Goal: Use online tool/utility: Use online tool/utility

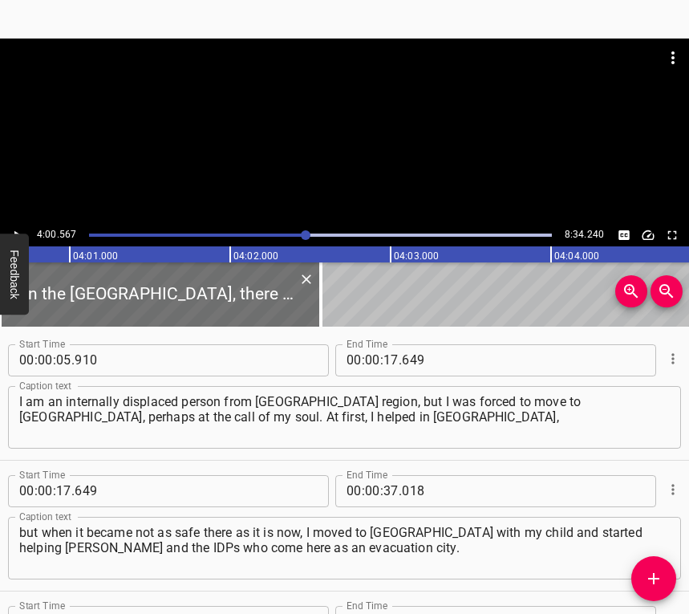
scroll to position [2141, 0]
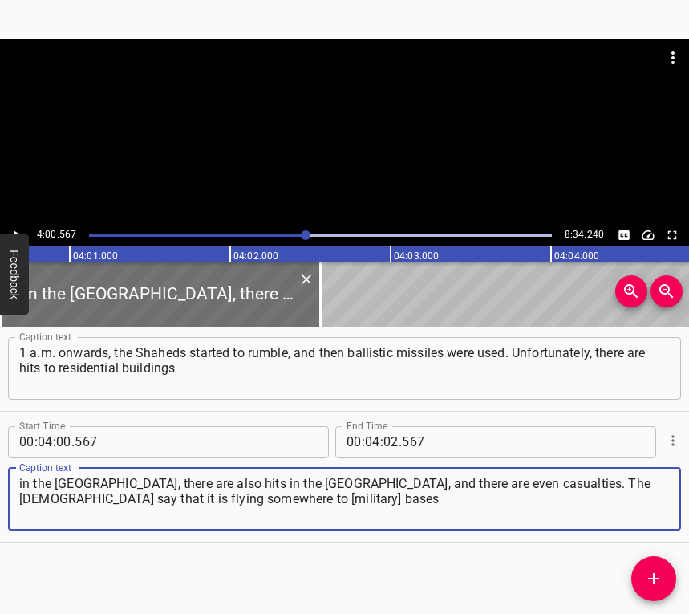
click at [15, 229] on icon "Play/Pause" at bounding box center [17, 235] width 14 height 14
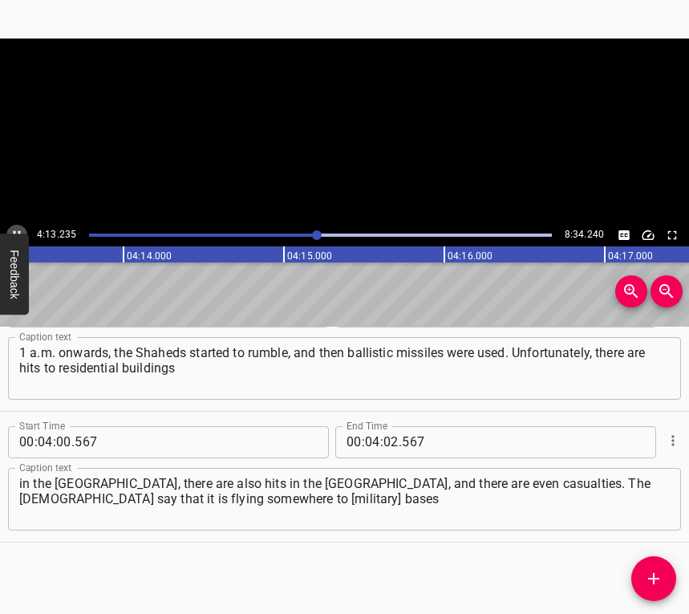
click at [17, 229] on icon "Play/Pause" at bounding box center [17, 235] width 14 height 14
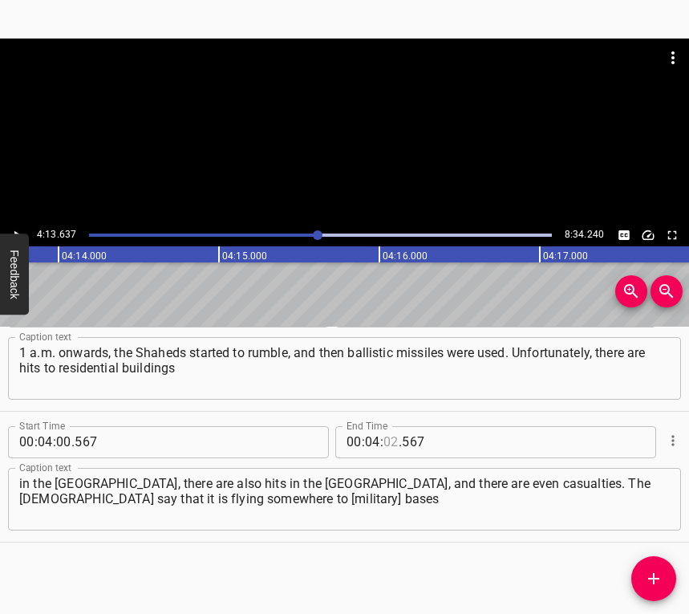
click at [386, 441] on input "number" at bounding box center [391, 442] width 15 height 32
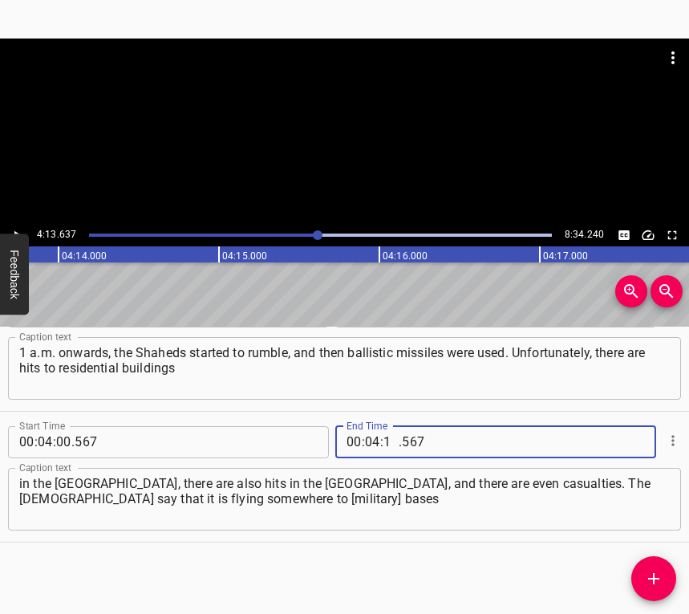
type input "13"
type input "637"
click at [643, 571] on span "Add Cue" at bounding box center [653, 578] width 45 height 19
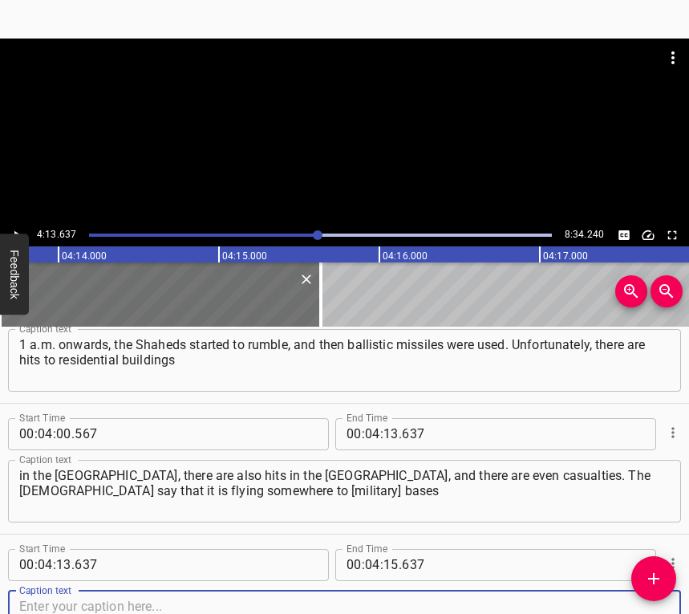
scroll to position [2272, 0]
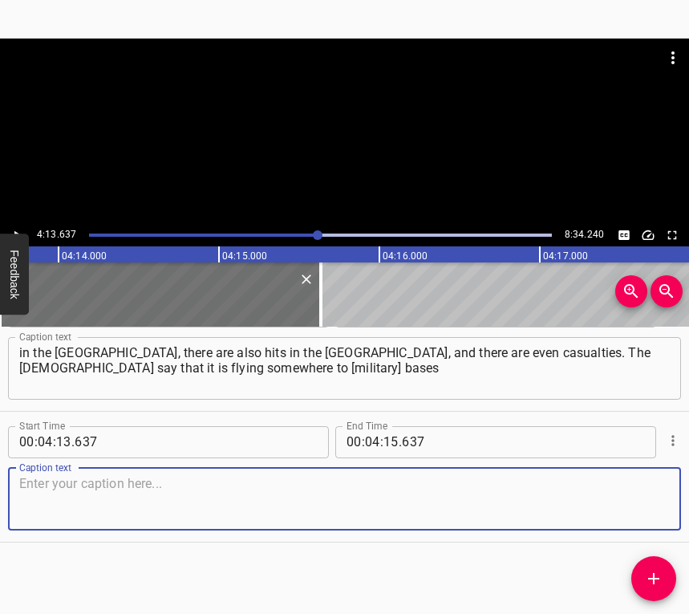
click at [626, 487] on textarea at bounding box center [344, 499] width 651 height 46
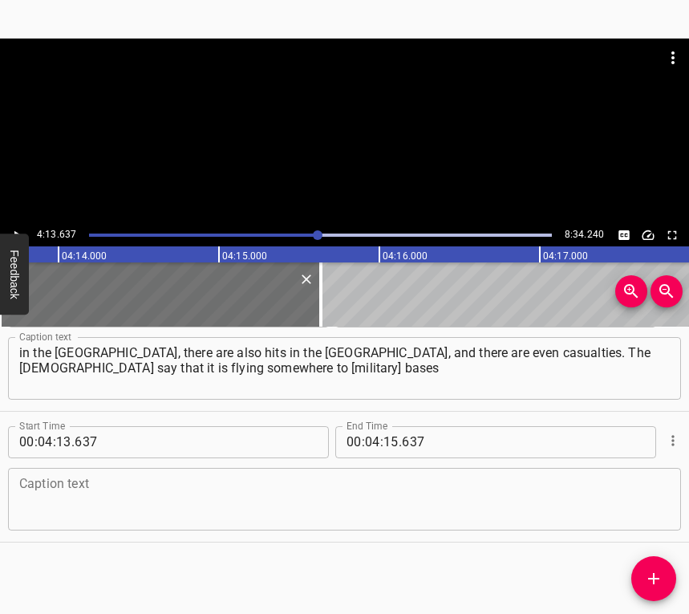
click at [80, 481] on textarea at bounding box center [344, 499] width 651 height 46
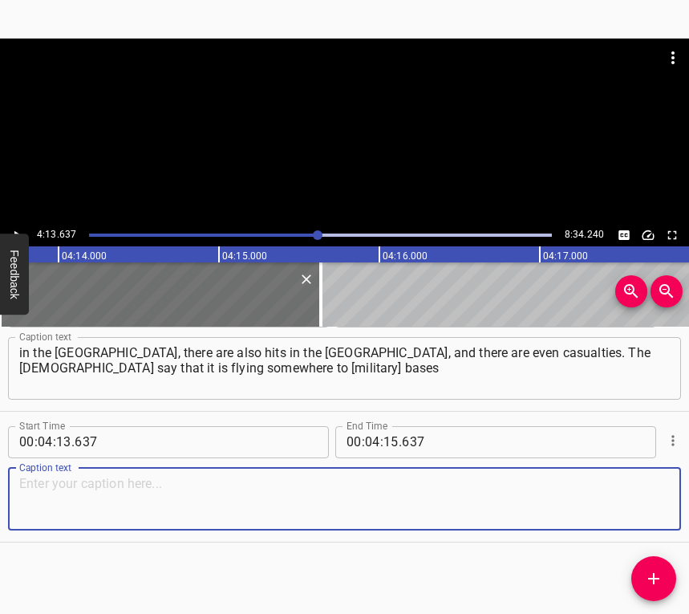
paste textarea "and so on, but unfortunately, this is not the case. This is really our reality.…"
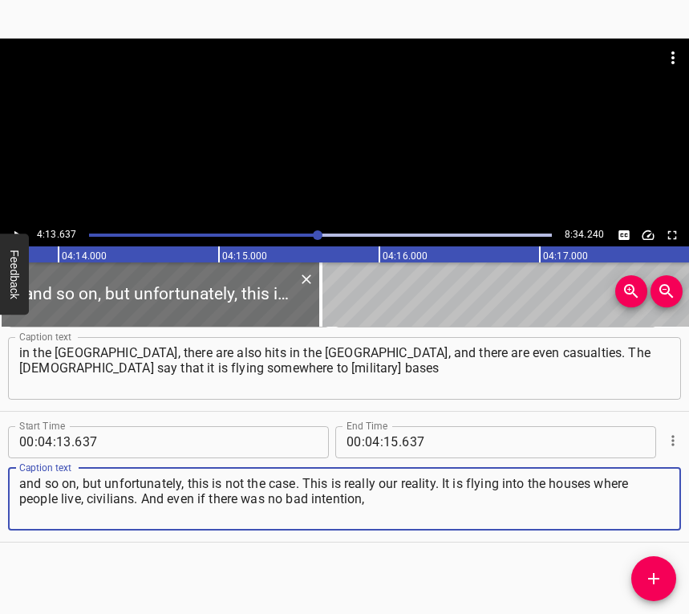
type textarea "and so on, but unfortunately, this is not the case. This is really our reality.…"
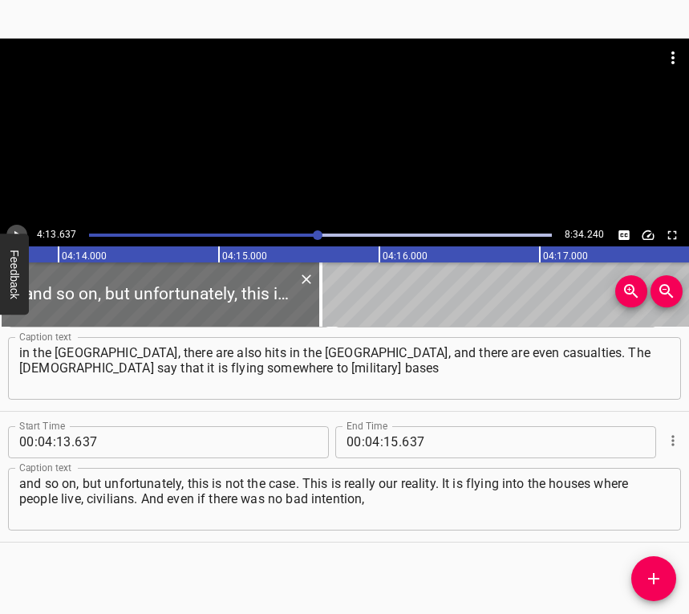
click at [12, 229] on icon "Play/Pause" at bounding box center [17, 235] width 14 height 14
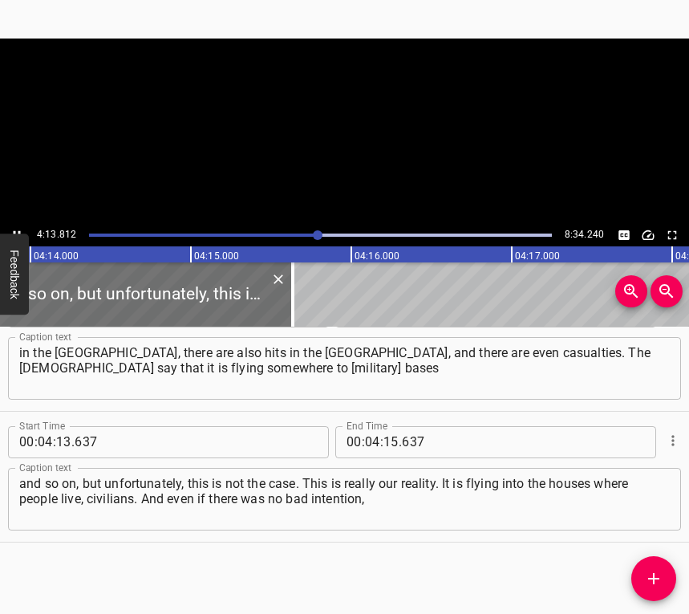
scroll to position [0, 40772]
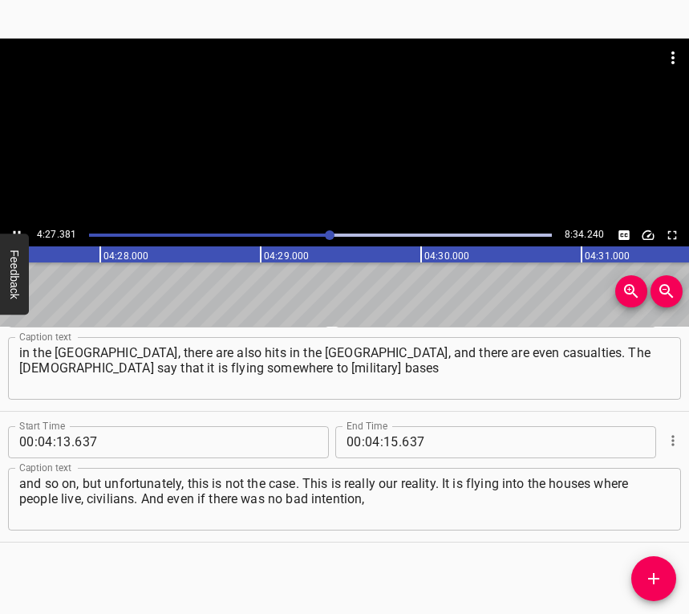
click at [20, 223] on div at bounding box center [344, 131] width 689 height 185
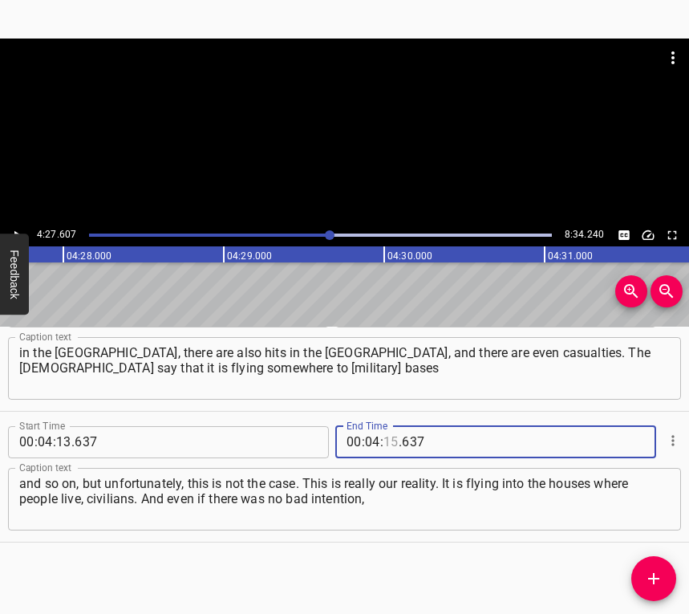
click at [386, 441] on input "number" at bounding box center [391, 442] width 15 height 32
type input "27"
type input "607"
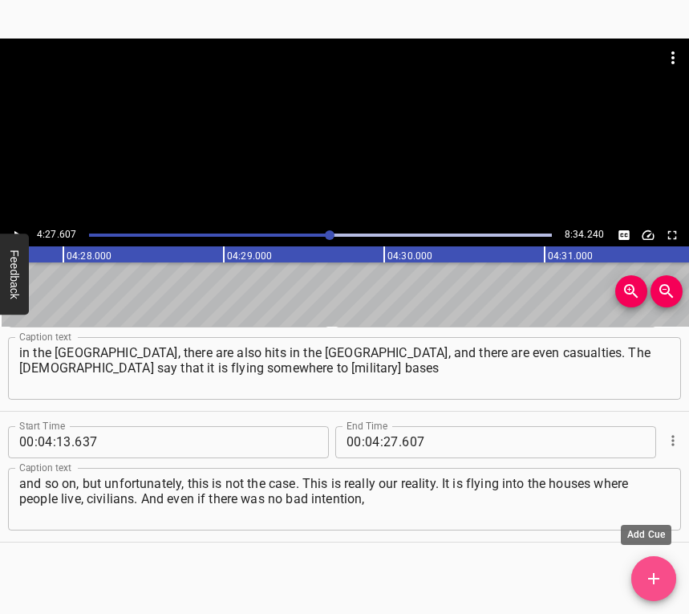
click at [652, 575] on icon "Add Cue" at bounding box center [653, 578] width 19 height 19
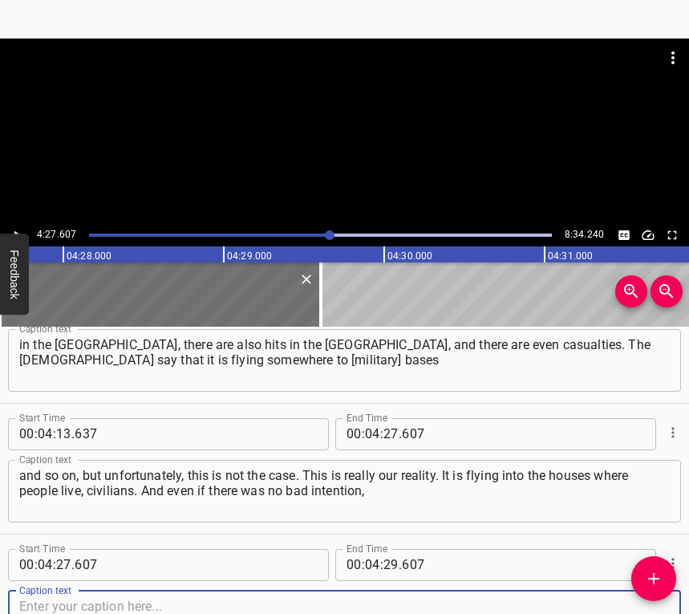
scroll to position [2403, 0]
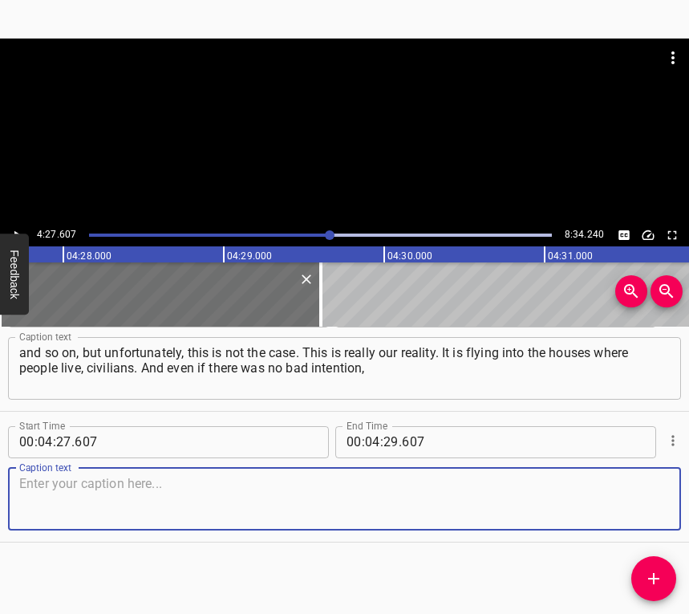
drag, startPoint x: 639, startPoint y: 496, endPoint x: 688, endPoint y: 473, distance: 53.5
click at [641, 495] on textarea at bounding box center [344, 499] width 651 height 46
click at [128, 506] on textarea at bounding box center [344, 499] width 651 height 46
paste textarea "it is the civilians who suffer. And this night was hard again. I can’t say that…"
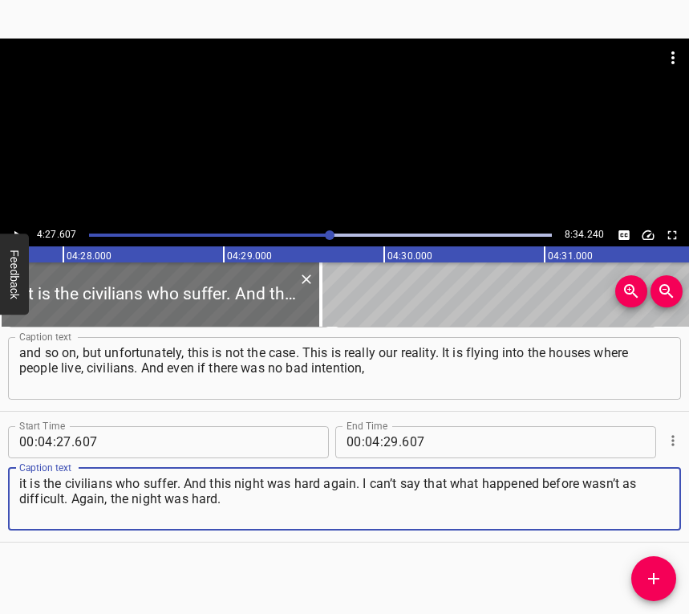
type textarea "it is the civilians who suffer. And this night was hard again. I can’t say that…"
click at [16, 229] on icon "Play/Pause" at bounding box center [17, 235] width 14 height 14
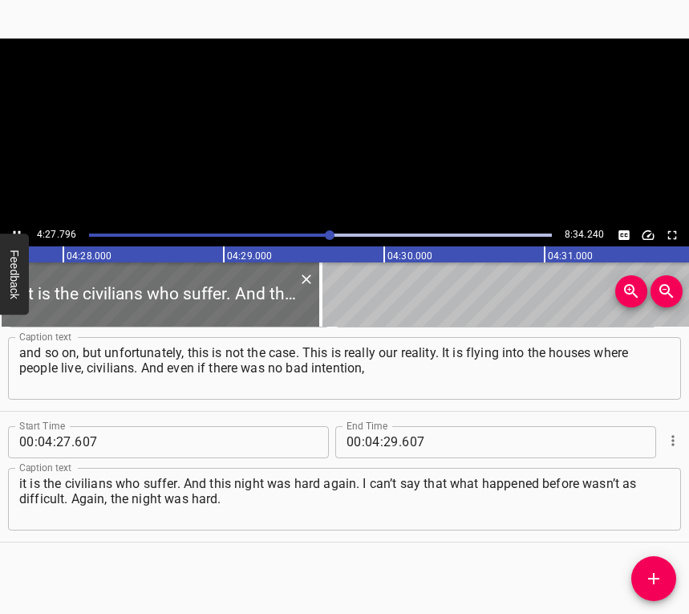
scroll to position [0, 42972]
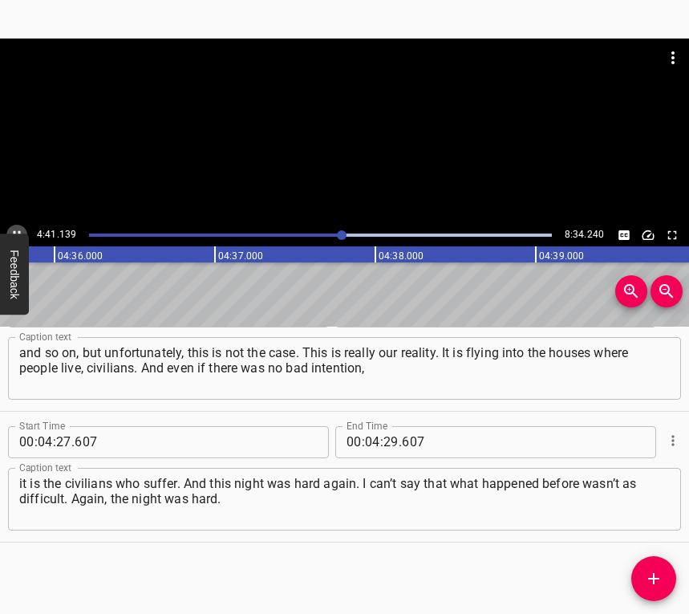
click at [12, 225] on button "Play/Pause" at bounding box center [16, 235] width 21 height 21
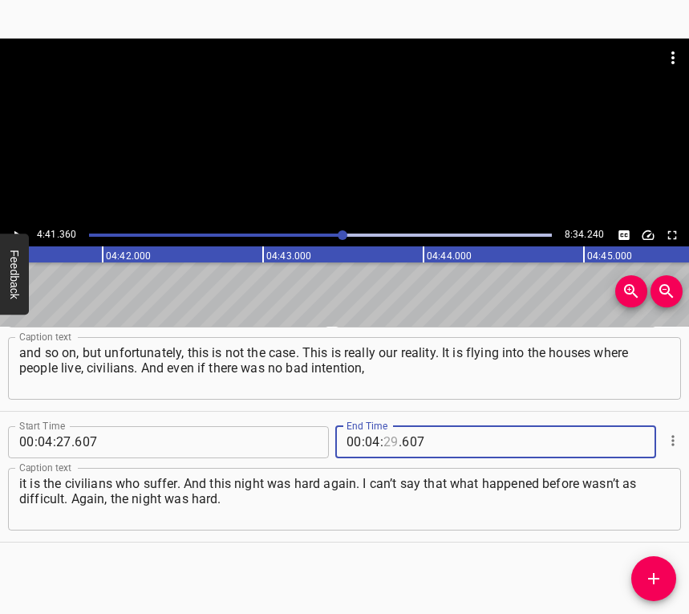
click at [386, 436] on input "number" at bounding box center [391, 442] width 15 height 32
type input "41"
type input "360"
click at [643, 574] on span "Add Cue" at bounding box center [653, 578] width 45 height 19
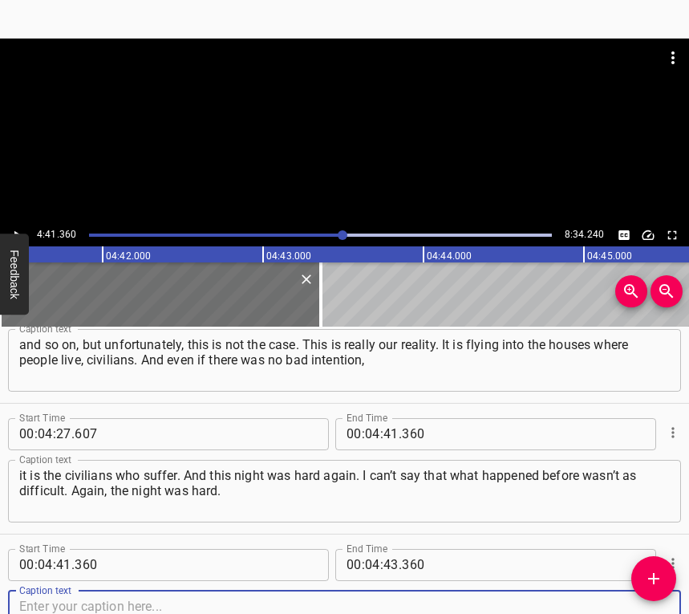
scroll to position [2534, 0]
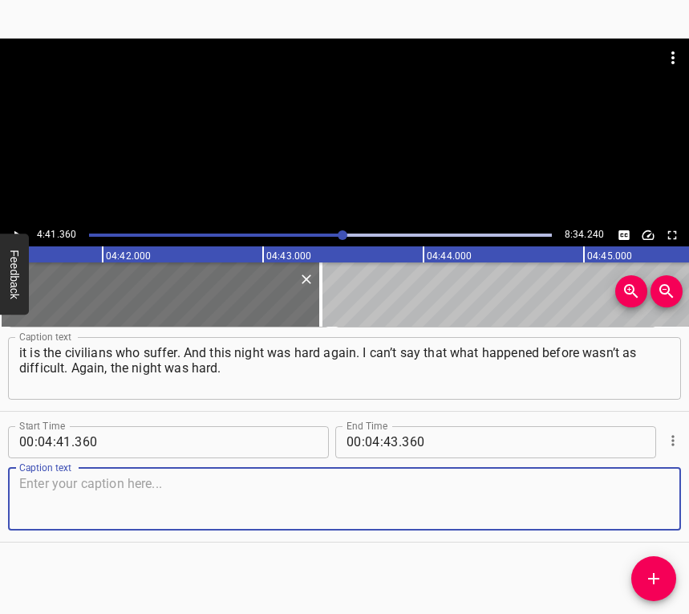
click at [631, 496] on textarea at bounding box center [344, 499] width 651 height 46
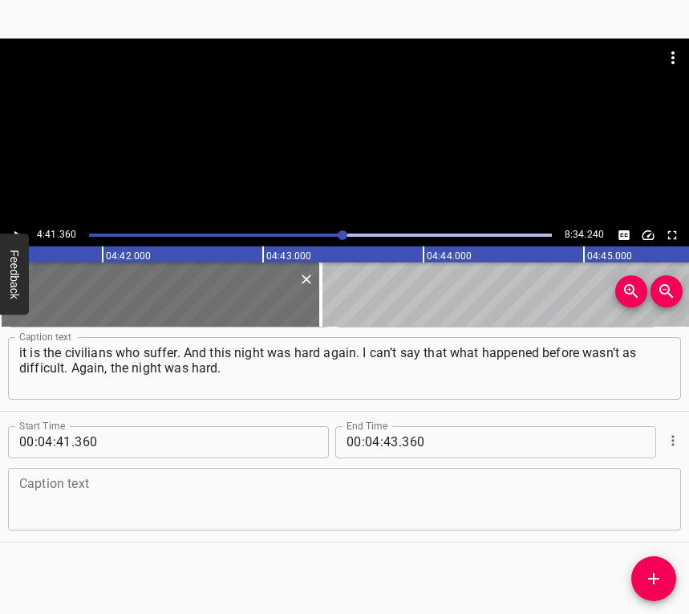
click at [51, 493] on textarea at bounding box center [344, 499] width 651 height 46
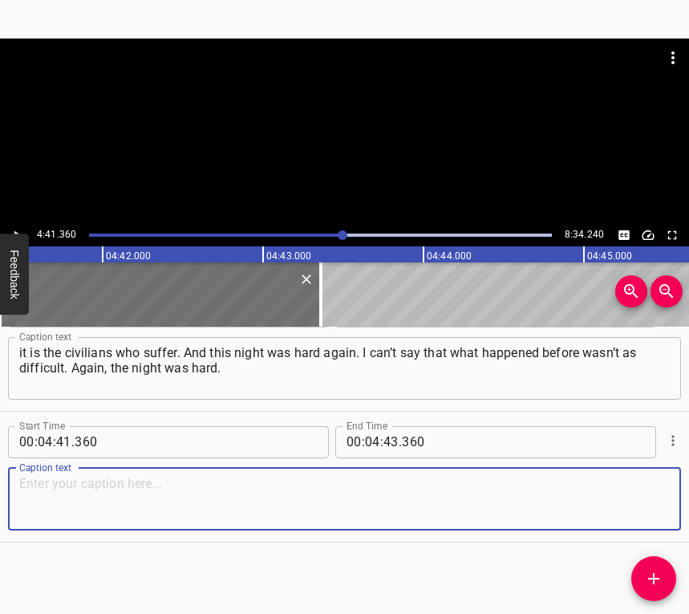
paste textarea "Again, no one slept, most people were in bomb shelters. But we know that someti…"
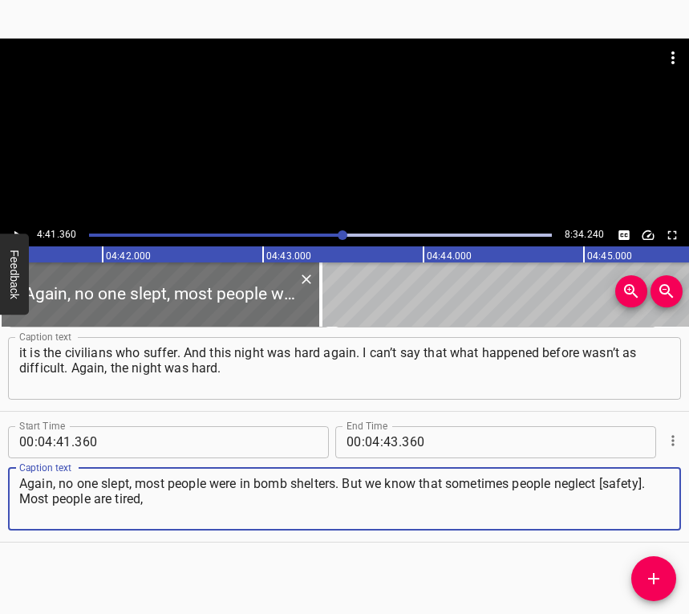
type textarea "Again, no one slept, most people were in bomb shelters. But we know that someti…"
click at [20, 233] on icon "Play/Pause" at bounding box center [17, 235] width 14 height 14
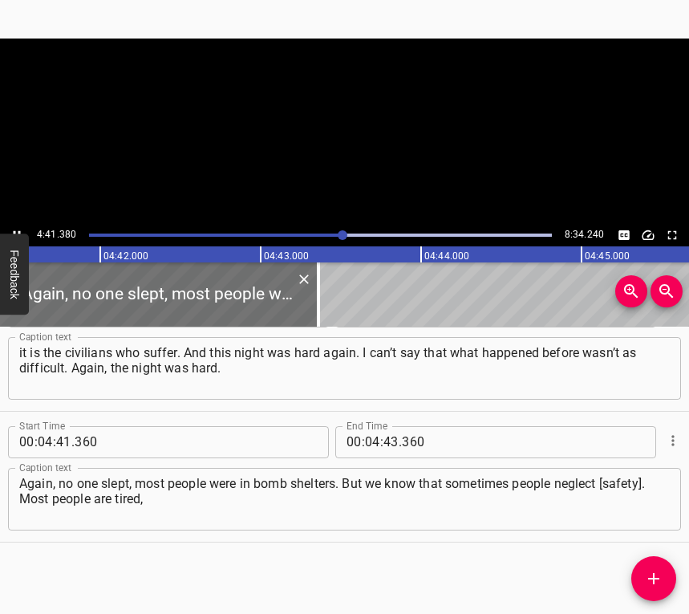
scroll to position [0, 45193]
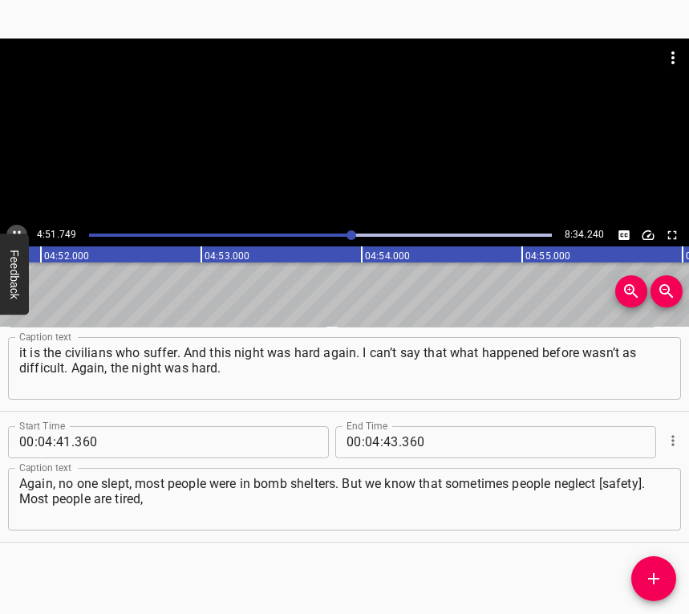
click at [17, 229] on icon "Play/Pause" at bounding box center [17, 235] width 14 height 14
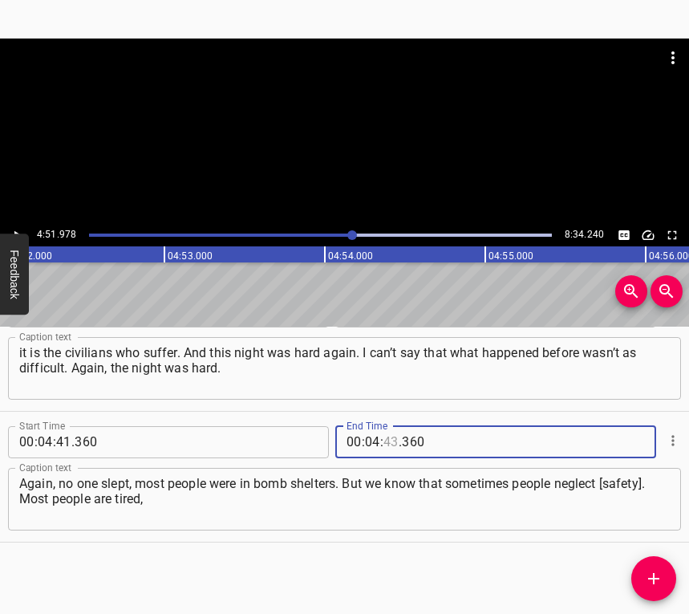
click at [386, 432] on input "number" at bounding box center [391, 442] width 15 height 32
type input "51"
type input "978"
click at [661, 576] on icon "Add Cue" at bounding box center [653, 578] width 19 height 19
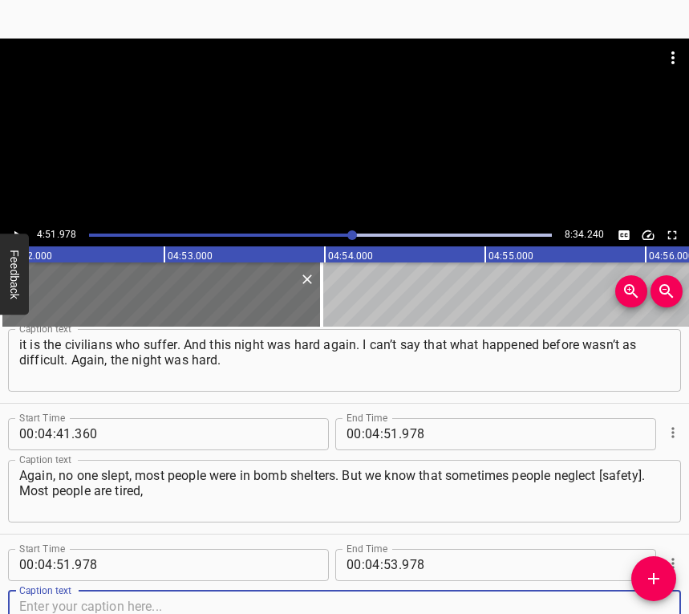
scroll to position [2665, 0]
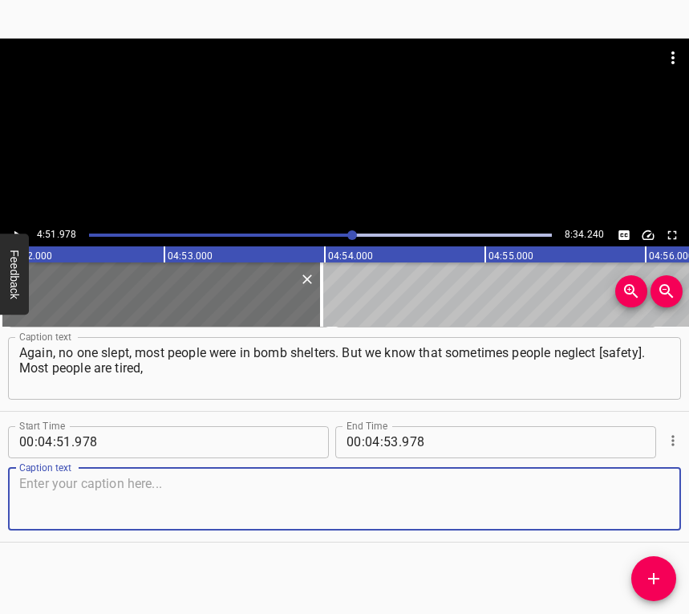
drag, startPoint x: 641, startPoint y: 505, endPoint x: 682, endPoint y: 485, distance: 45.6
click at [641, 504] on textarea at bounding box center [344, 499] width 651 height 46
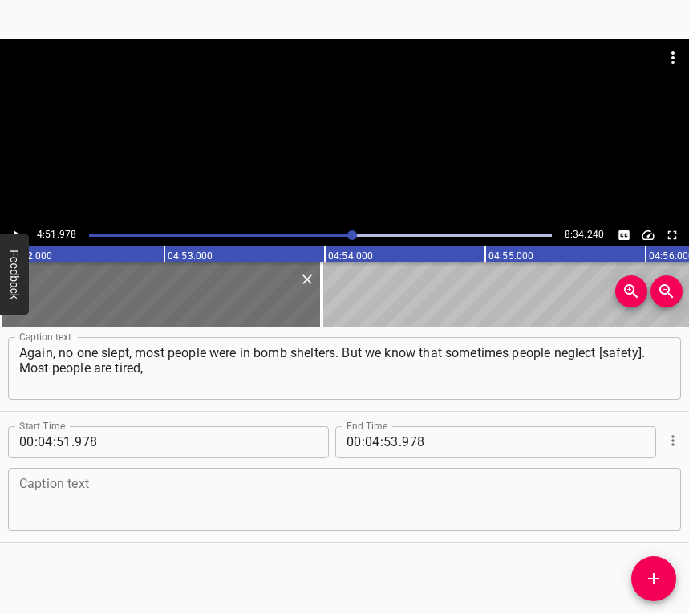
click at [140, 509] on textarea at bounding box center [344, 499] width 651 height 46
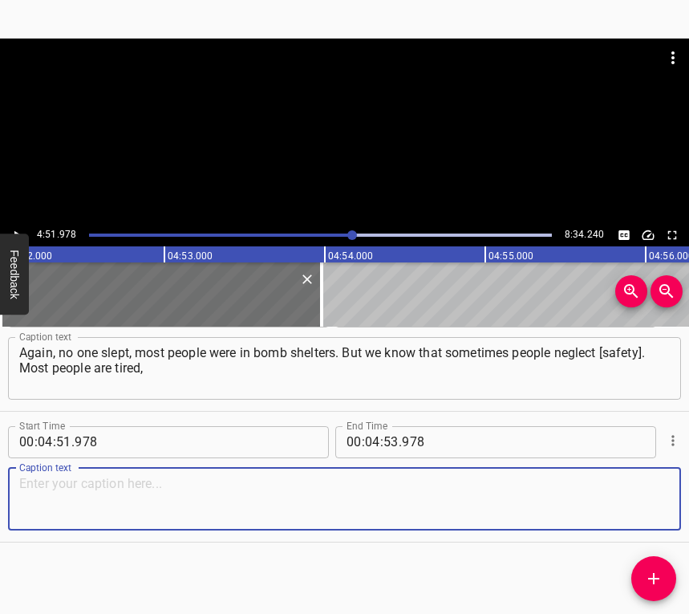
paste textarea "and there are people who just physically can’t move, and they stay at home, the…"
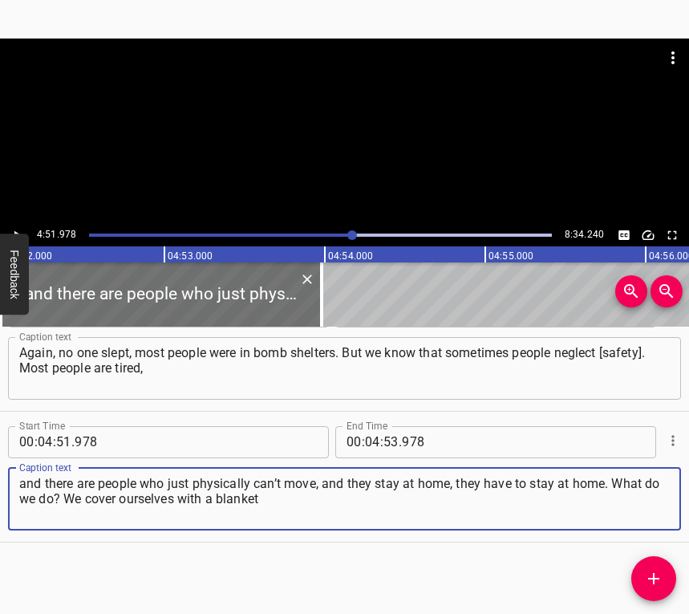
type textarea "and there are people who just physically can’t move, and they stay at home, the…"
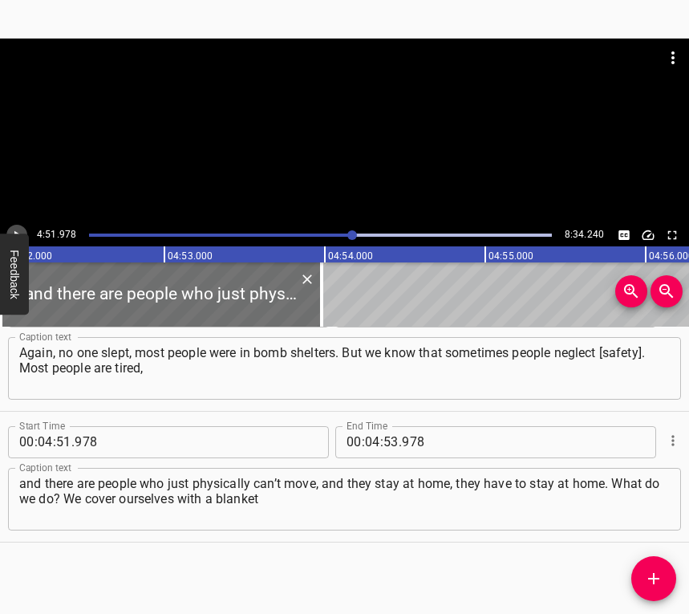
click at [7, 230] on button "Play/Pause" at bounding box center [16, 235] width 21 height 21
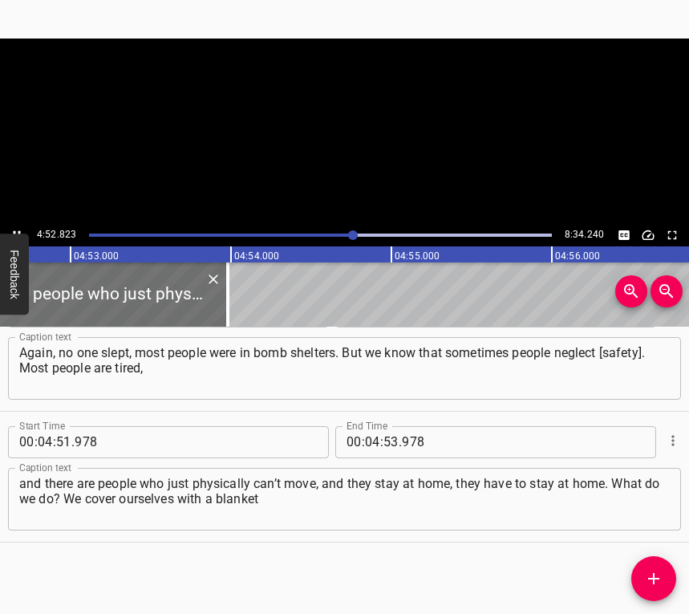
scroll to position [0, 46987]
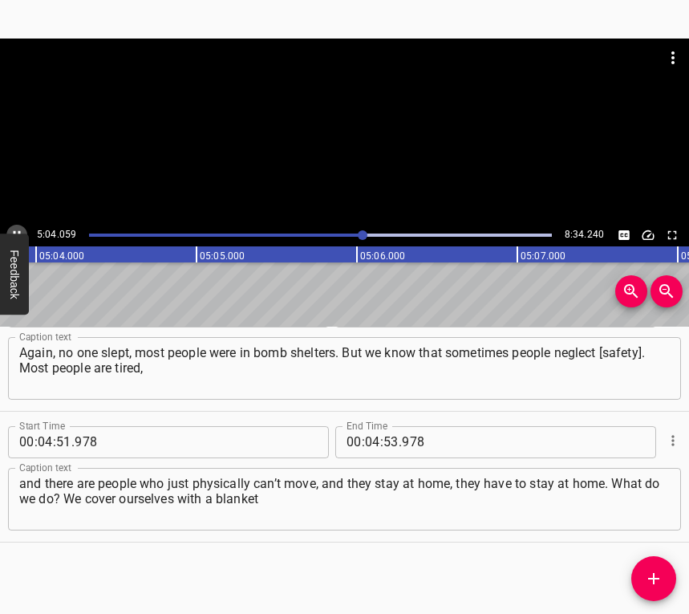
click at [18, 231] on icon "Play/Pause" at bounding box center [17, 234] width 7 height 9
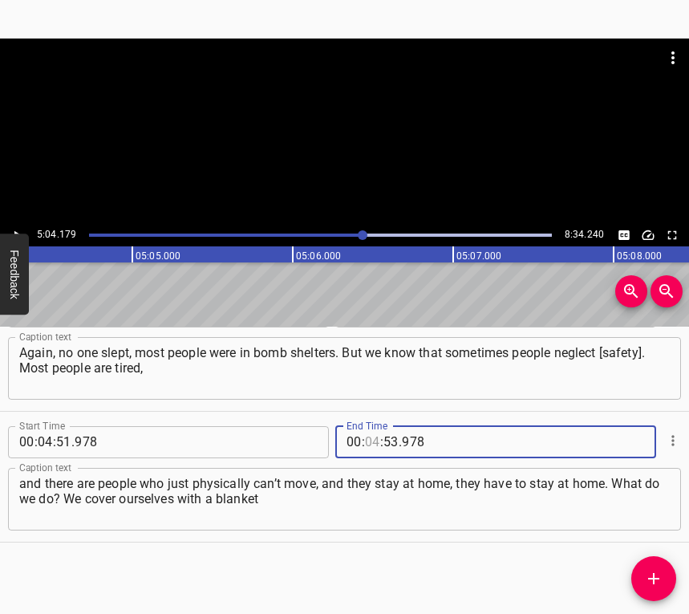
click at [365, 438] on input "number" at bounding box center [372, 442] width 15 height 32
type input "05"
type input "04"
type input "179"
click at [657, 574] on icon "Add Cue" at bounding box center [653, 578] width 19 height 19
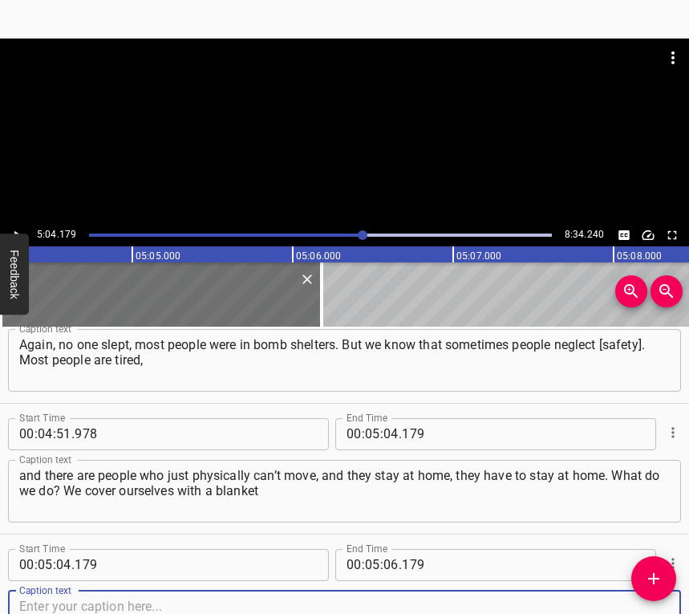
scroll to position [2795, 0]
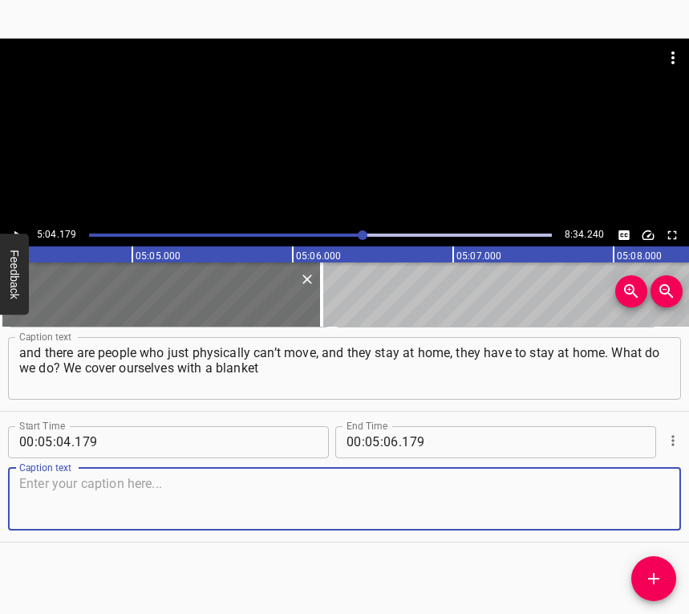
click at [635, 491] on textarea at bounding box center [344, 499] width 651 height 46
click at [70, 497] on textarea at bounding box center [344, 499] width 651 height 46
paste textarea "and pray to [DEMOGRAPHIC_DATA] that everything will be fine. This is probably t…"
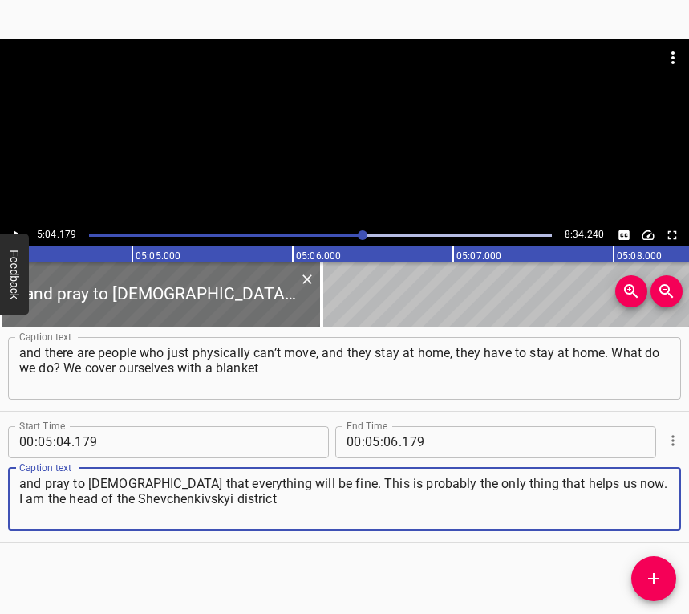
type textarea "and pray to [DEMOGRAPHIC_DATA] that everything will be fine. This is probably t…"
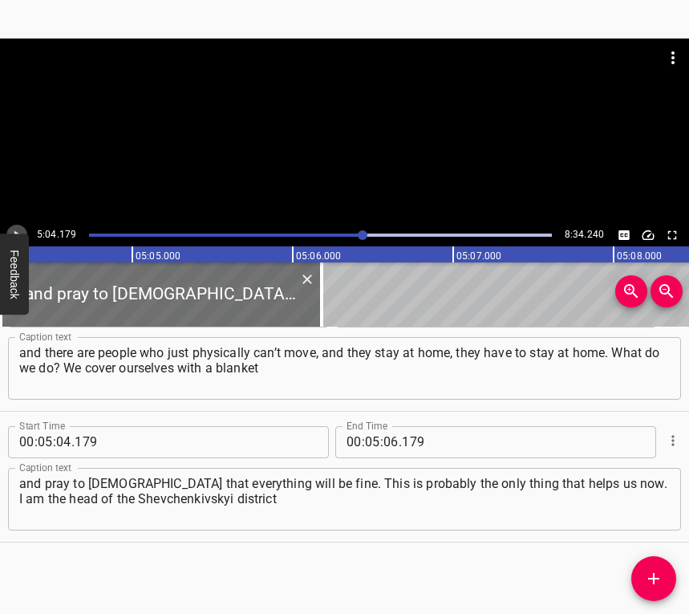
click at [12, 225] on button "Play/Pause" at bounding box center [16, 235] width 21 height 21
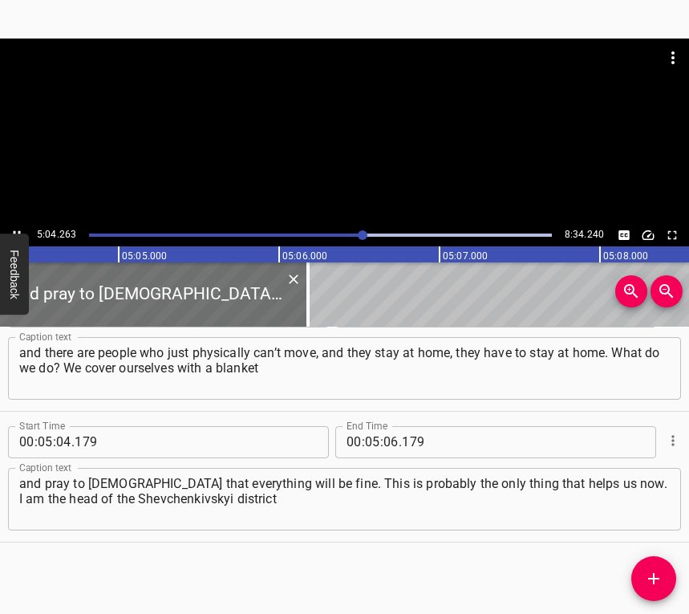
scroll to position [0, 48862]
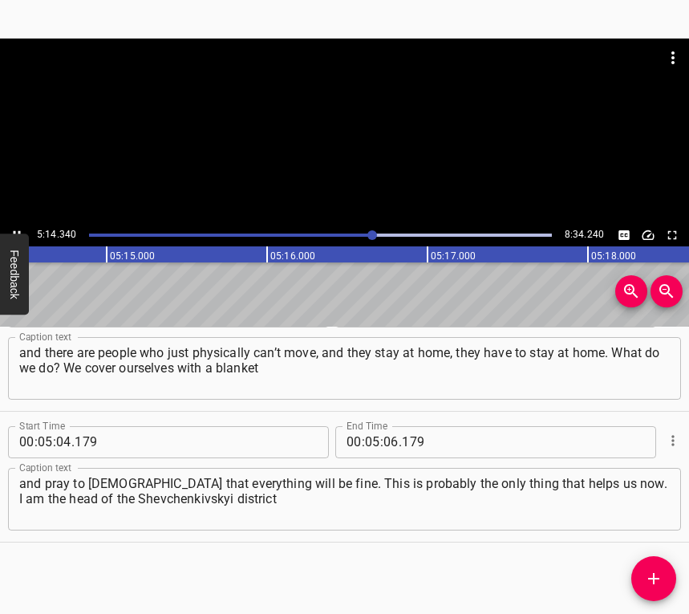
click at [14, 229] on icon "Play/Pause" at bounding box center [17, 235] width 14 height 14
click at [384, 442] on input "number" at bounding box center [391, 442] width 15 height 32
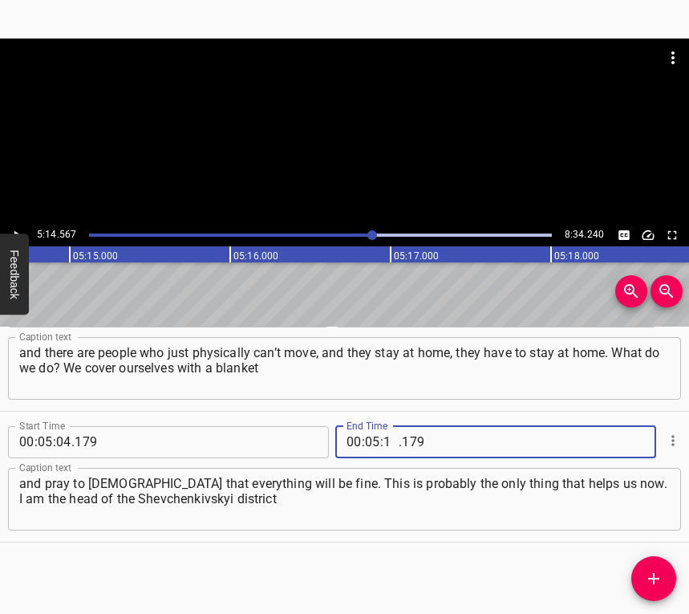
type input "14"
type input "567"
click at [661, 579] on icon "Add Cue" at bounding box center [653, 578] width 19 height 19
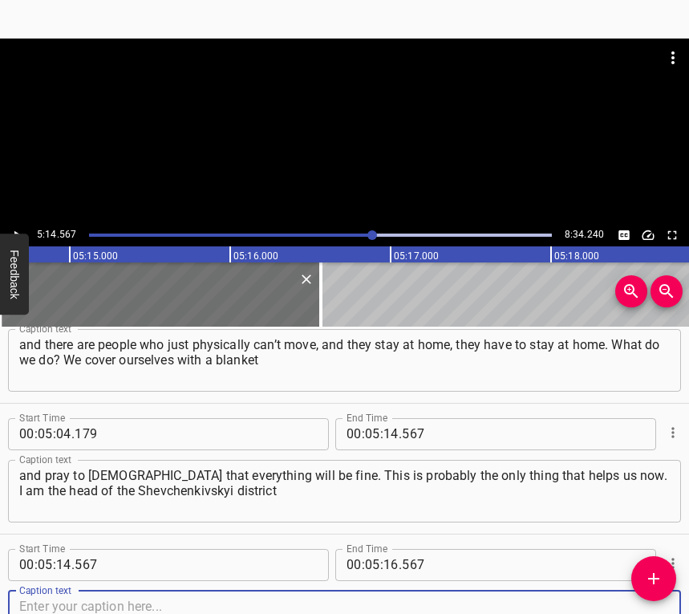
scroll to position [2926, 0]
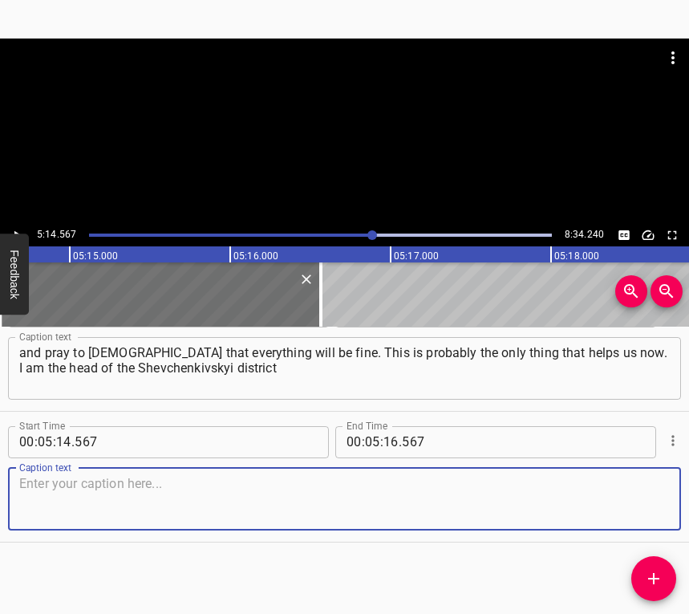
click at [648, 505] on textarea at bounding box center [344, 499] width 651 height 46
click at [104, 498] on textarea at bounding box center [344, 499] width 651 height 46
paste textarea "organisation of the Red Cross in [GEOGRAPHIC_DATA]. As soon as all these noises…"
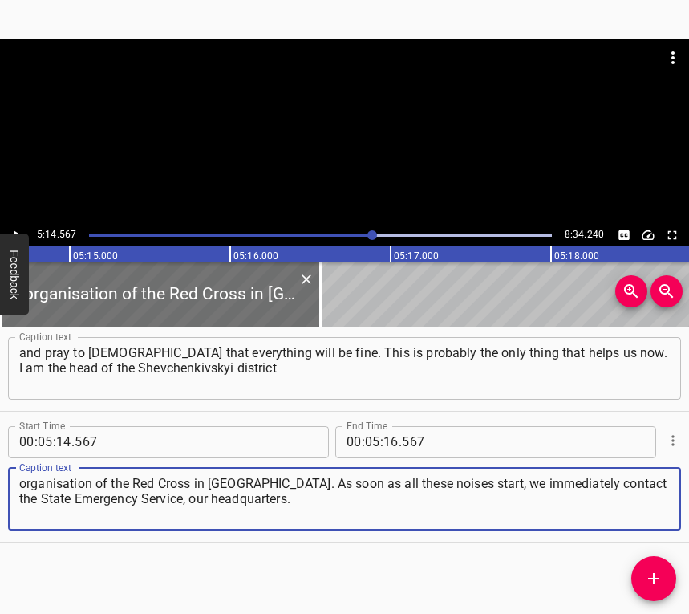
type textarea "organisation of the Red Cross in [GEOGRAPHIC_DATA]. As soon as all these noises…"
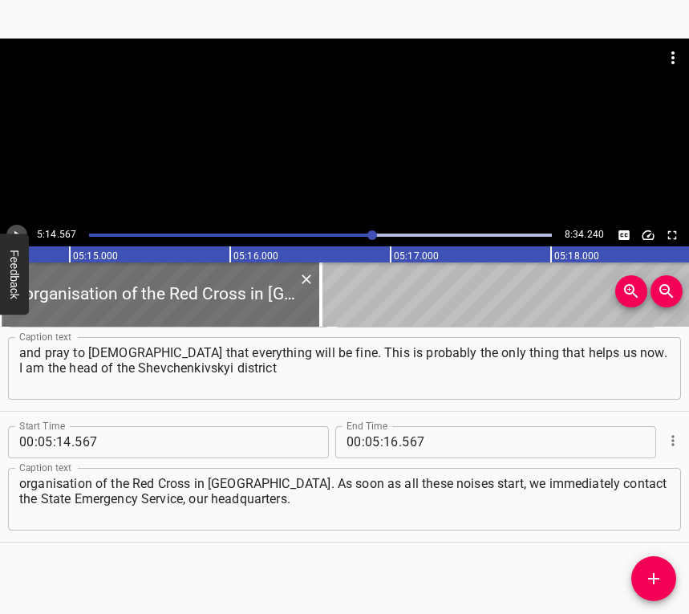
click at [22, 228] on icon "Play/Pause" at bounding box center [17, 235] width 14 height 14
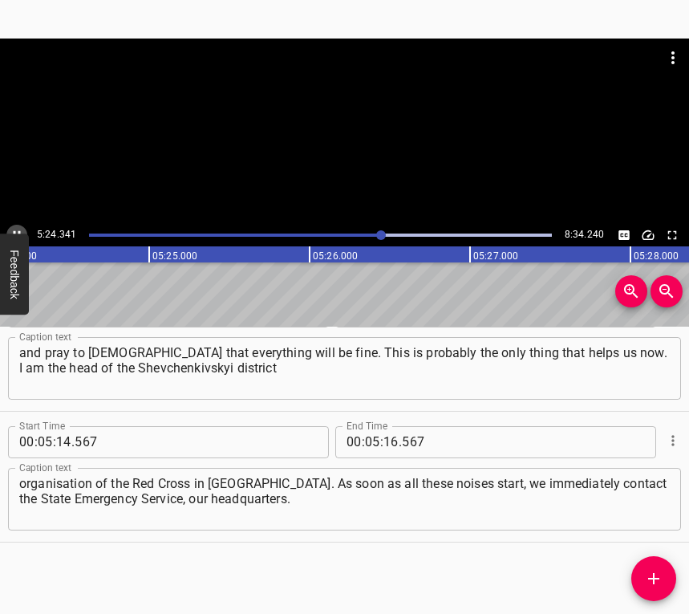
click at [17, 226] on button "Play/Pause" at bounding box center [16, 235] width 21 height 21
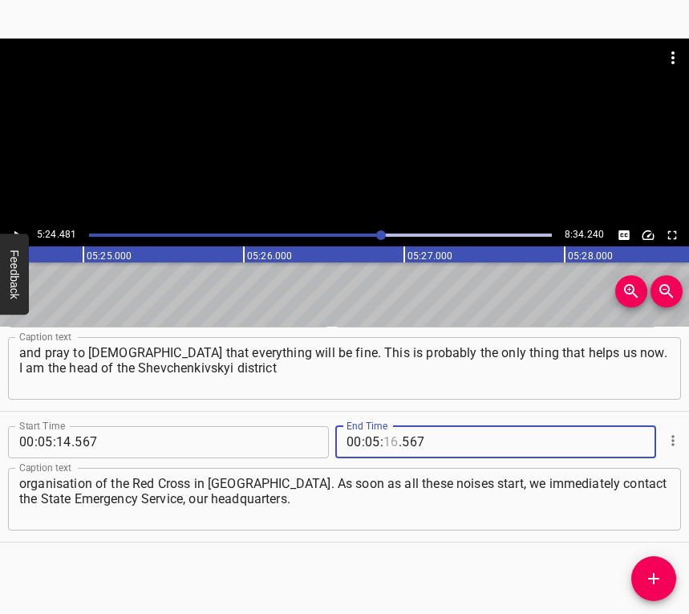
click at [388, 446] on input "number" at bounding box center [391, 442] width 15 height 32
type input "24"
type input "481"
click at [654, 574] on icon "Add Cue" at bounding box center [653, 578] width 11 height 11
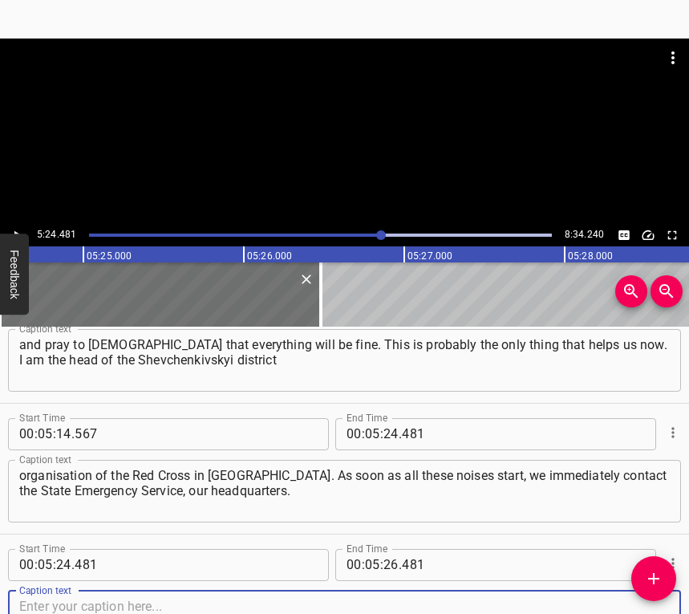
scroll to position [3057, 0]
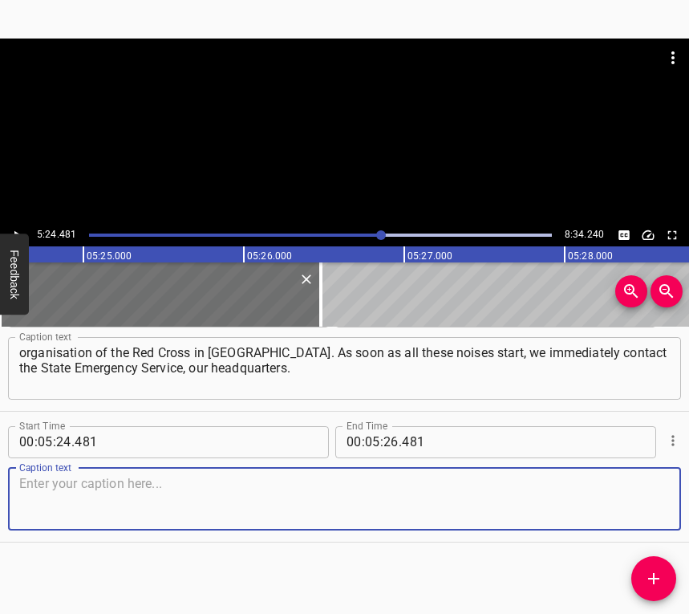
click at [626, 497] on textarea at bounding box center [344, 499] width 651 height 46
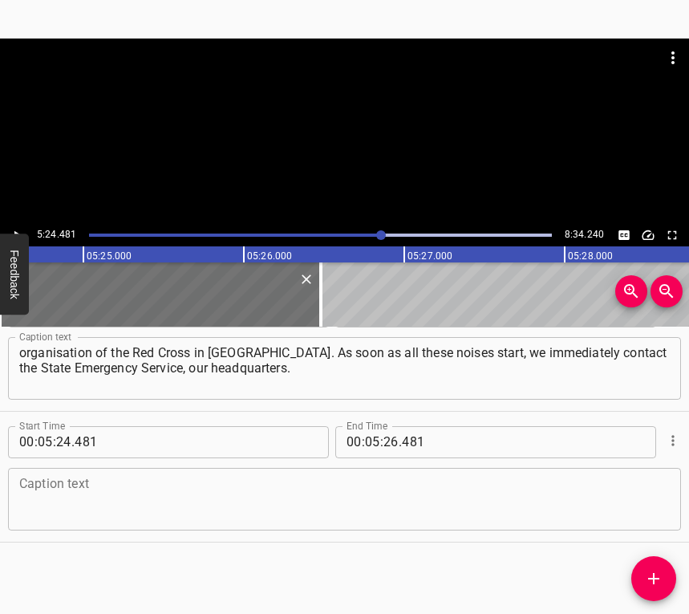
click at [62, 481] on textarea at bounding box center [344, 499] width 651 height 46
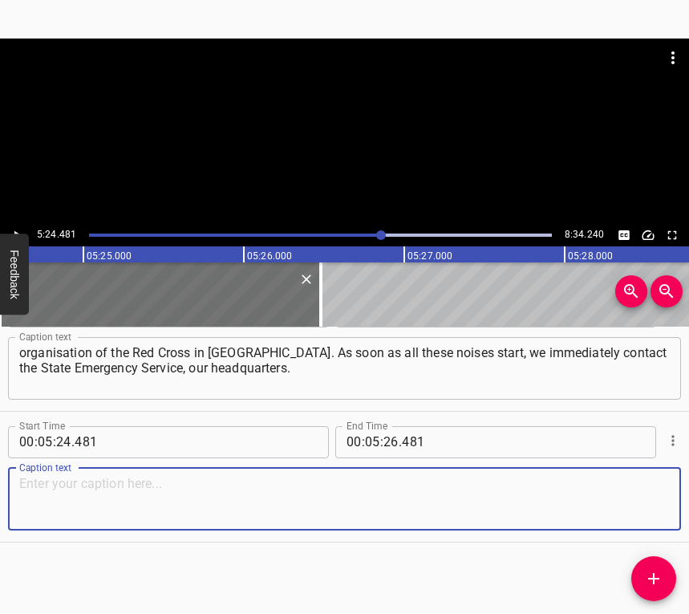
paste textarea "We have a rapid response team that responds first... Although let’s not say tha…"
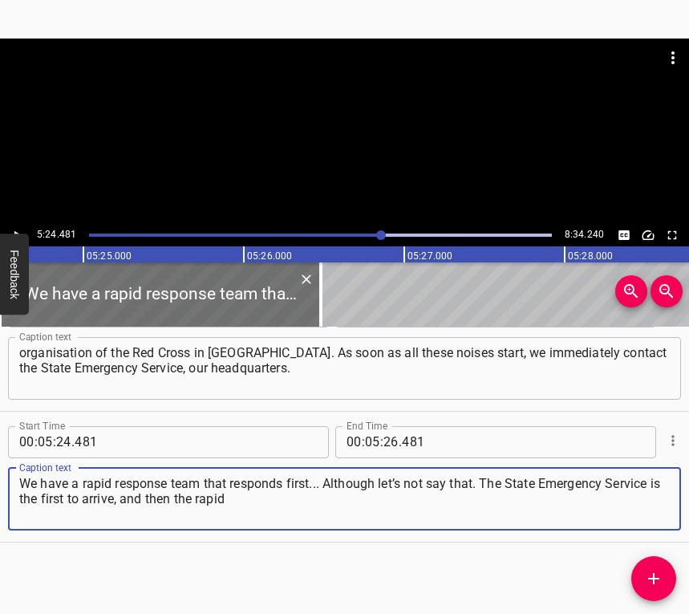
type textarea "We have a rapid response team that responds first... Although let’s not say tha…"
click at [20, 228] on div "5:24.481 8:34.240" at bounding box center [344, 235] width 689 height 22
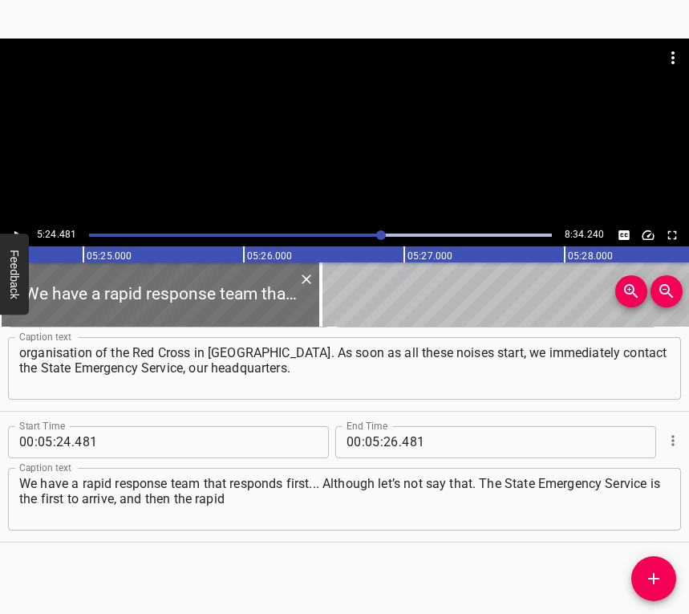
click at [21, 229] on icon "Play/Pause" at bounding box center [17, 235] width 14 height 14
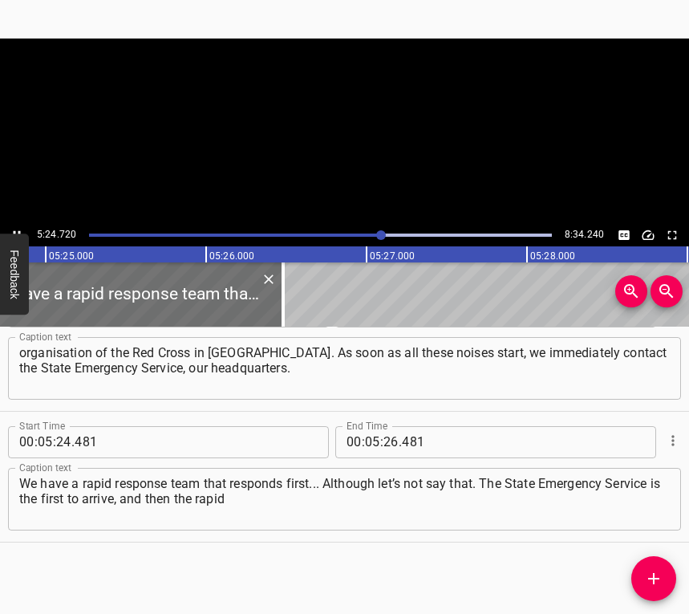
scroll to position [0, 52149]
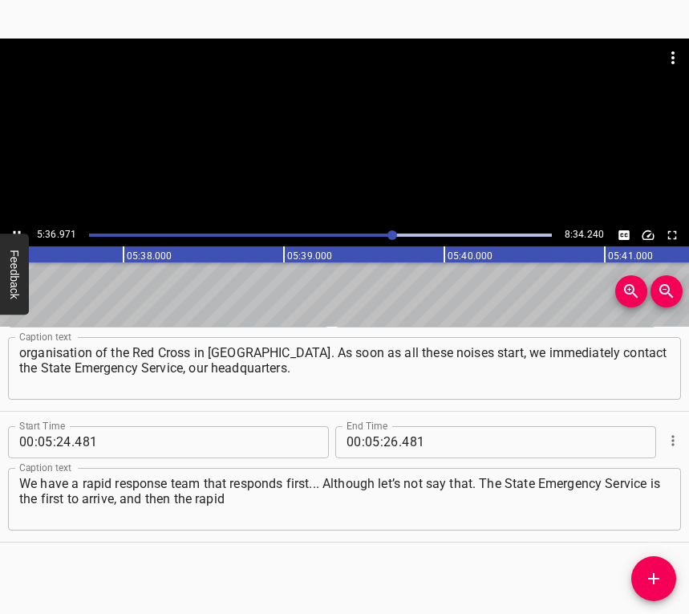
click at [12, 229] on icon "Play/Pause" at bounding box center [17, 235] width 14 height 14
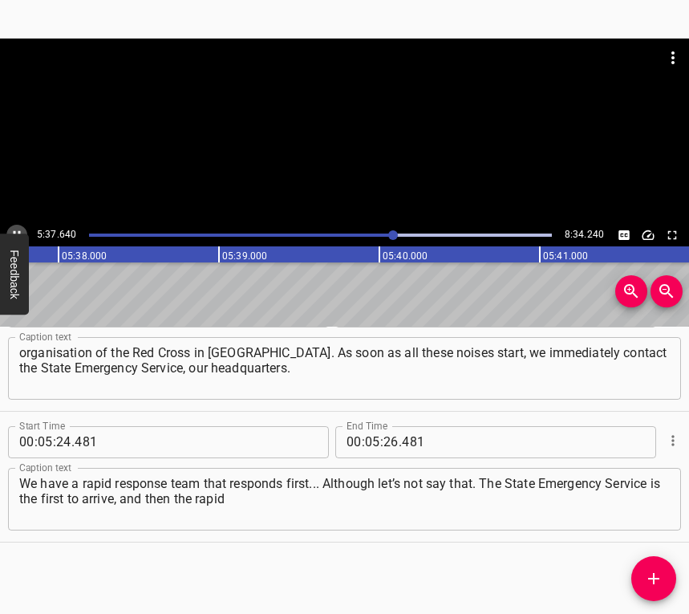
click at [12, 229] on icon "Play/Pause" at bounding box center [17, 235] width 14 height 14
click at [385, 435] on input "number" at bounding box center [391, 442] width 15 height 32
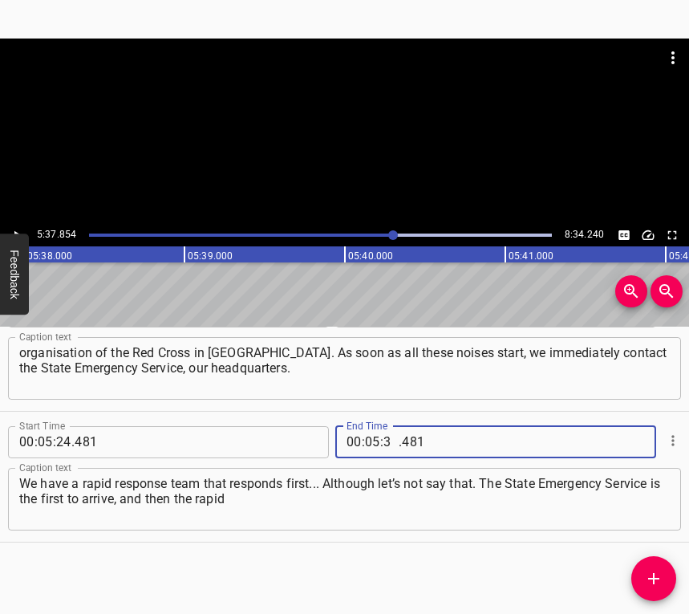
type input "37"
type input "854"
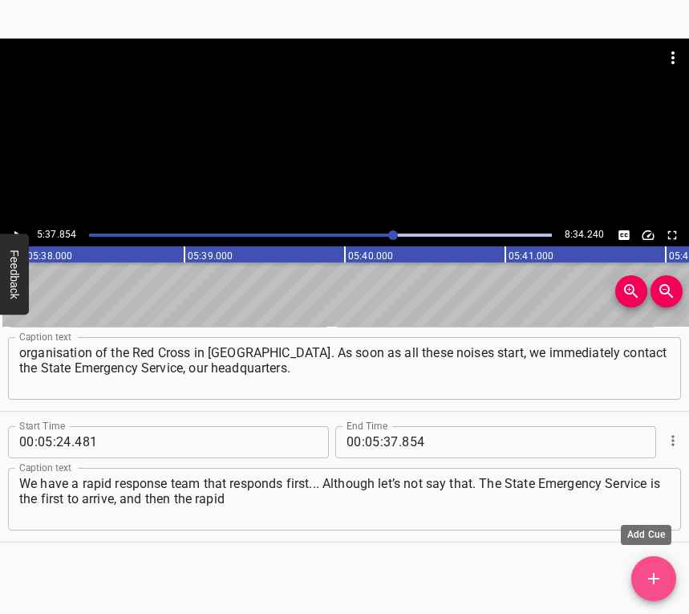
click at [647, 579] on icon "Add Cue" at bounding box center [653, 578] width 19 height 19
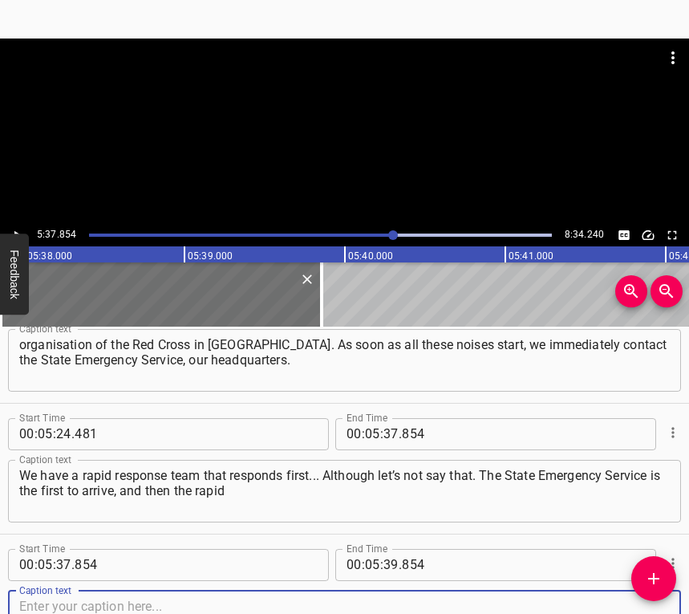
scroll to position [3188, 0]
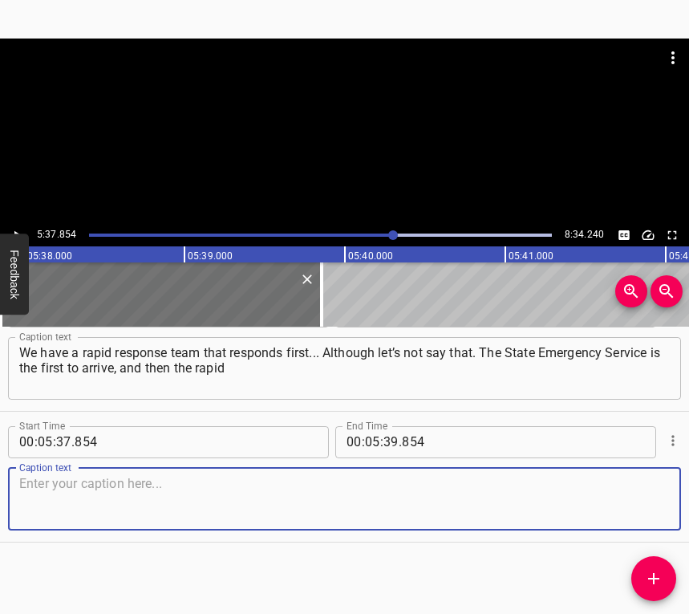
click at [641, 498] on textarea at bounding box center [344, 499] width 651 height 46
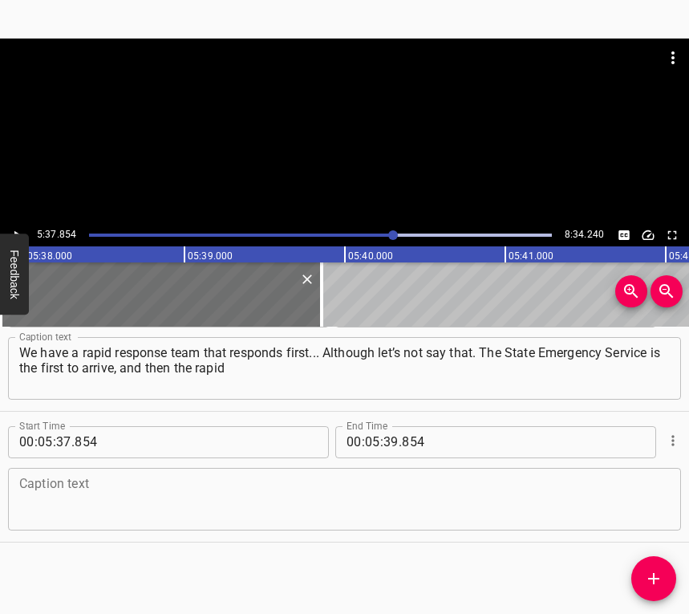
click at [156, 496] on textarea at bounding box center [344, 499] width 651 height 46
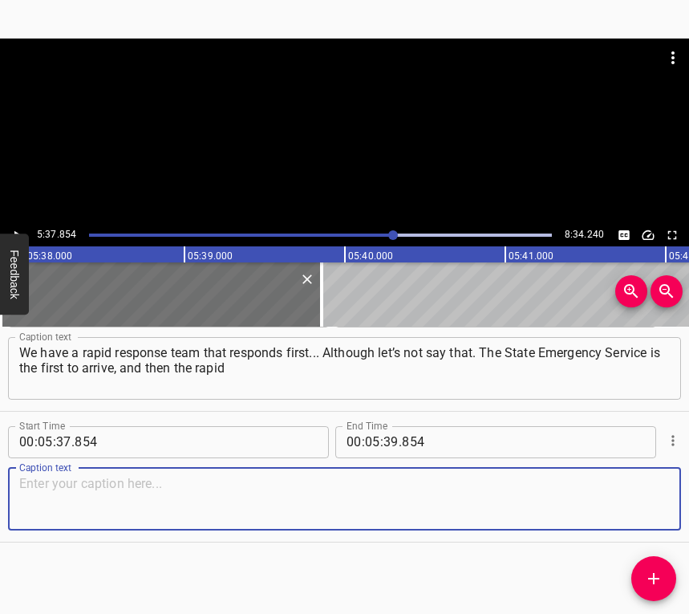
paste textarea "response team. They look at what help is needed, they help in clearing the rubb…"
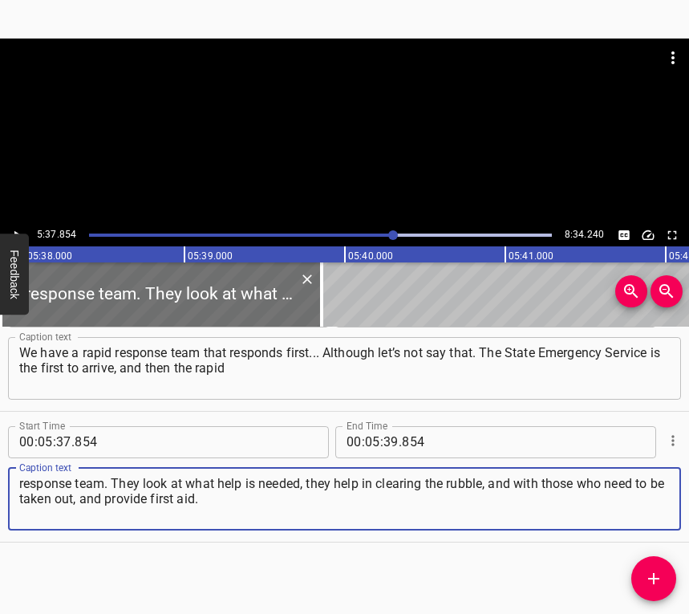
type textarea "response team. They look at what help is needed, they help in clearing the rubb…"
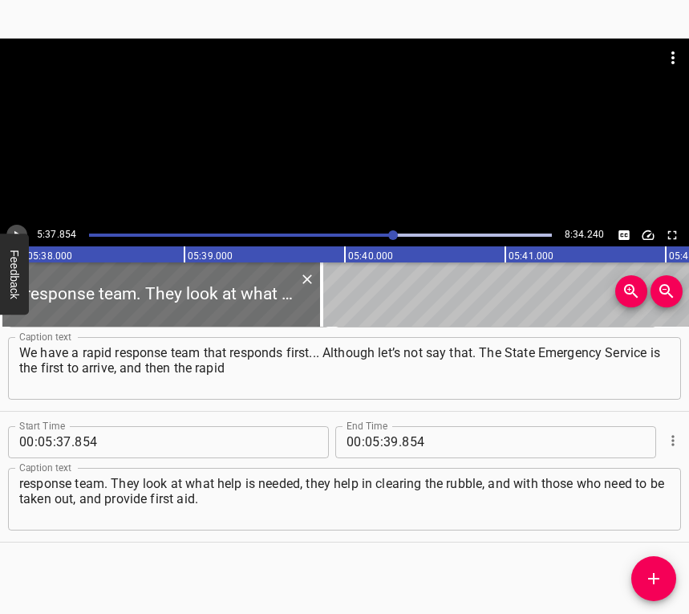
click at [12, 225] on button "Play/Pause" at bounding box center [16, 235] width 21 height 21
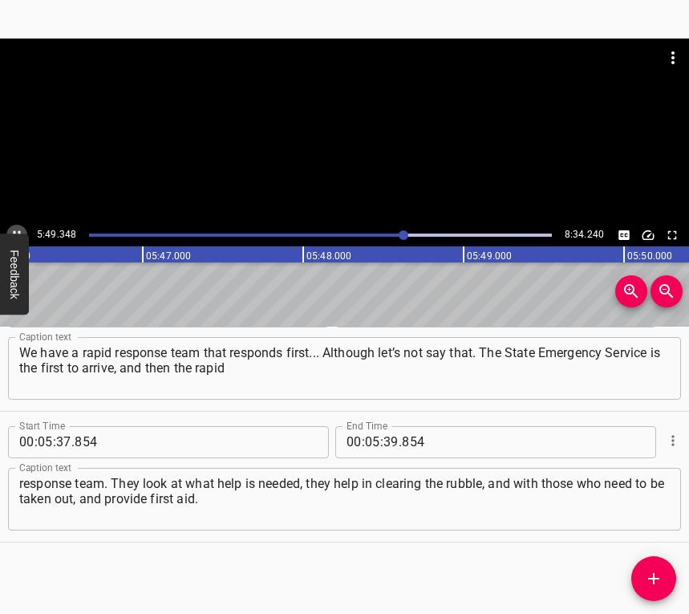
click at [15, 229] on icon "Play/Pause" at bounding box center [17, 235] width 14 height 14
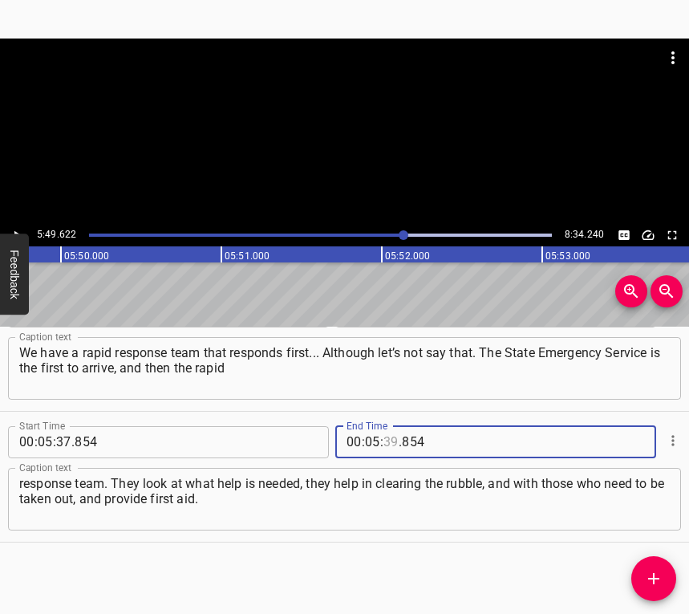
click at [385, 440] on input "number" at bounding box center [391, 442] width 15 height 32
type input "49"
type input "622"
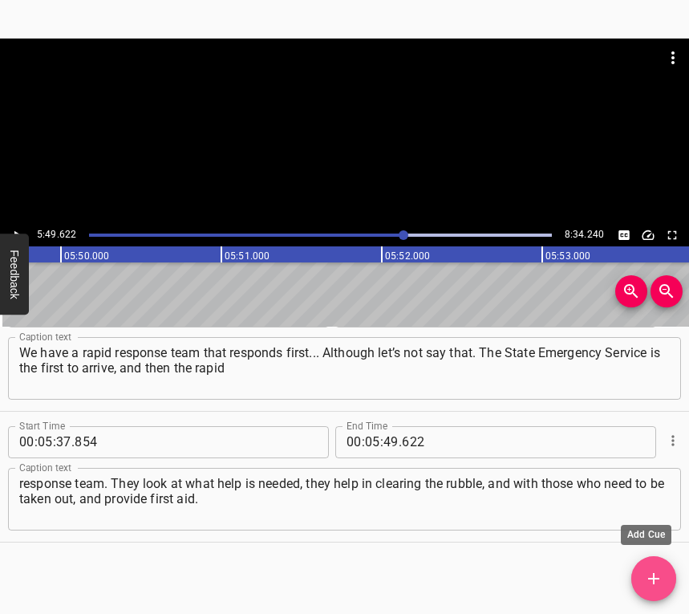
click at [659, 567] on button "Add Cue" at bounding box center [653, 578] width 45 height 45
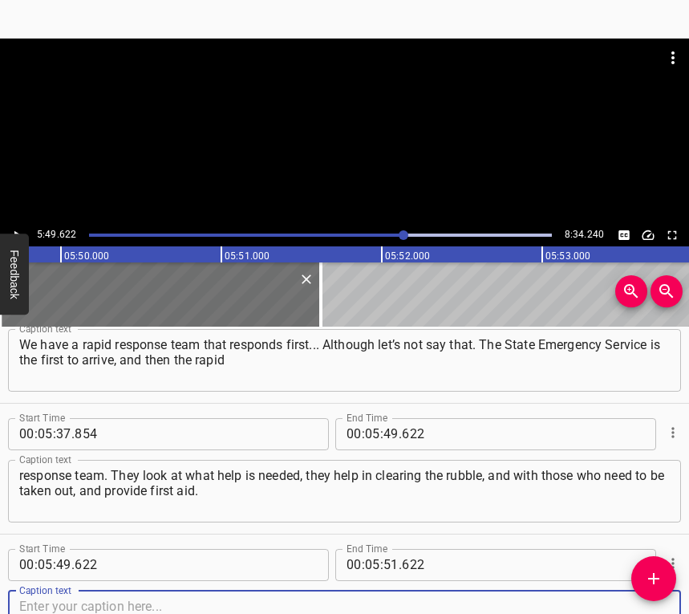
scroll to position [3319, 0]
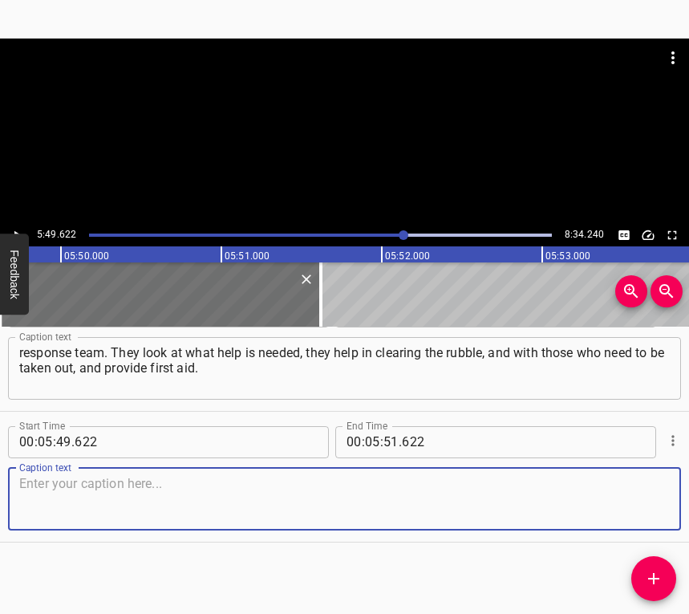
click at [643, 489] on textarea at bounding box center [344, 499] width 651 height 46
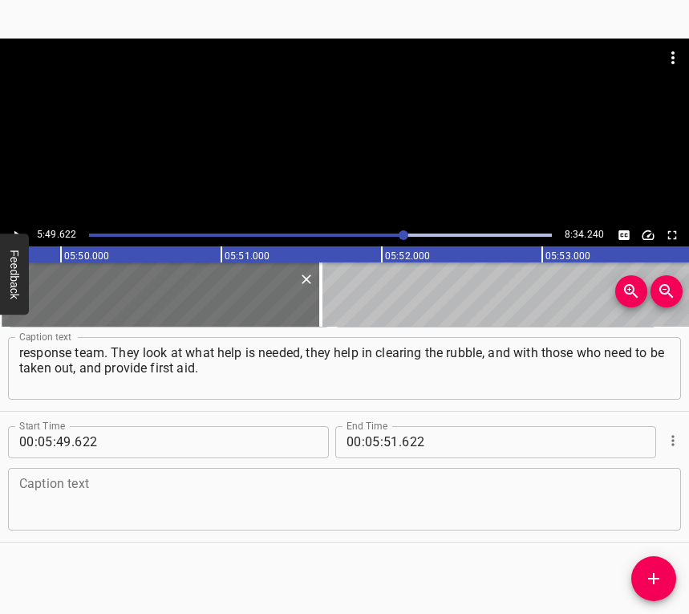
click at [110, 510] on textarea at bounding box center [344, 499] width 651 height 46
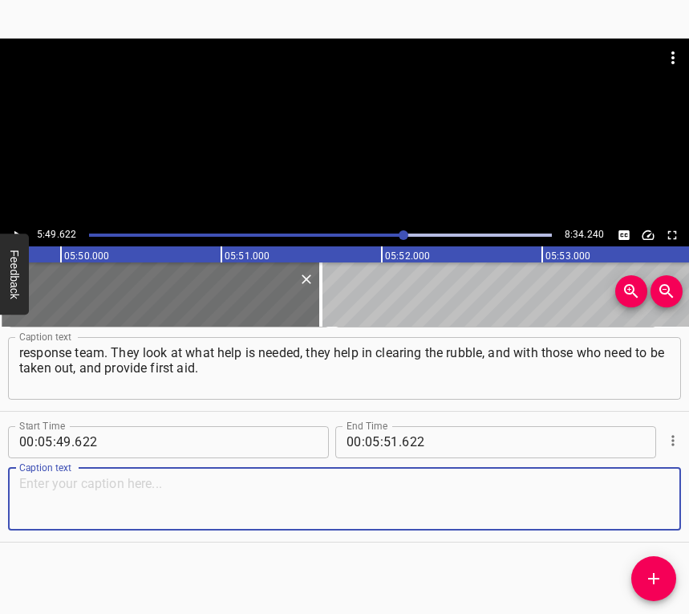
paste textarea "And we, as district organisations, get involved a little later. [DATE], thank G…"
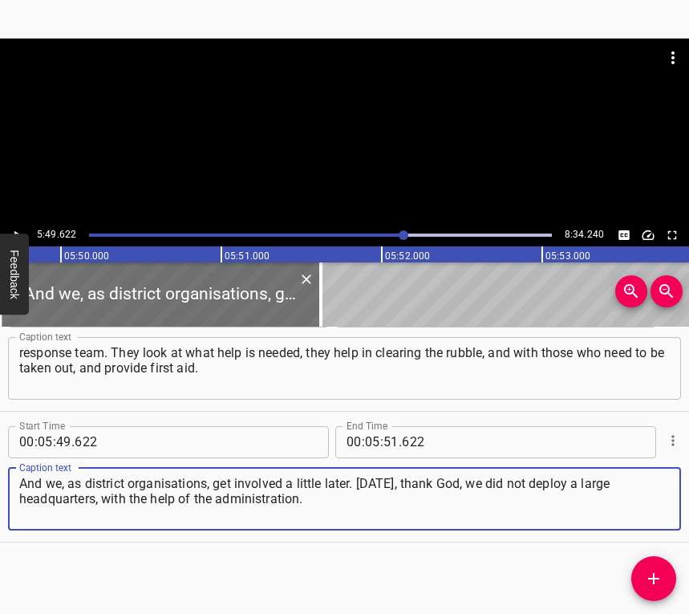
type textarea "And we, as district organisations, get involved a little later. [DATE], thank G…"
click at [19, 231] on icon "Play/Pause" at bounding box center [17, 235] width 14 height 14
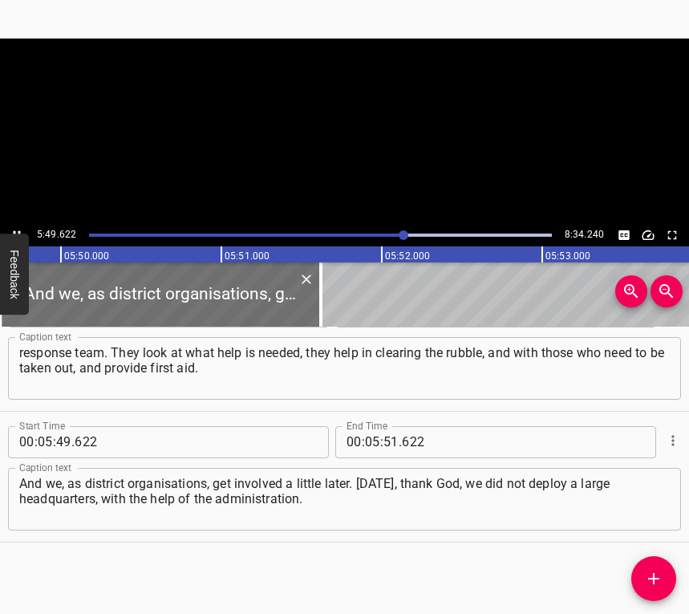
scroll to position [0, 56134]
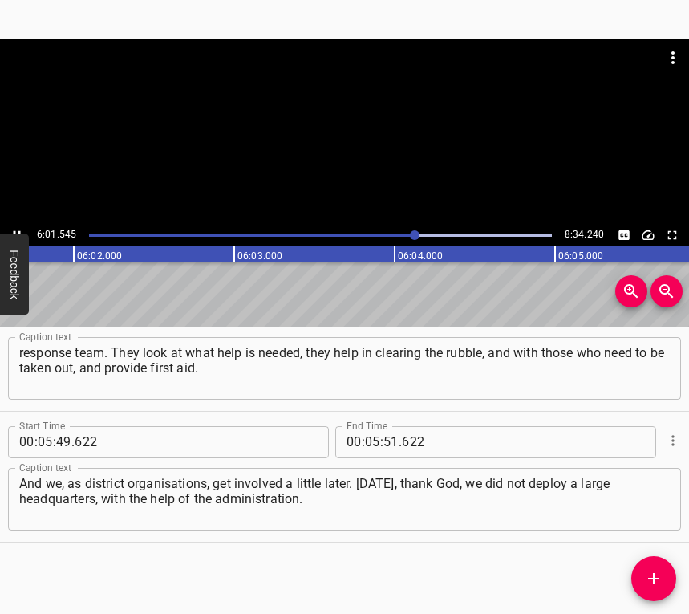
click at [14, 226] on button "Play/Pause" at bounding box center [16, 235] width 21 height 21
click at [380, 432] on span ":" at bounding box center [381, 442] width 3 height 32
click at [369, 430] on input "number" at bounding box center [372, 442] width 15 height 32
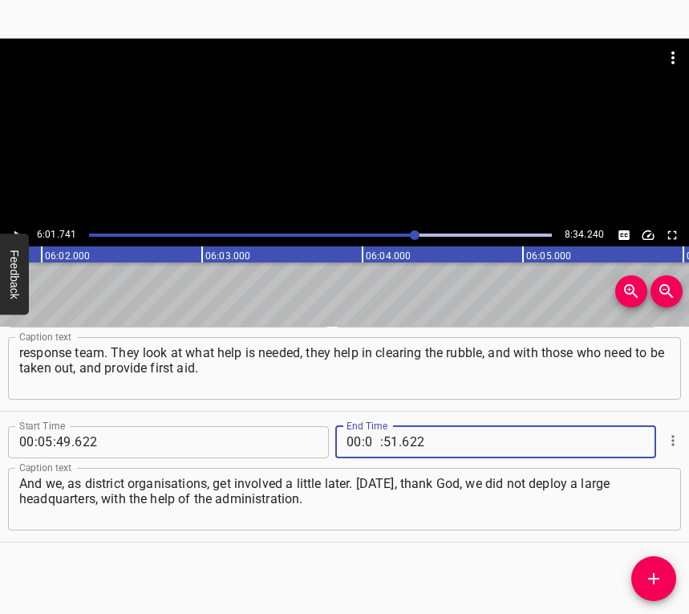
type input "06"
type input "01"
type input "741"
click at [644, 572] on icon "Add Cue" at bounding box center [653, 578] width 19 height 19
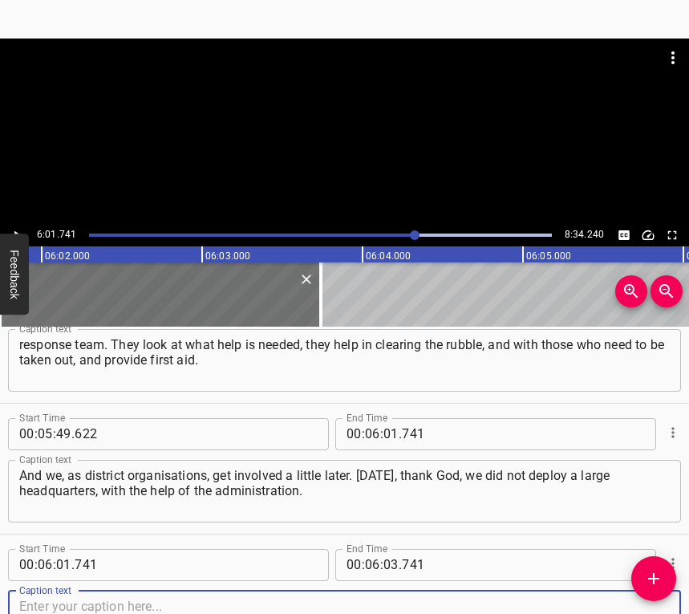
scroll to position [3449, 0]
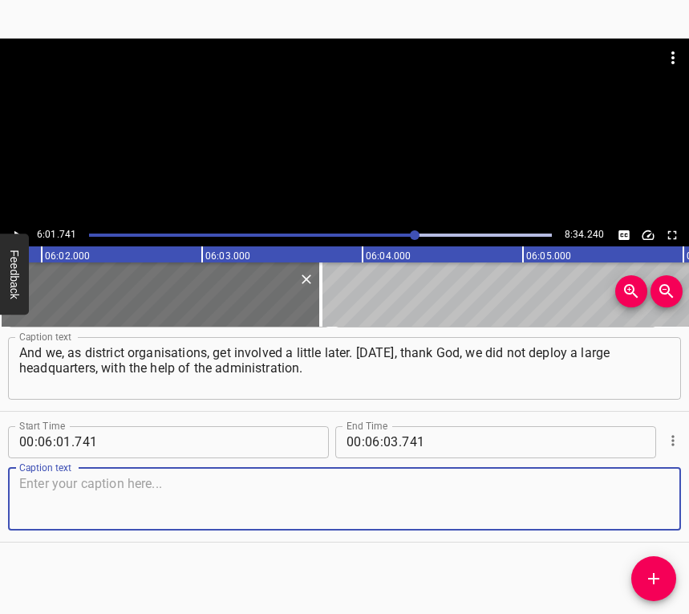
drag, startPoint x: 629, startPoint y: 496, endPoint x: 684, endPoint y: 481, distance: 56.4
click at [634, 494] on textarea at bounding box center [344, 499] width 651 height 46
click at [130, 496] on textarea at bounding box center [344, 499] width 651 height 46
paste textarea "The administration is already working more smoothly. That is, quickly, as soon …"
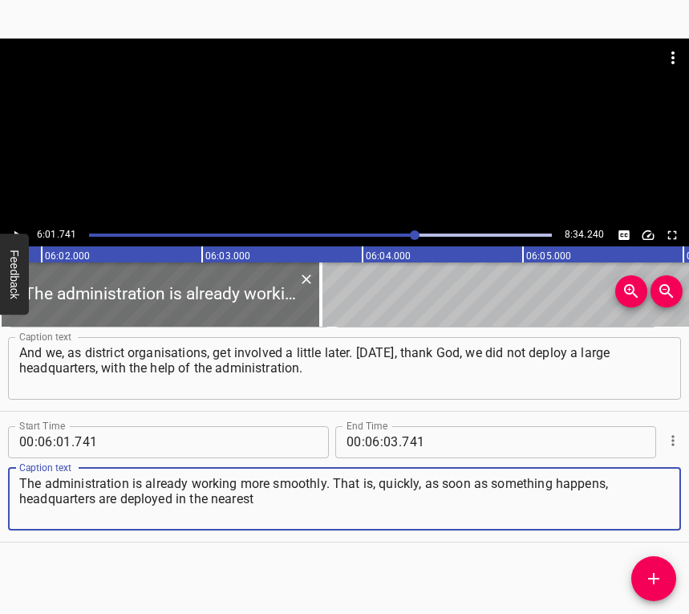
type textarea "The administration is already working more smoothly. That is, quickly, as soon …"
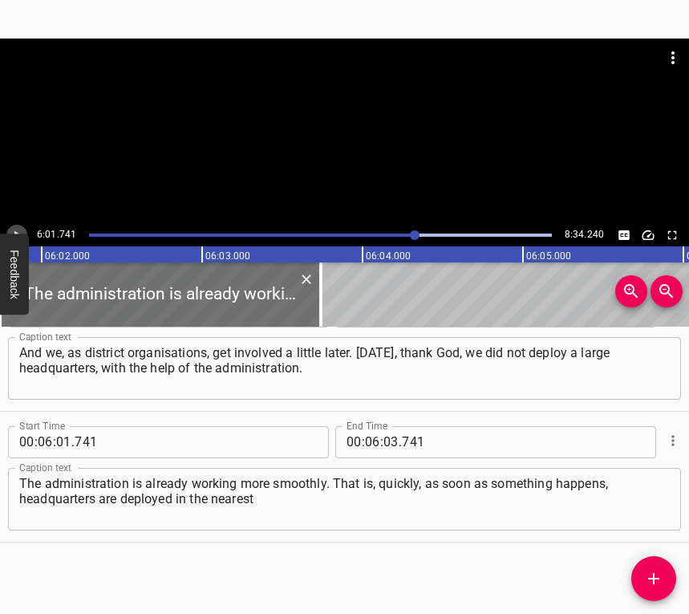
click at [11, 227] on button "Play/Pause" at bounding box center [16, 235] width 21 height 21
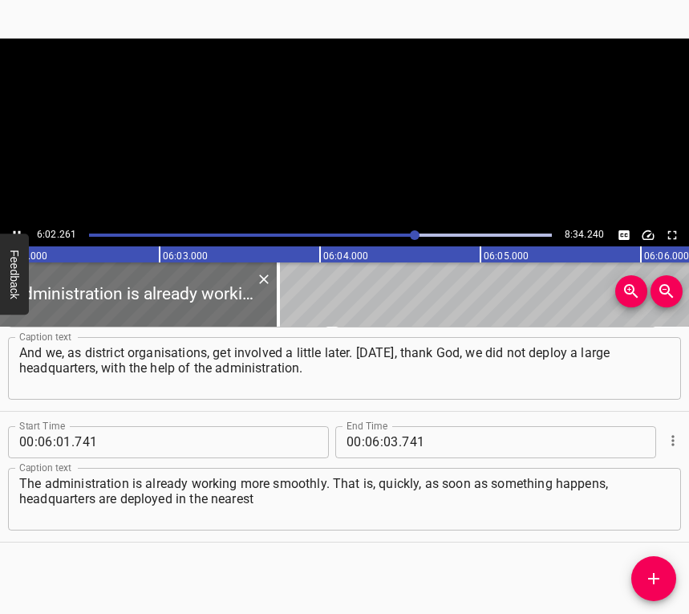
scroll to position [0, 58130]
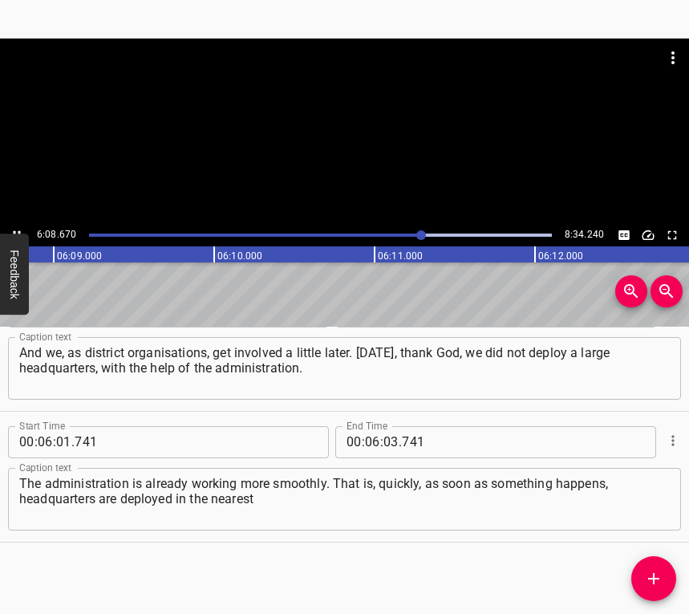
click at [17, 230] on icon "Play/Pause" at bounding box center [17, 235] width 14 height 14
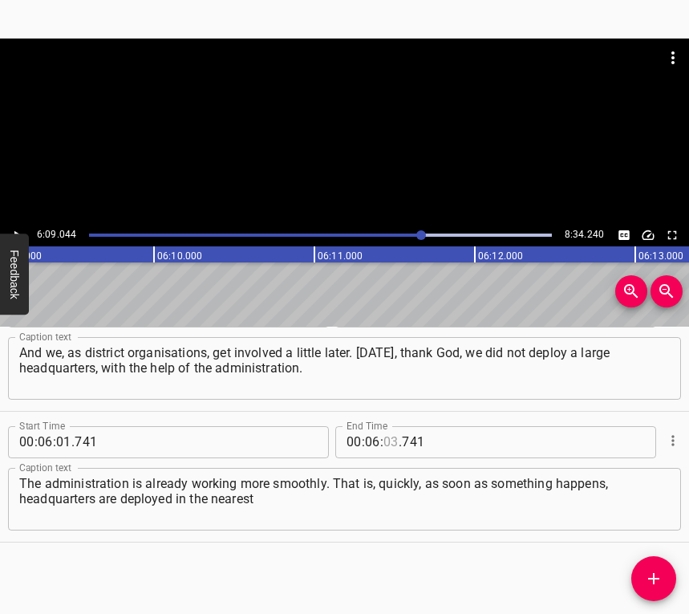
click at [390, 440] on input "number" at bounding box center [391, 442] width 15 height 32
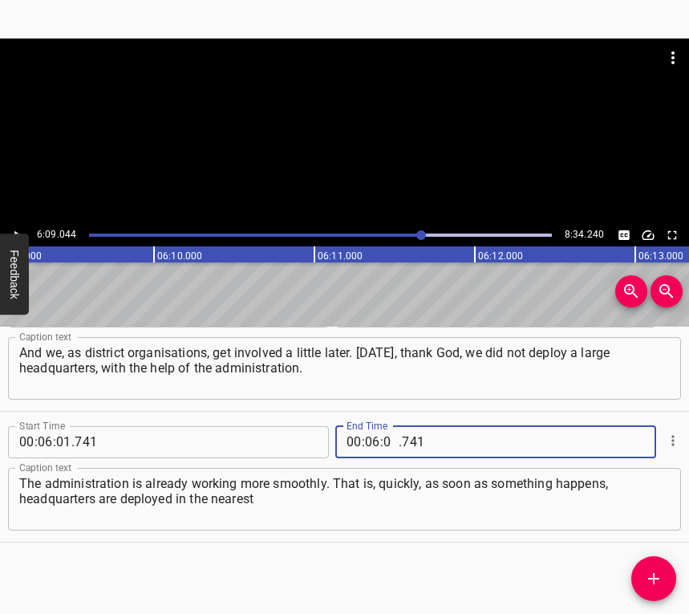
type input "09"
type input "044"
click at [657, 571] on icon "Add Cue" at bounding box center [653, 578] width 19 height 19
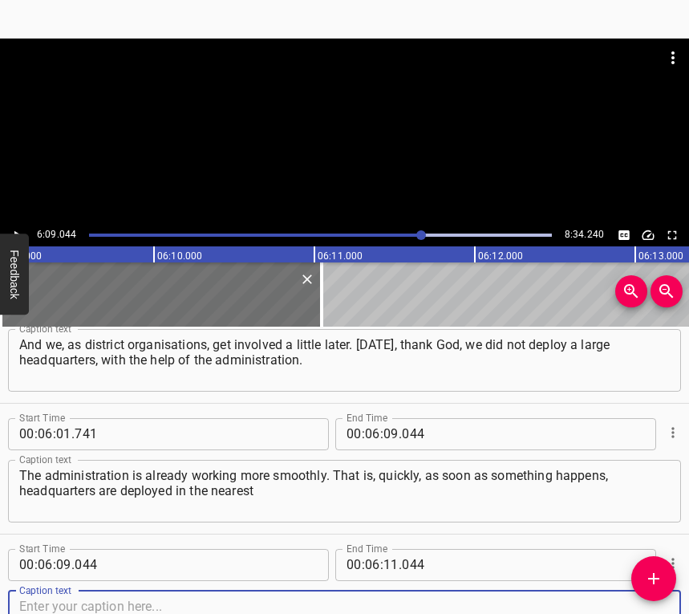
scroll to position [3580, 0]
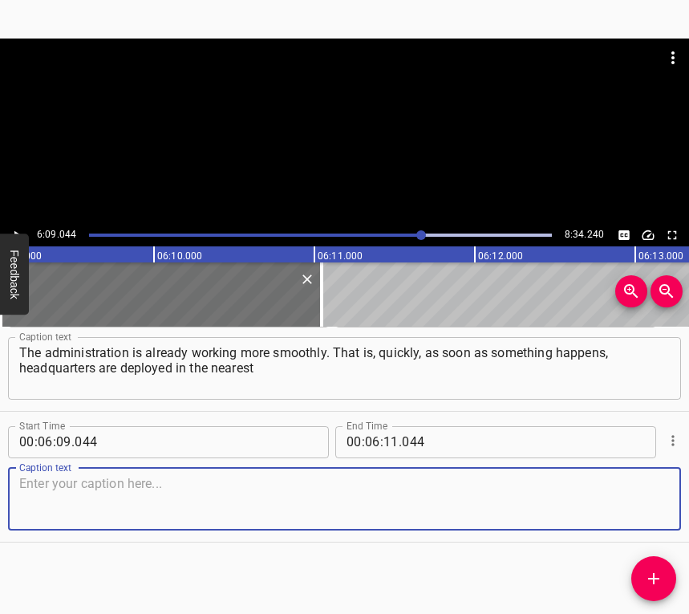
click at [642, 514] on textarea at bounding box center [344, 499] width 651 height 46
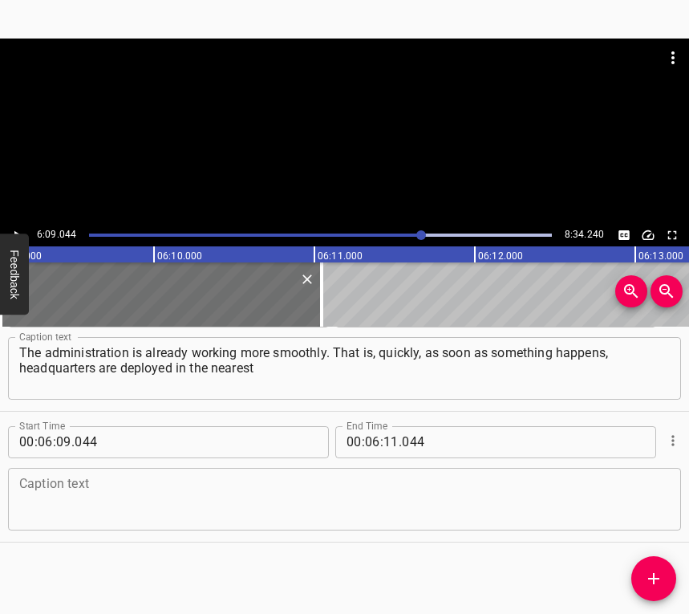
click at [80, 489] on textarea at bounding box center [344, 499] width 651 height 46
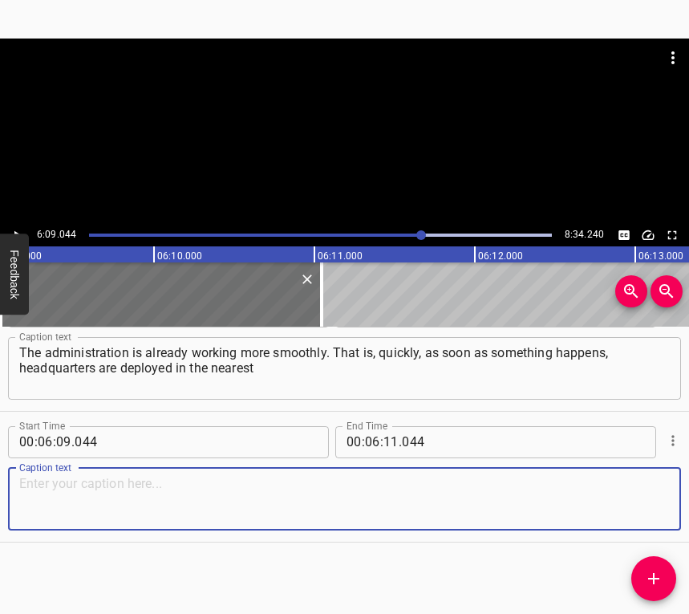
paste textarea "schools or educational institutions, where they can receive people, take applic…"
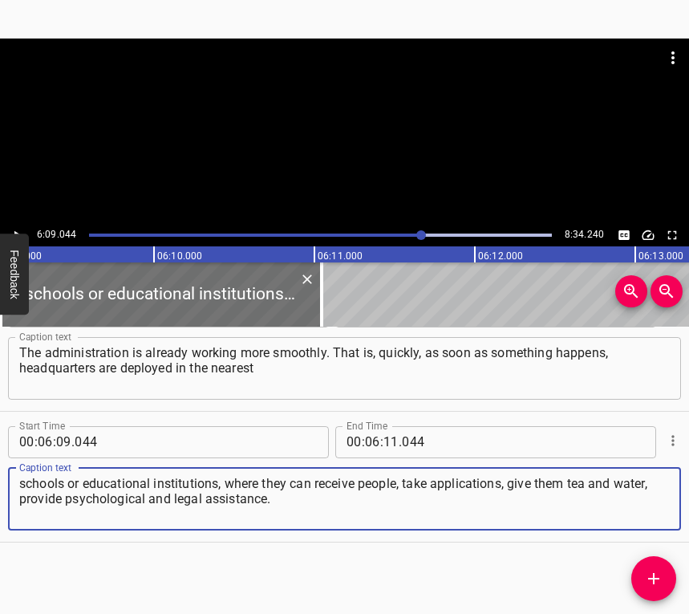
type textarea "schools or educational institutions, where they can receive people, take applic…"
click at [19, 230] on icon "Play/Pause" at bounding box center [17, 235] width 14 height 14
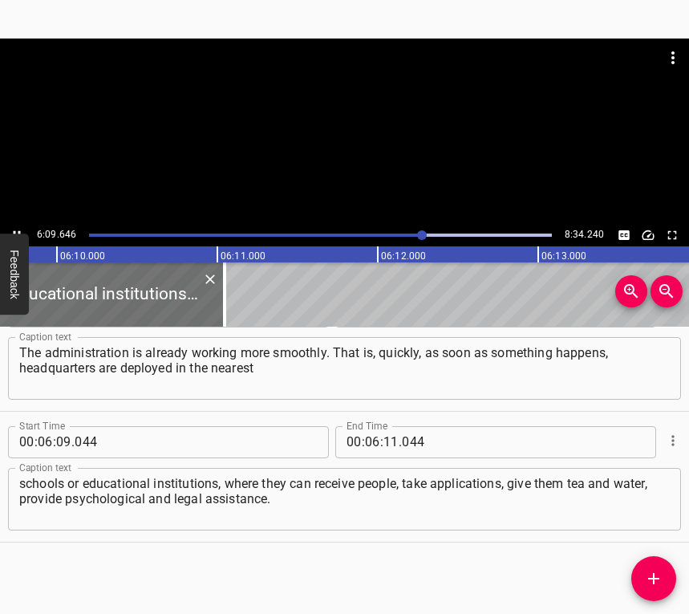
scroll to position [0, 59362]
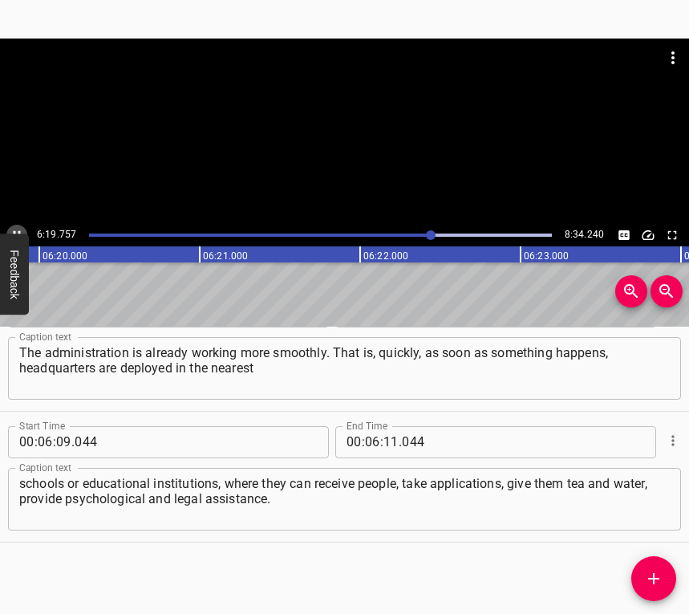
click at [16, 226] on button "Play/Pause" at bounding box center [16, 235] width 21 height 21
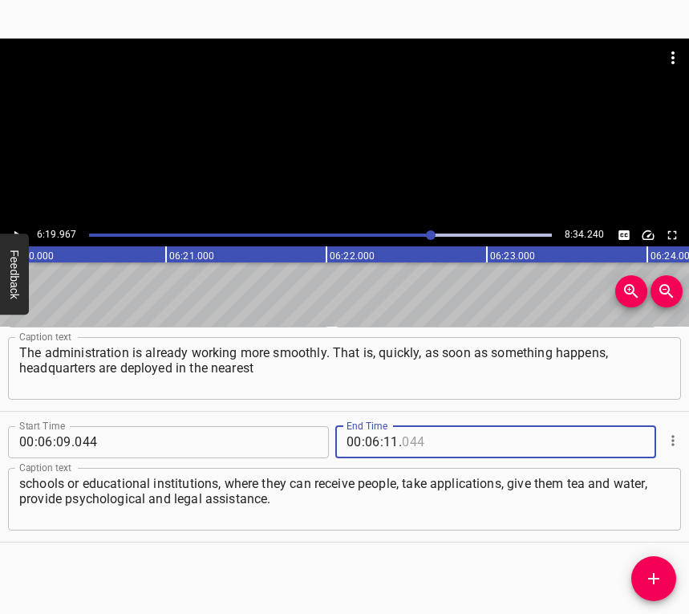
click at [402, 437] on input "number" at bounding box center [475, 442] width 147 height 32
type input "044"
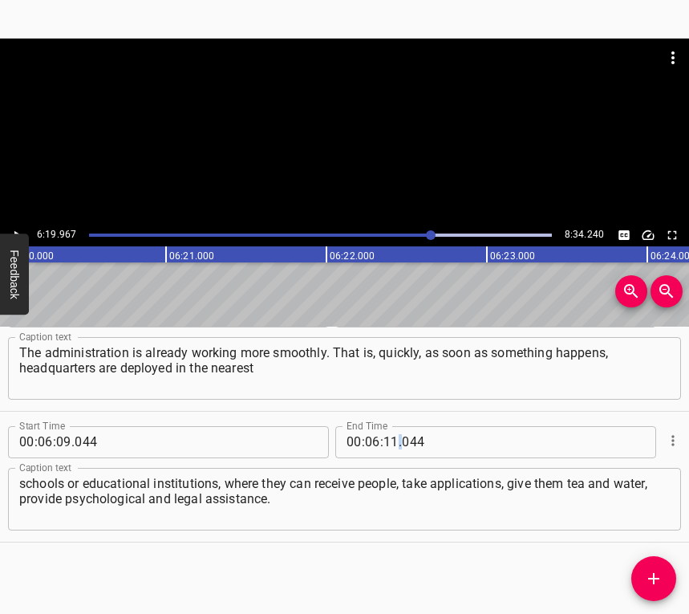
click at [399, 436] on span "." at bounding box center [400, 442] width 3 height 32
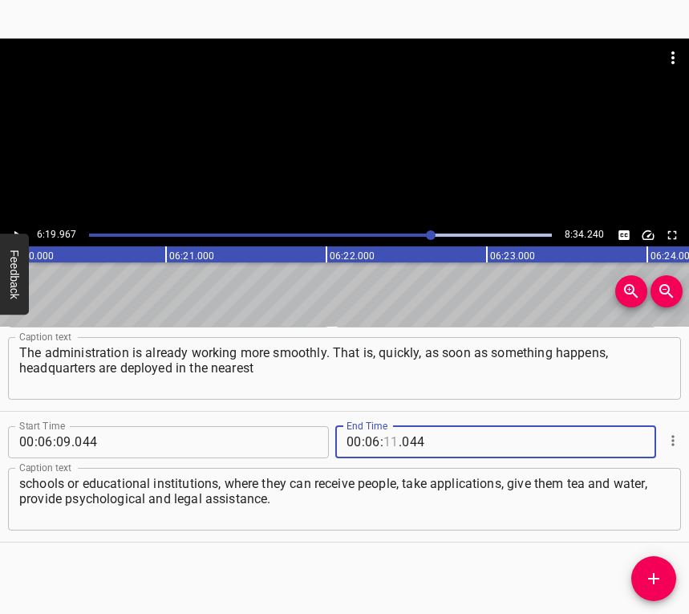
click at [389, 435] on input "number" at bounding box center [391, 442] width 15 height 32
type input "19"
type input "967"
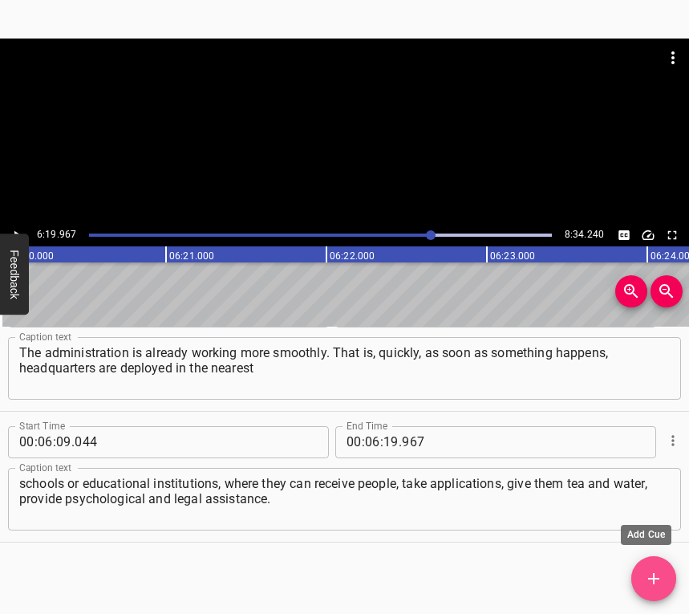
click at [655, 575] on icon "Add Cue" at bounding box center [653, 578] width 19 height 19
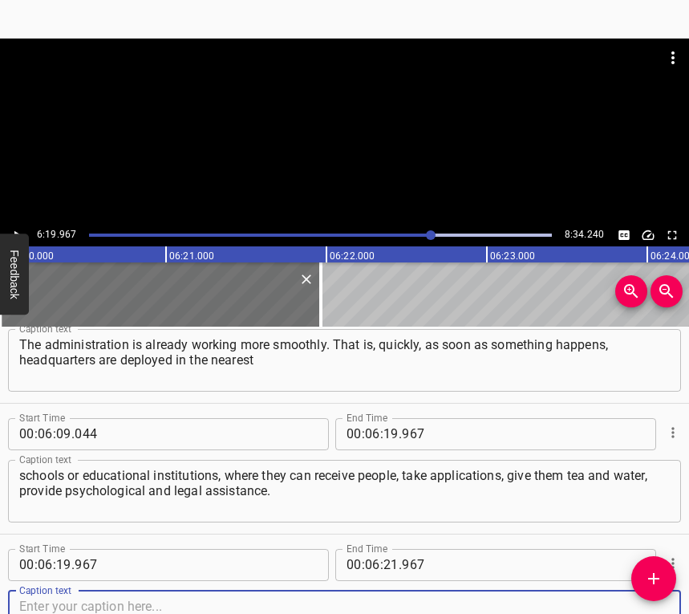
scroll to position [3711, 0]
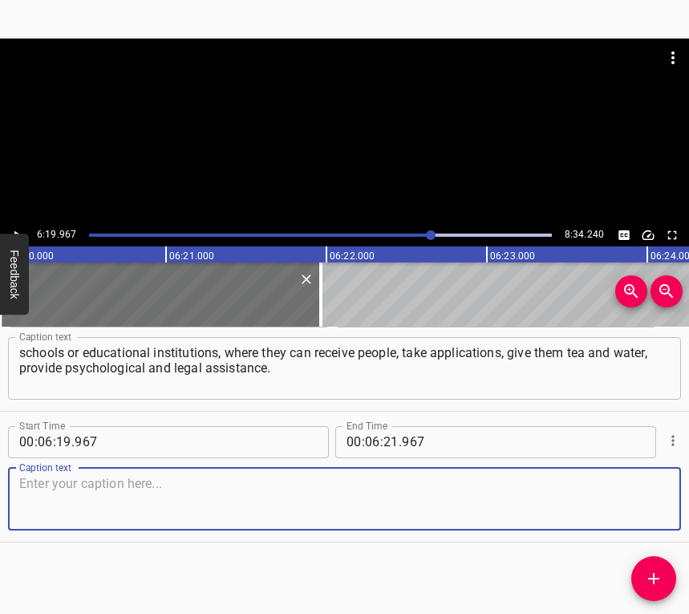
click at [622, 498] on textarea at bounding box center [344, 499] width 651 height 46
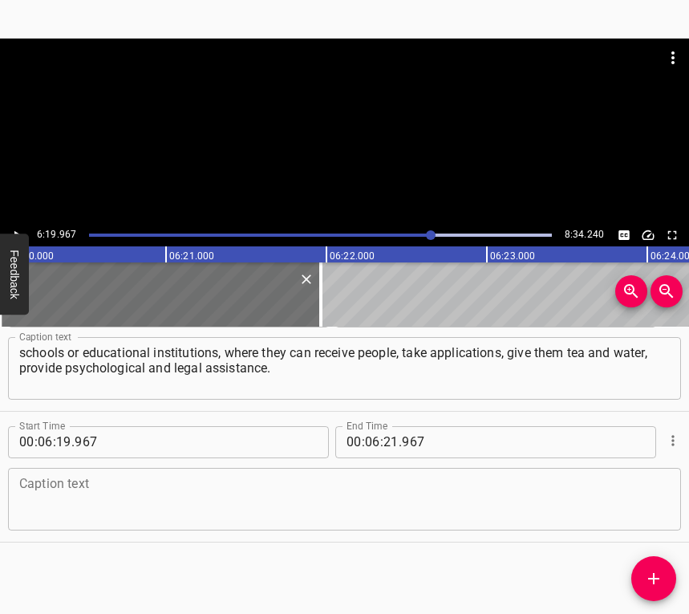
click at [68, 489] on textarea at bounding box center [344, 499] width 651 height 46
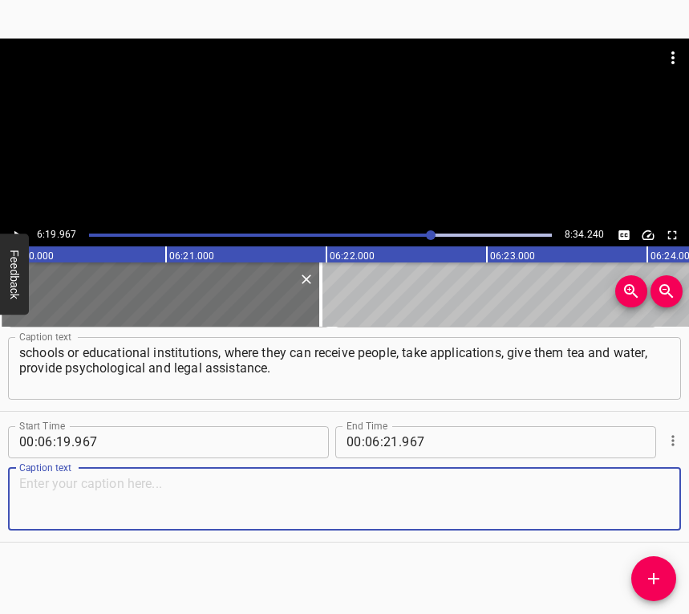
paste textarea "This time, we helped with film, because even though it’s summer, we understand …"
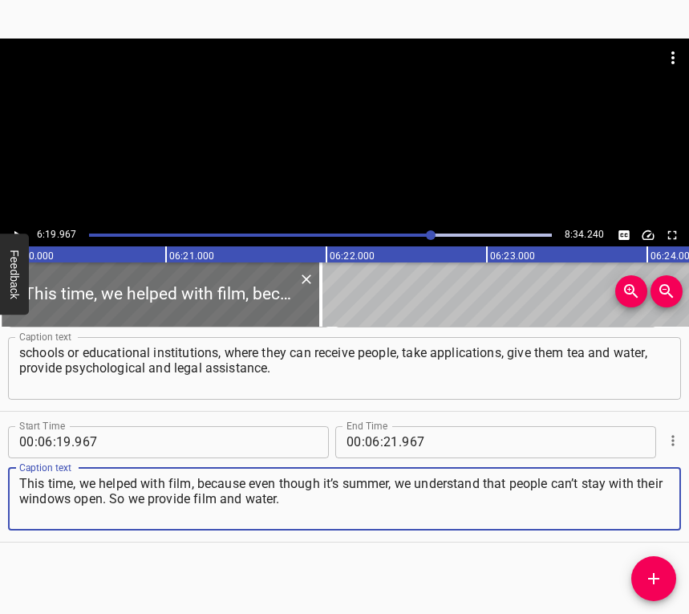
type textarea "This time, we helped with film, because even though it’s summer, we understand …"
click at [15, 228] on icon "Play/Pause" at bounding box center [17, 235] width 14 height 14
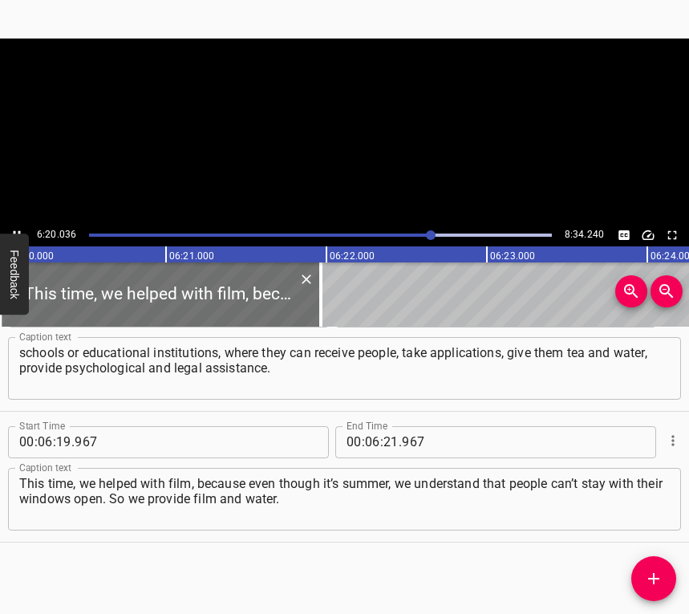
scroll to position [0, 60984]
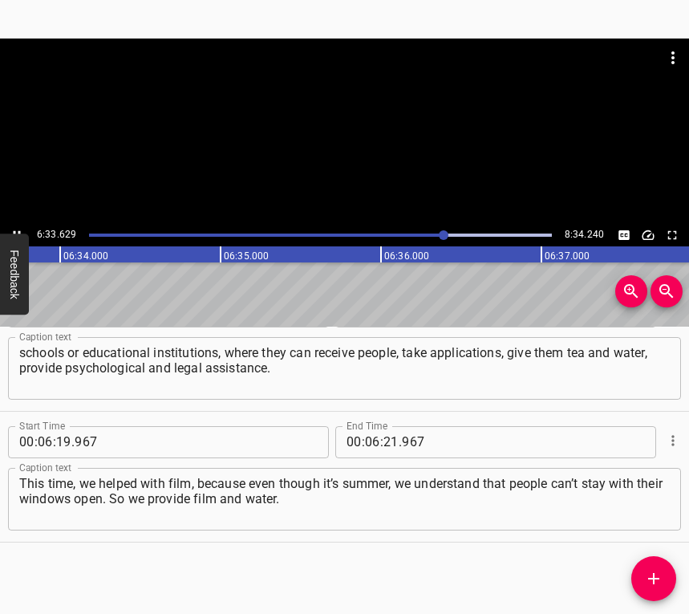
click at [14, 229] on icon "Play/Pause" at bounding box center [17, 235] width 14 height 14
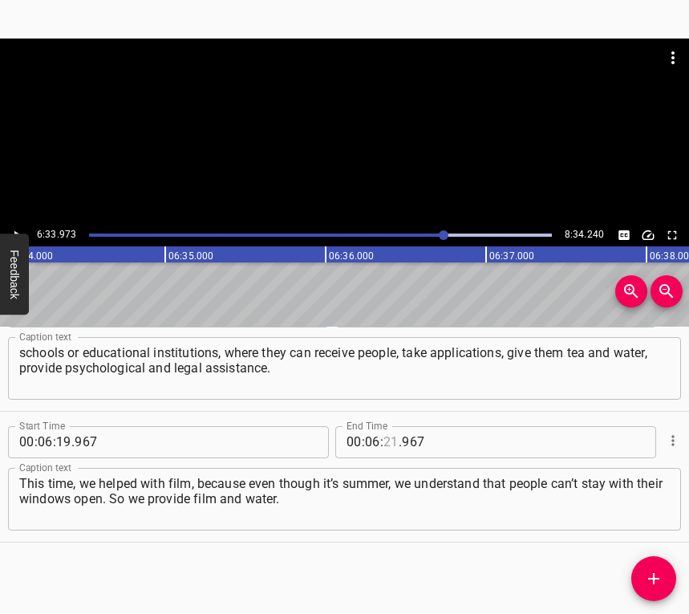
click at [384, 441] on input "number" at bounding box center [391, 442] width 15 height 32
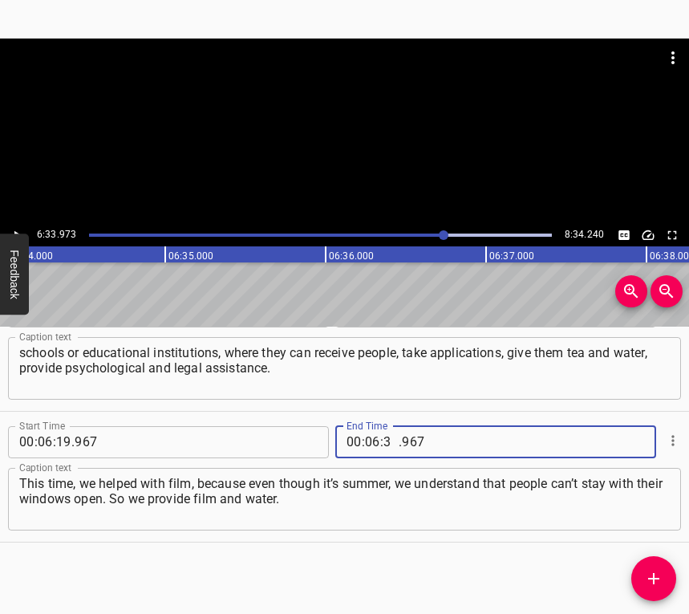
type input "33"
type input "973"
click at [659, 576] on icon "Add Cue" at bounding box center [653, 578] width 19 height 19
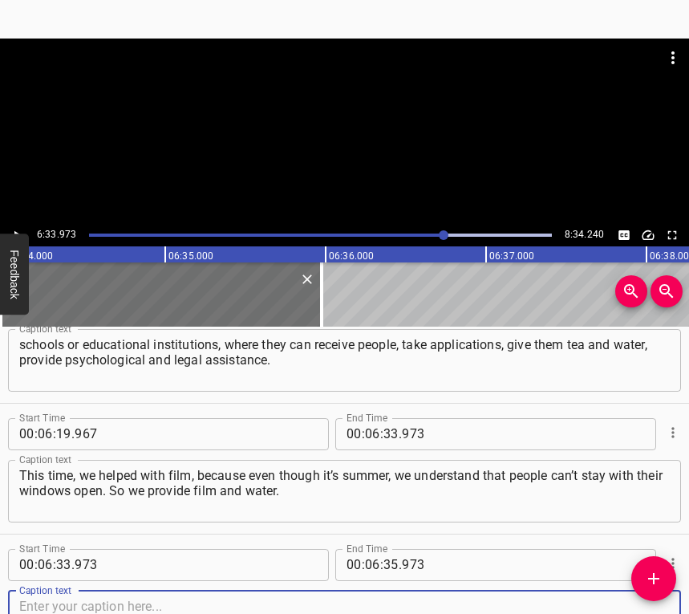
scroll to position [3842, 0]
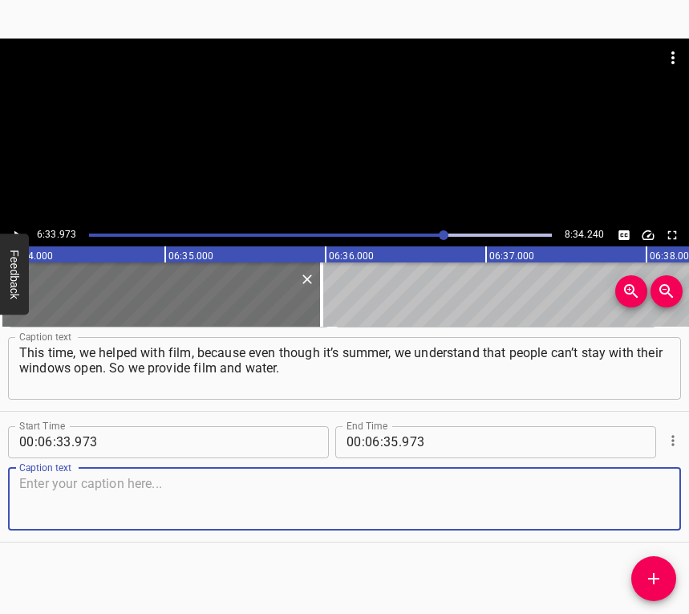
click at [651, 515] on textarea at bounding box center [344, 499] width 651 height 46
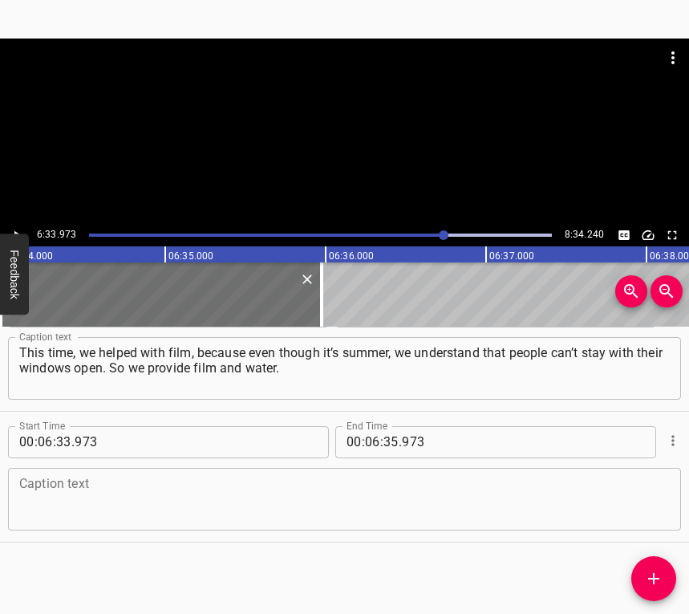
click at [40, 511] on textarea at bounding box center [344, 499] width 651 height 46
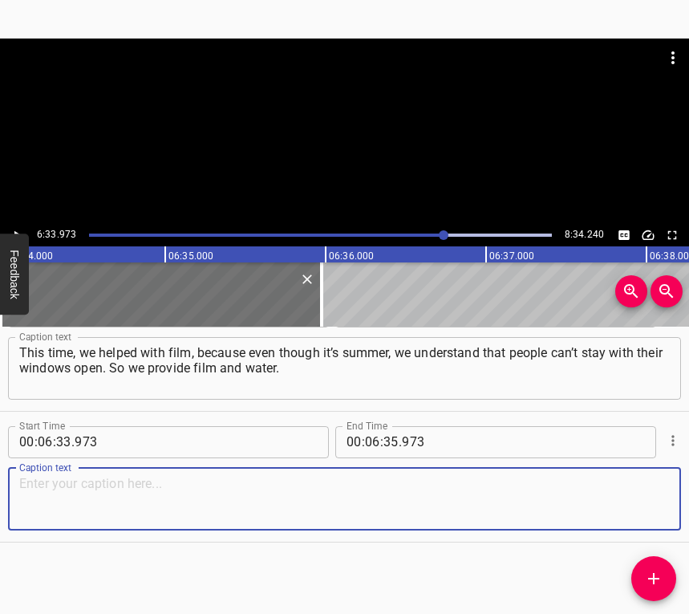
paste textarea "If necessary, a [MEDICAL_DATA]. We also engage psychologists. Now we are also g…"
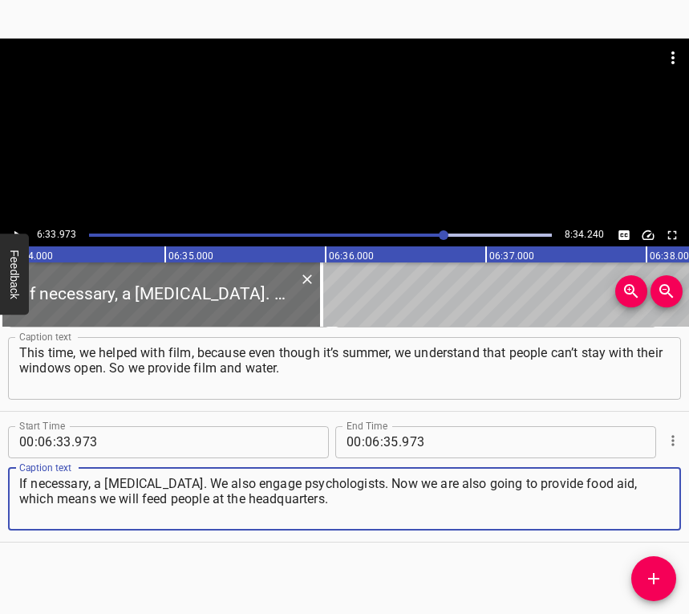
type textarea "If necessary, a [MEDICAL_DATA]. We also engage psychologists. Now we are also g…"
click at [18, 231] on icon "Play/Pause" at bounding box center [17, 235] width 14 height 14
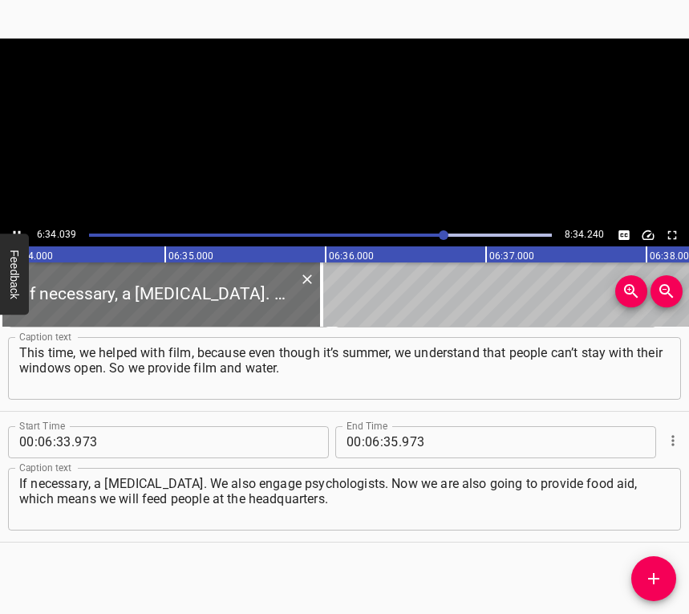
scroll to position [0, 63232]
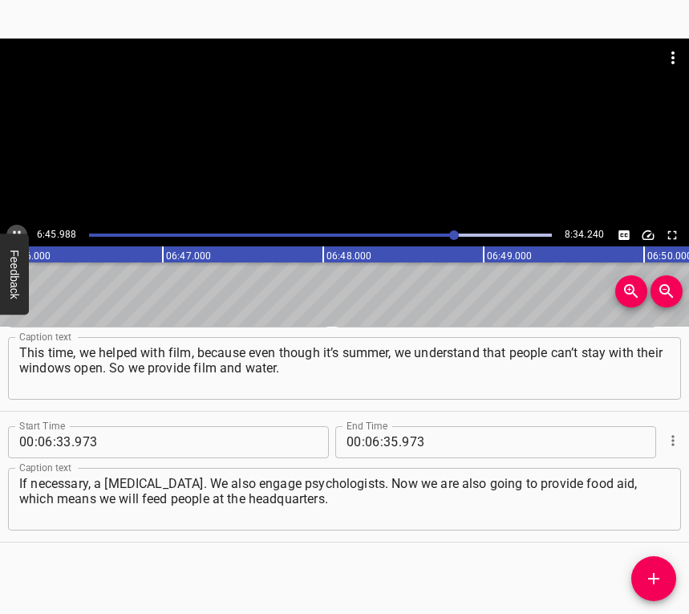
click at [18, 225] on button "Play/Pause" at bounding box center [16, 235] width 21 height 21
click at [387, 436] on input "number" at bounding box center [391, 442] width 15 height 32
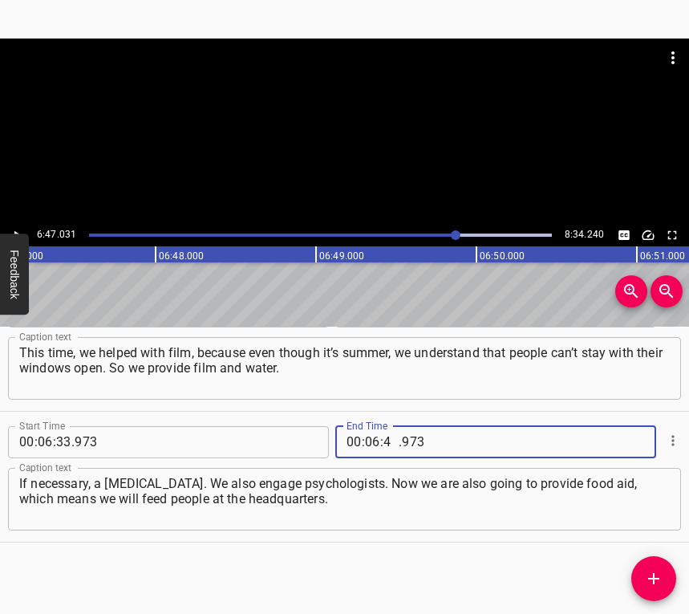
type input "47"
type input "031"
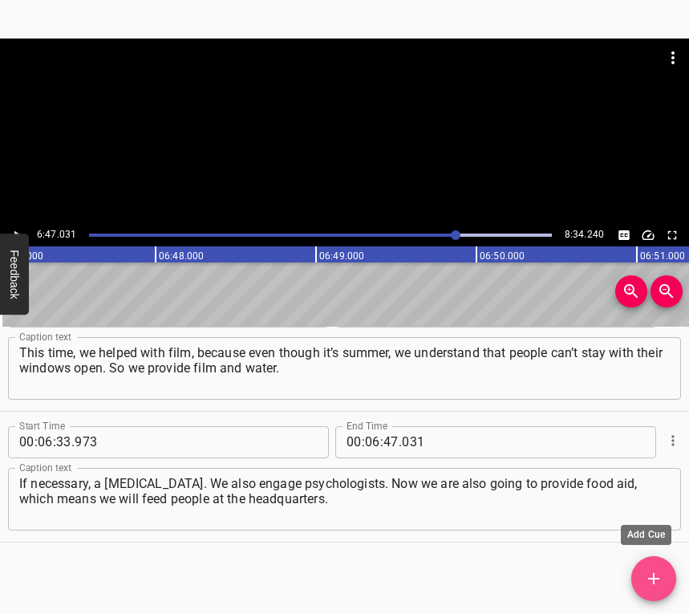
click at [647, 583] on icon "Add Cue" at bounding box center [653, 578] width 19 height 19
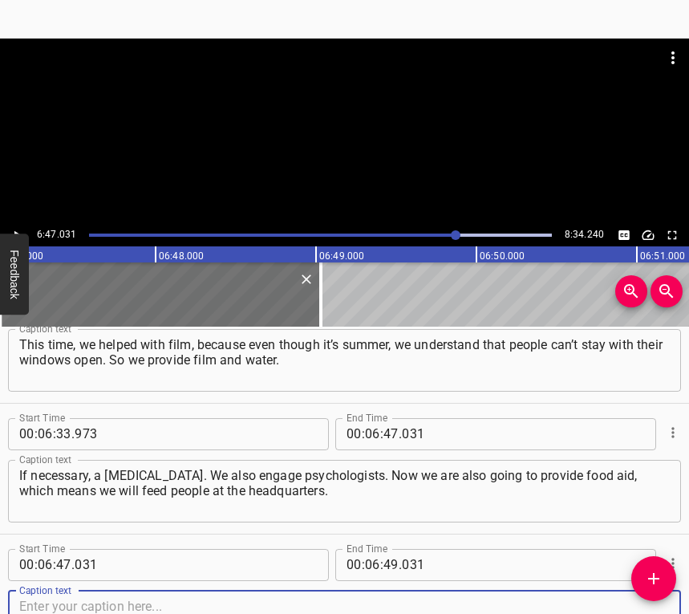
scroll to position [3972, 0]
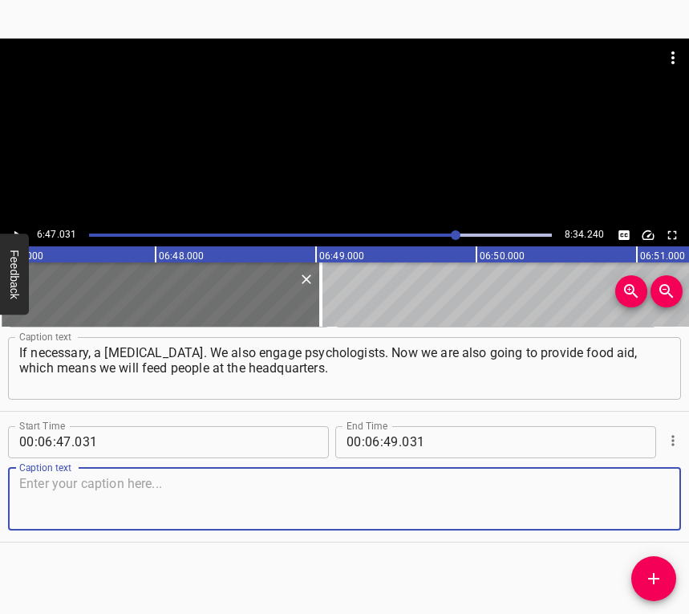
click at [648, 510] on textarea at bounding box center [344, 499] width 651 height 46
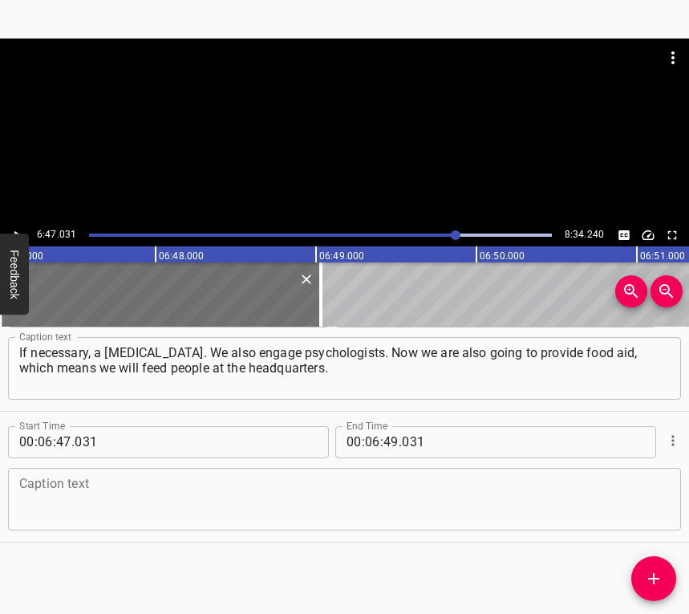
click at [57, 484] on textarea at bounding box center [344, 499] width 651 height 46
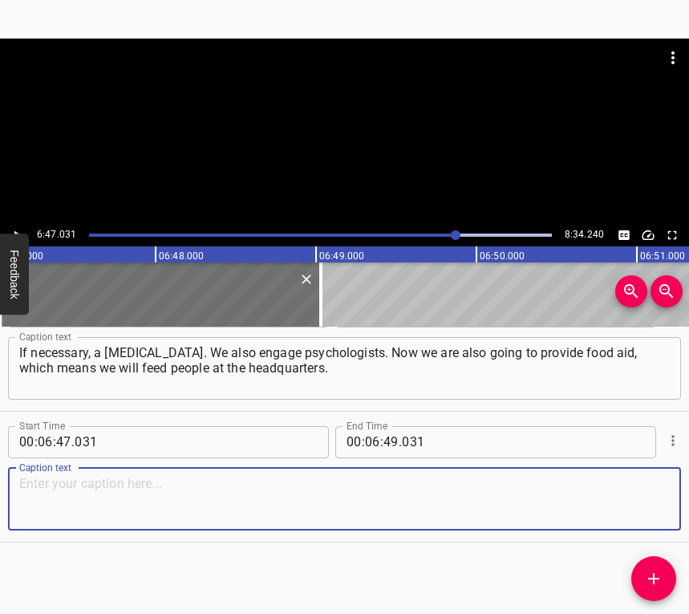
paste textarea "We also collect information about the victims. With the help of donors, we prov…"
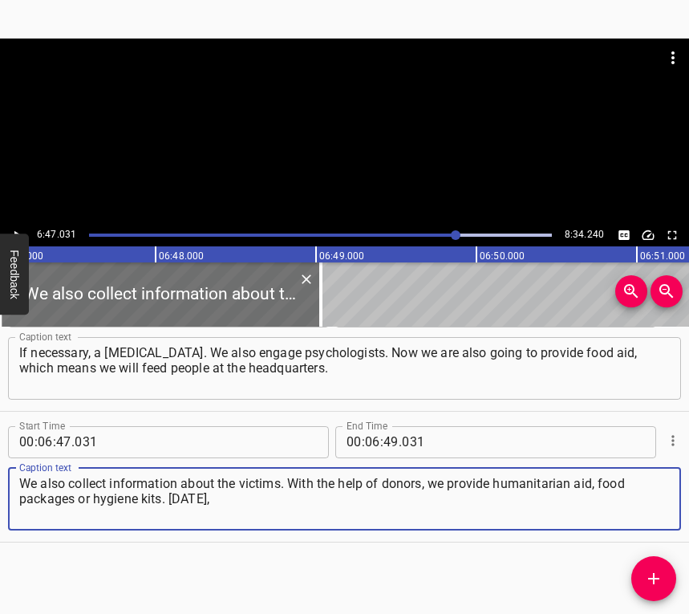
type textarea "We also collect information about the victims. With the help of donors, we prov…"
click at [14, 232] on icon "Play/Pause" at bounding box center [17, 235] width 14 height 14
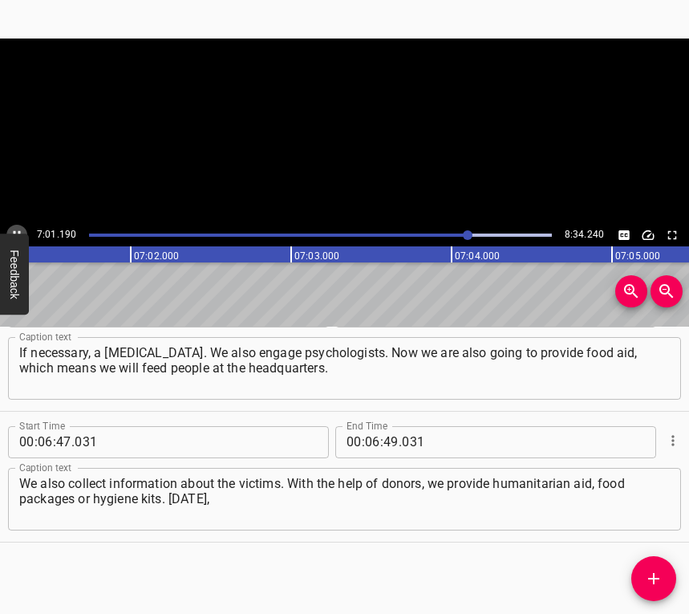
click at [14, 232] on icon "Play/Pause" at bounding box center [17, 234] width 7 height 9
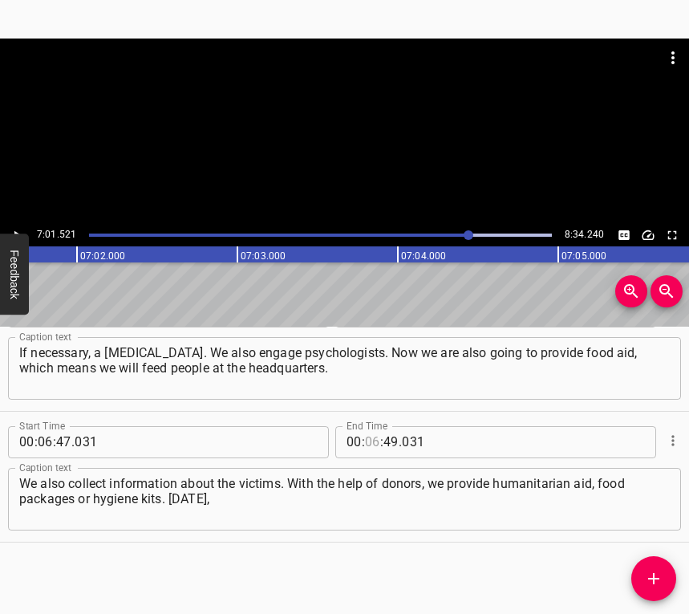
click at [369, 435] on input "number" at bounding box center [372, 442] width 15 height 32
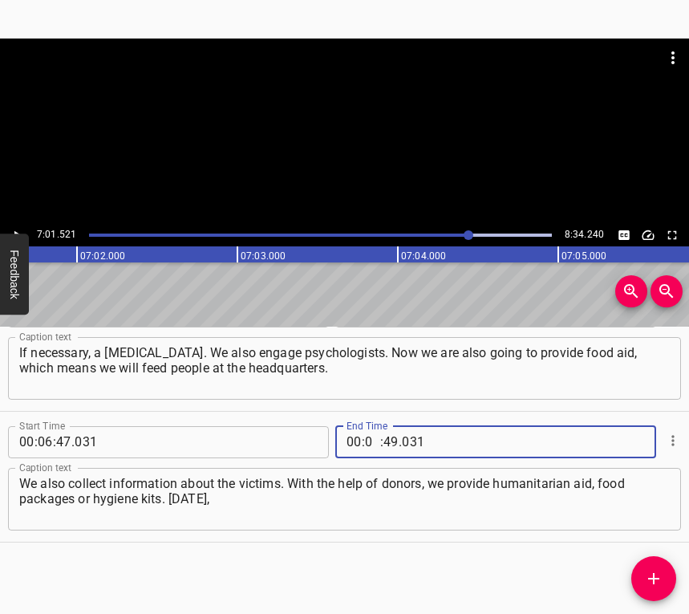
type input "07"
type input "01"
type input "521"
click at [653, 573] on icon "Add Cue" at bounding box center [653, 578] width 11 height 11
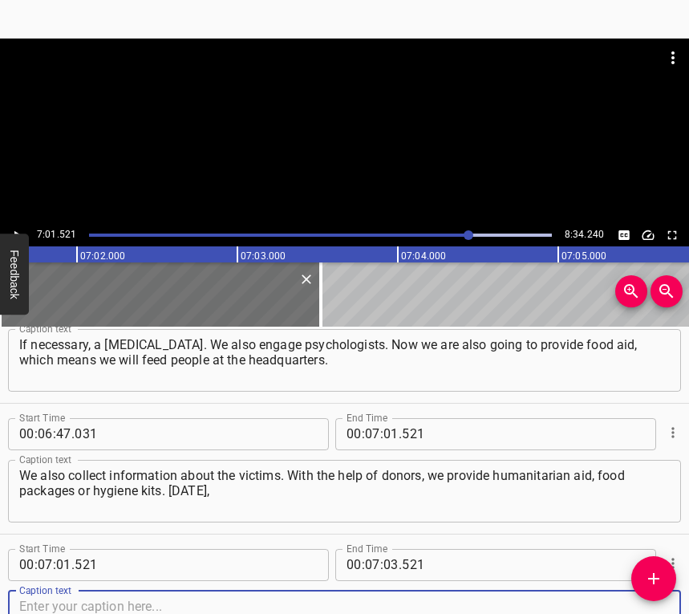
scroll to position [4103, 0]
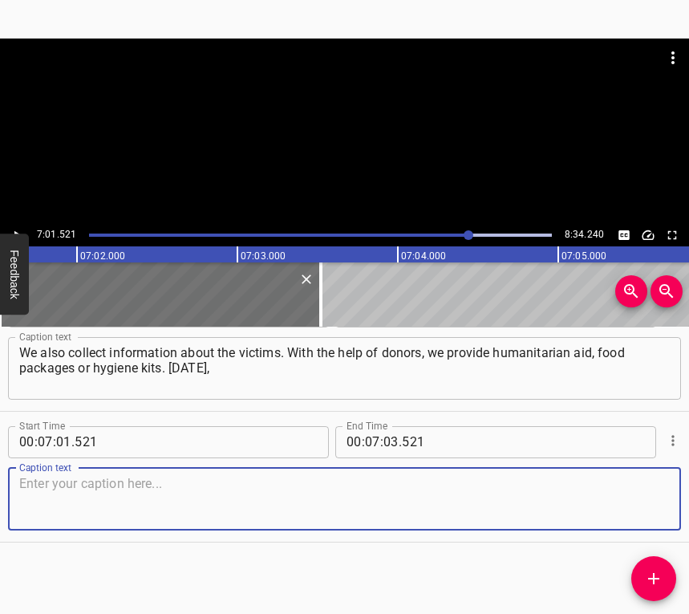
drag, startPoint x: 643, startPoint y: 513, endPoint x: 686, endPoint y: 491, distance: 48.4
click at [645, 510] on textarea at bounding box center [344, 499] width 651 height 46
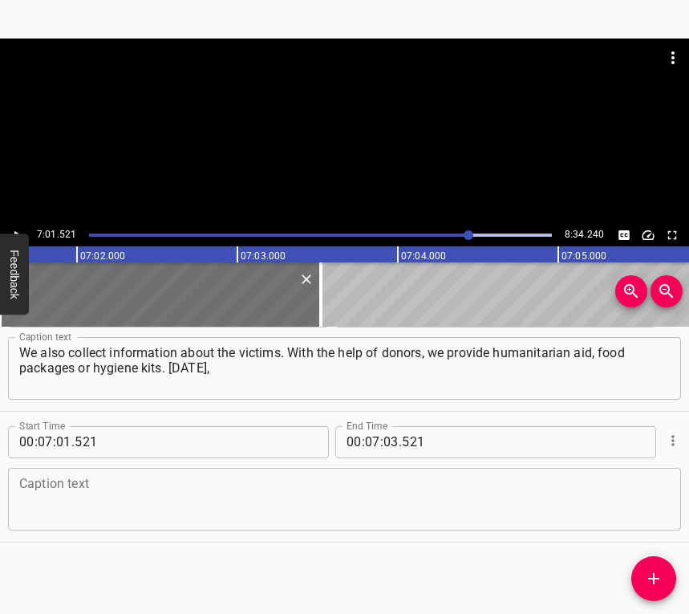
click at [244, 505] on textarea at bounding box center [344, 499] width 651 height 46
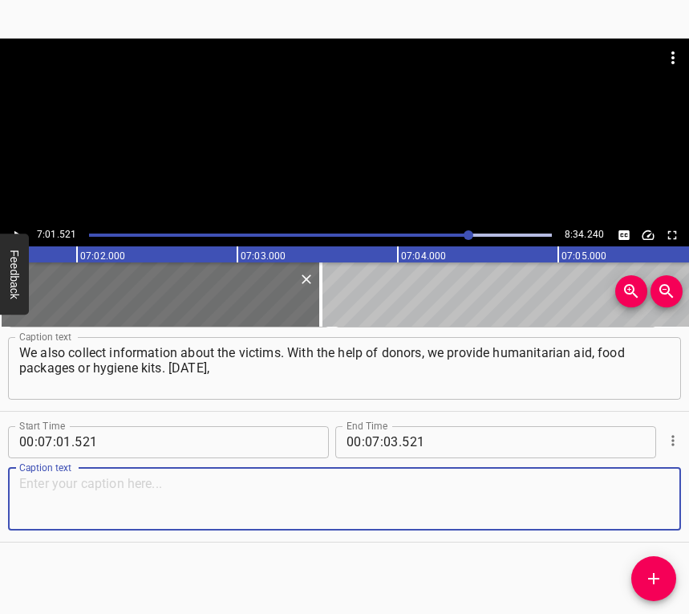
paste textarea "if everything goes well, we will distribute humanitarian aid to the previous vi…"
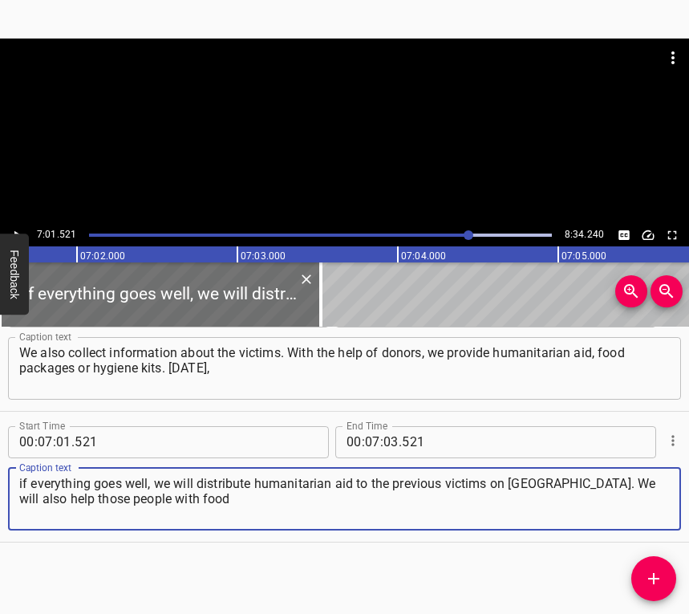
type textarea "if everything goes well, we will distribute humanitarian aid to the previous vi…"
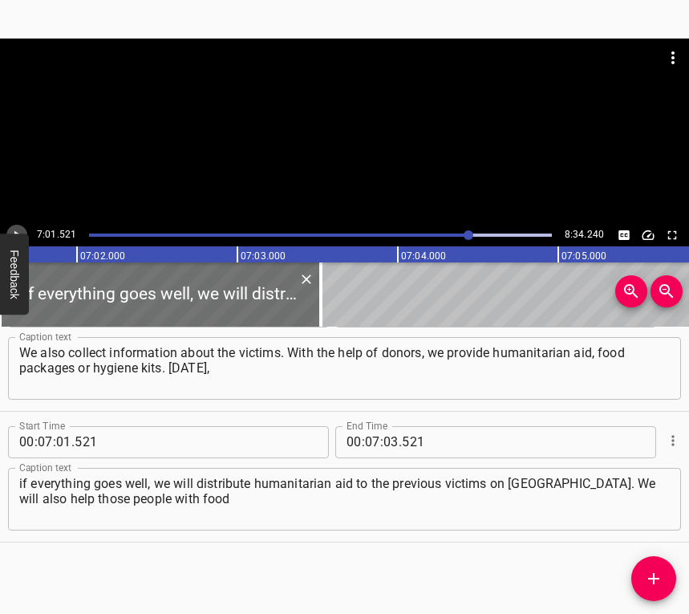
click at [17, 229] on icon "Play/Pause" at bounding box center [17, 235] width 14 height 14
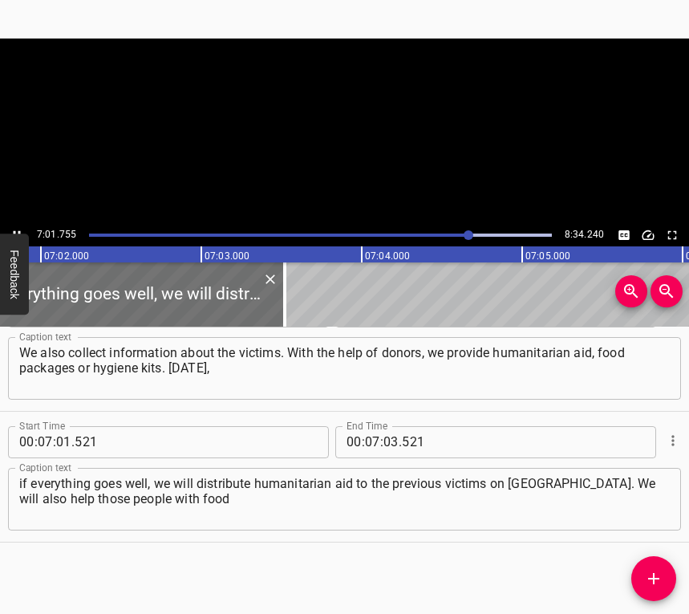
scroll to position [0, 67679]
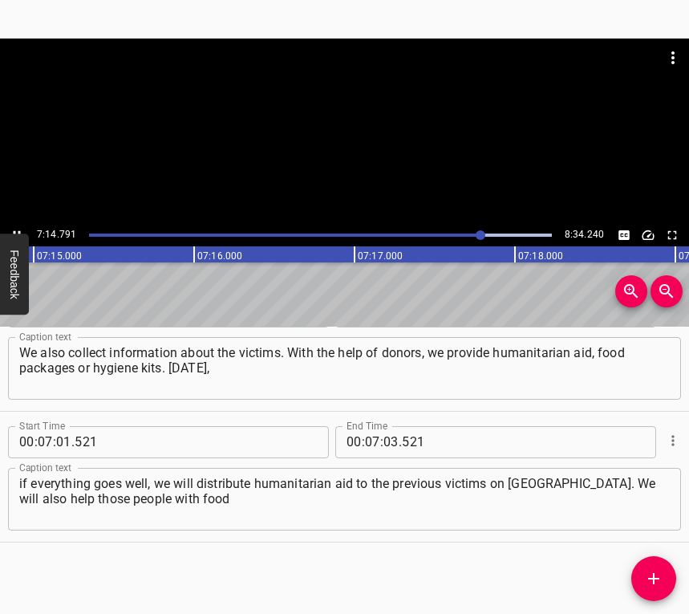
click at [12, 229] on icon "Play/Pause" at bounding box center [17, 235] width 14 height 14
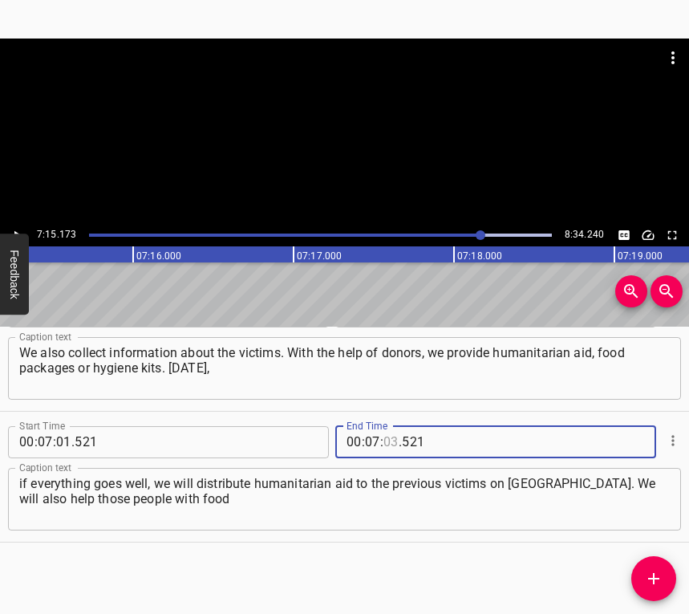
click at [389, 434] on input "number" at bounding box center [391, 442] width 15 height 32
type input "15"
type input "173"
click at [641, 587] on span "Add Cue" at bounding box center [653, 578] width 45 height 19
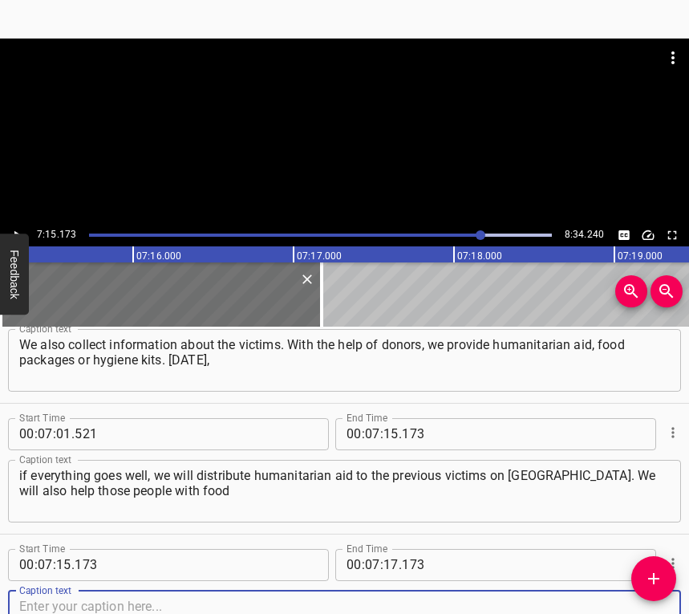
scroll to position [4234, 0]
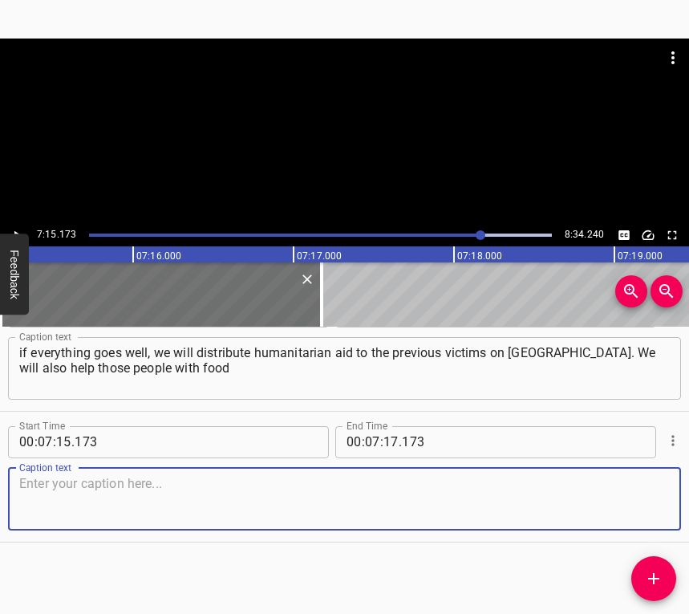
drag, startPoint x: 625, startPoint y: 490, endPoint x: 679, endPoint y: 492, distance: 53.8
click at [625, 491] on textarea at bounding box center [344, 499] width 651 height 46
click at [71, 508] on textarea at bounding box center [344, 499] width 651 height 46
paste textarea "and hygiene kits. I never left [GEOGRAPHIC_DATA]. It was my conscious choice. I…"
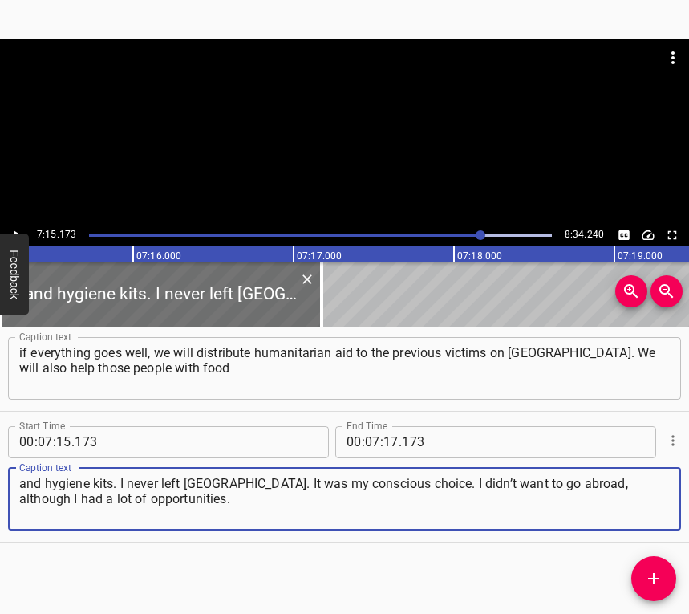
type textarea "and hygiene kits. I never left [GEOGRAPHIC_DATA]. It was my conscious choice. I…"
click at [14, 221] on div at bounding box center [344, 131] width 689 height 185
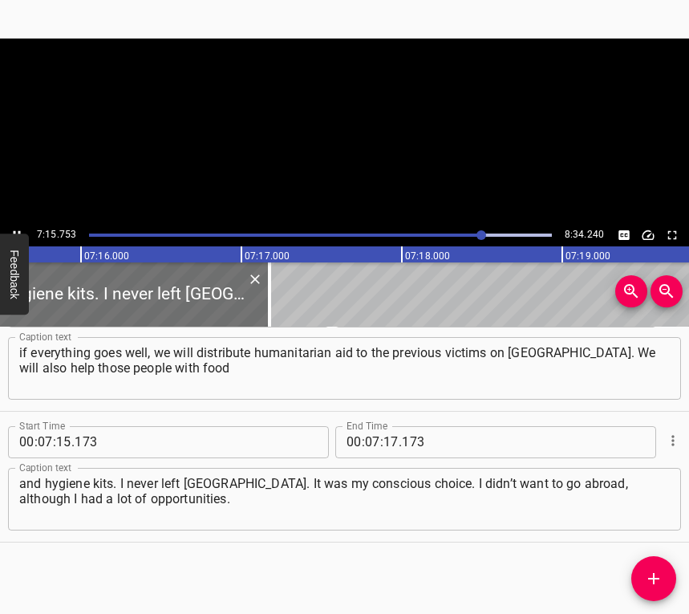
scroll to position [0, 69926]
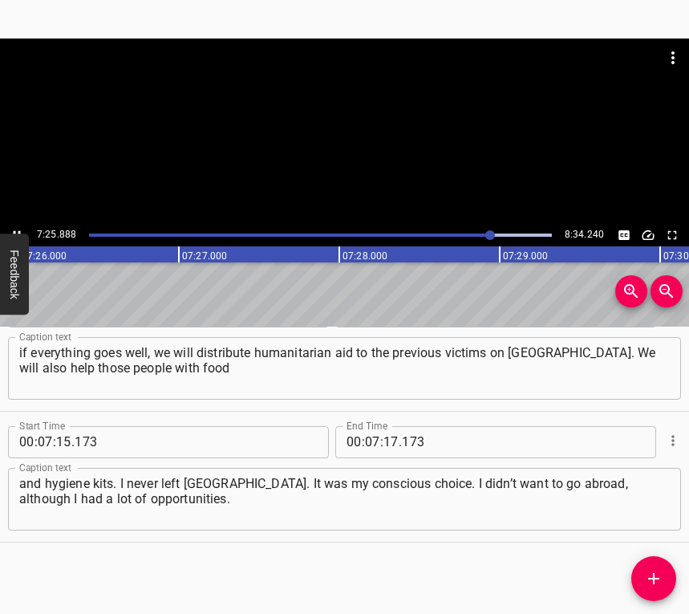
click at [15, 228] on icon "Play/Pause" at bounding box center [17, 235] width 14 height 14
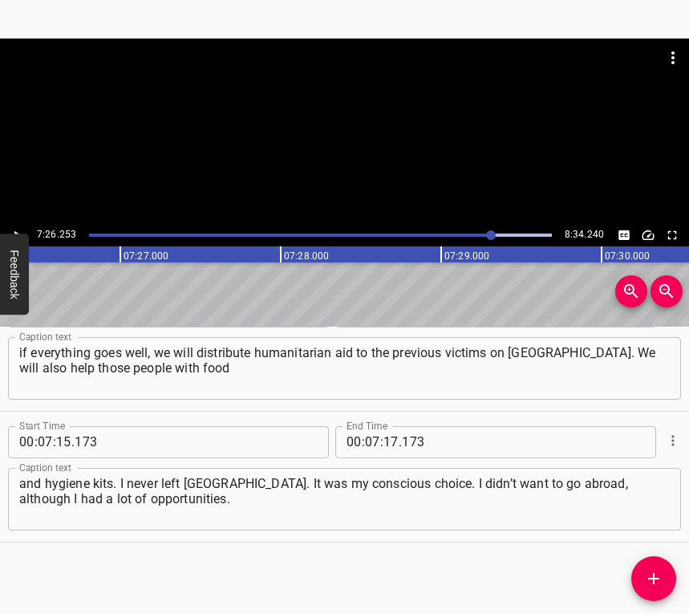
click at [17, 229] on icon "Play/Pause" at bounding box center [17, 235] width 14 height 14
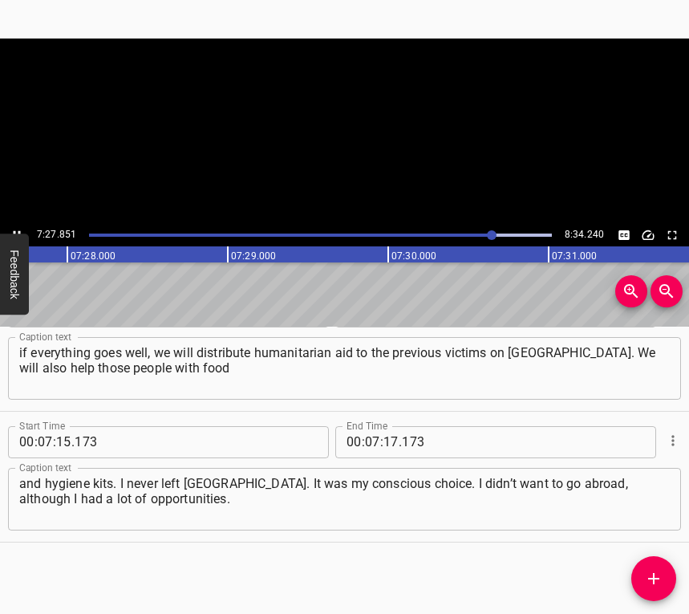
click at [17, 229] on icon "Play/Pause" at bounding box center [17, 235] width 14 height 14
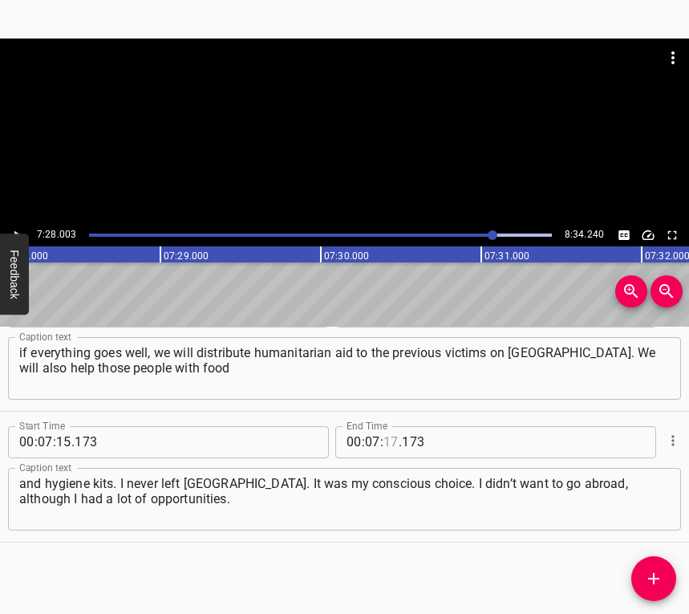
click at [386, 440] on input "number" at bounding box center [391, 442] width 15 height 32
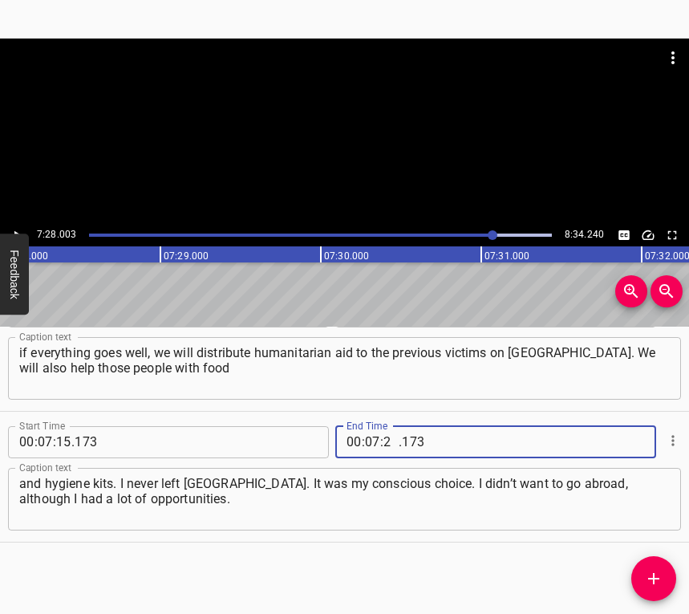
type input "28"
type input "003"
click at [653, 577] on icon "Add Cue" at bounding box center [653, 578] width 11 height 11
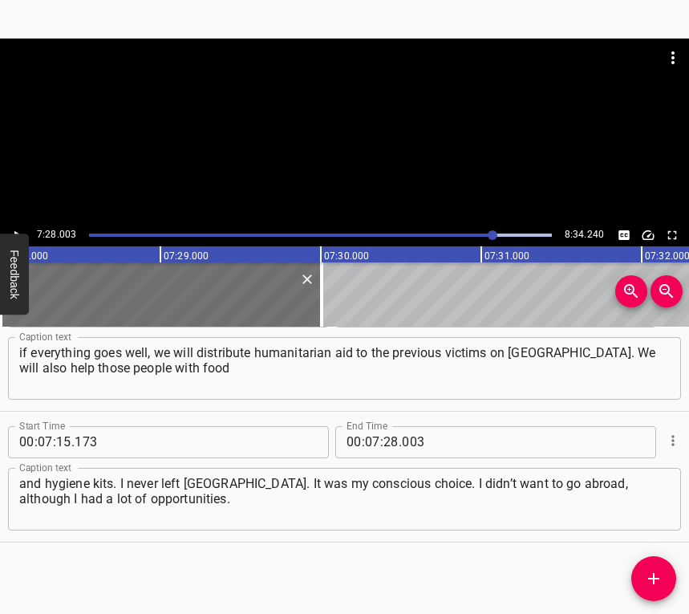
scroll to position [4242, 0]
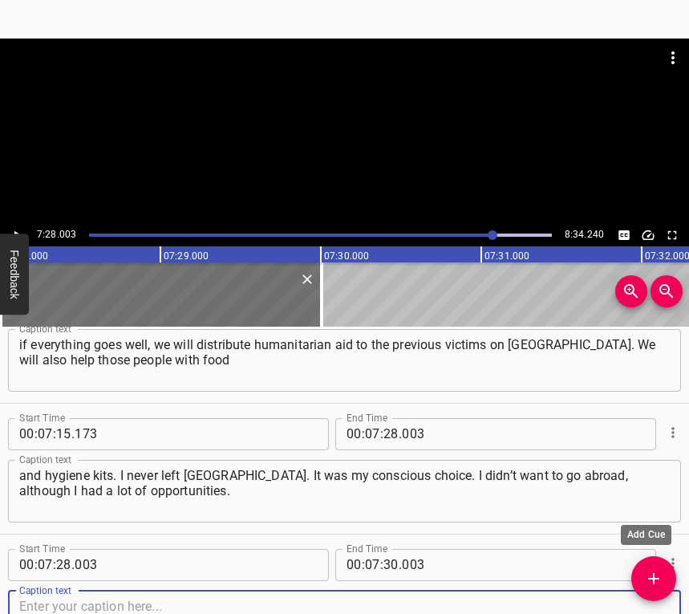
drag, startPoint x: 676, startPoint y: 581, endPoint x: 677, endPoint y: 607, distance: 25.7
click at [677, 607] on div "Start Time 00 : 00 : 05 . 910 Start Time End Time 00 : 00 : 17 . 649 End Time C…" at bounding box center [344, 471] width 689 height 288
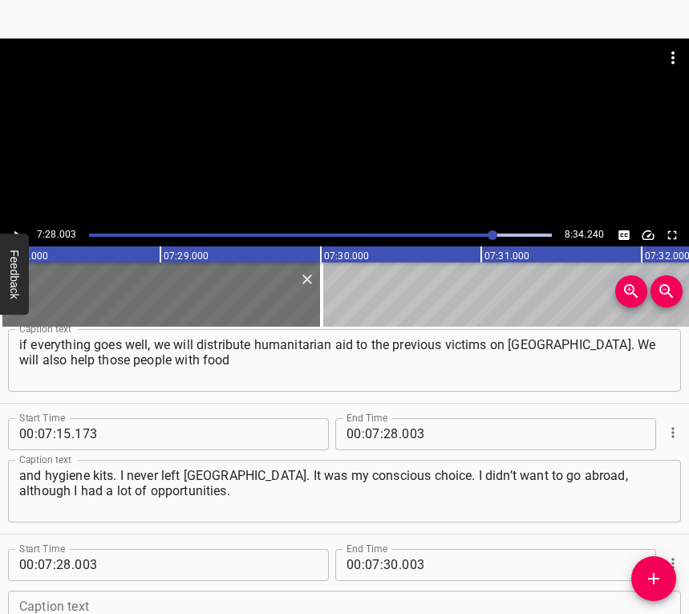
scroll to position [4365, 0]
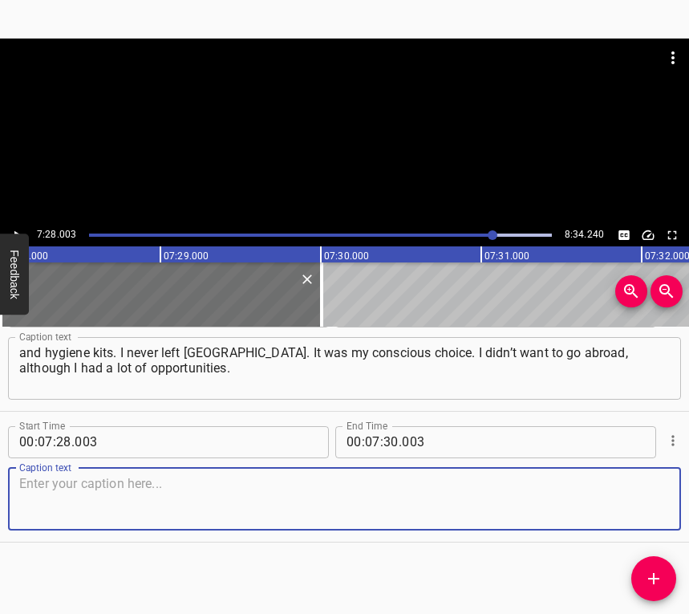
click at [632, 514] on textarea at bounding box center [344, 499] width 651 height 46
click at [90, 486] on textarea at bounding box center [344, 499] width 651 height 46
paste textarea "But I decided for myself that [GEOGRAPHIC_DATA] is my homeland, my family. And …"
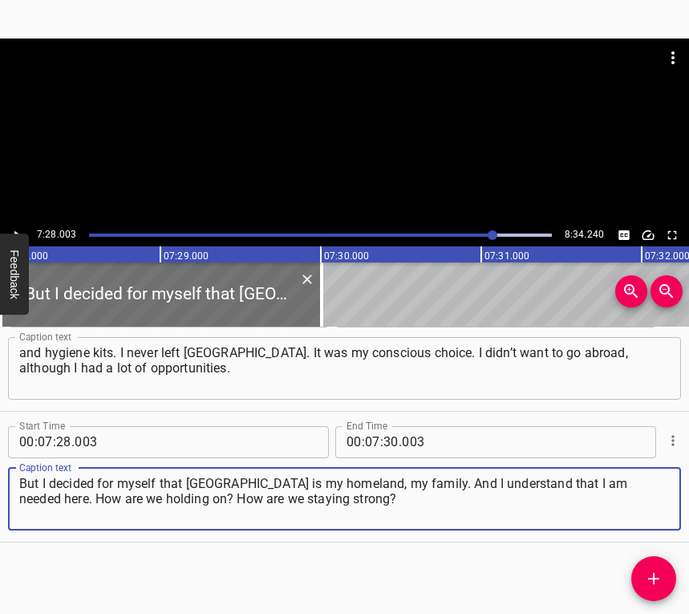
type textarea "But I decided for myself that [GEOGRAPHIC_DATA] is my homeland, my family. And …"
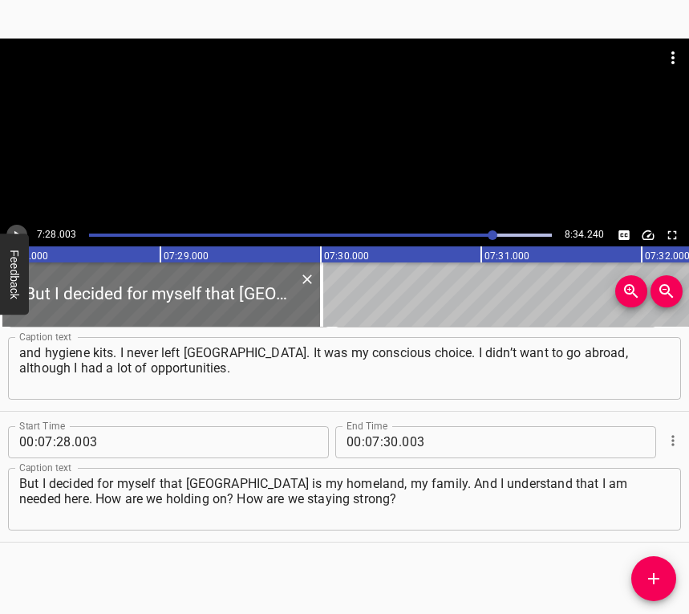
click at [13, 229] on icon "Play/Pause" at bounding box center [17, 235] width 14 height 14
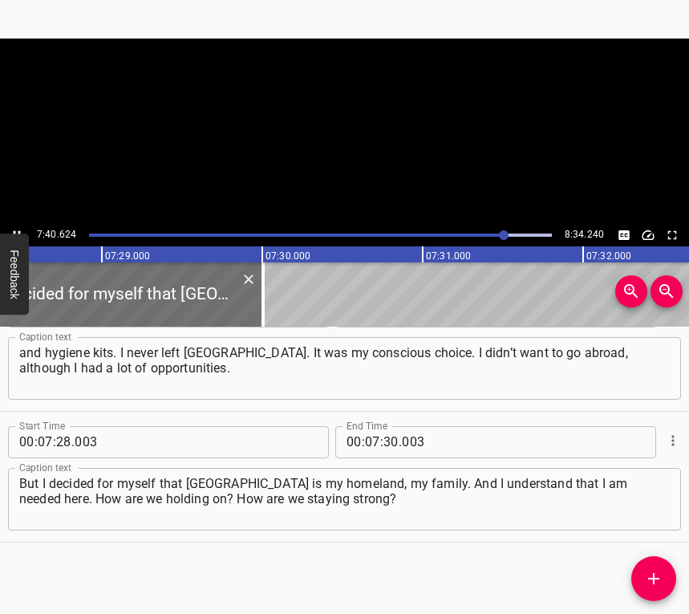
scroll to position [0, 72060]
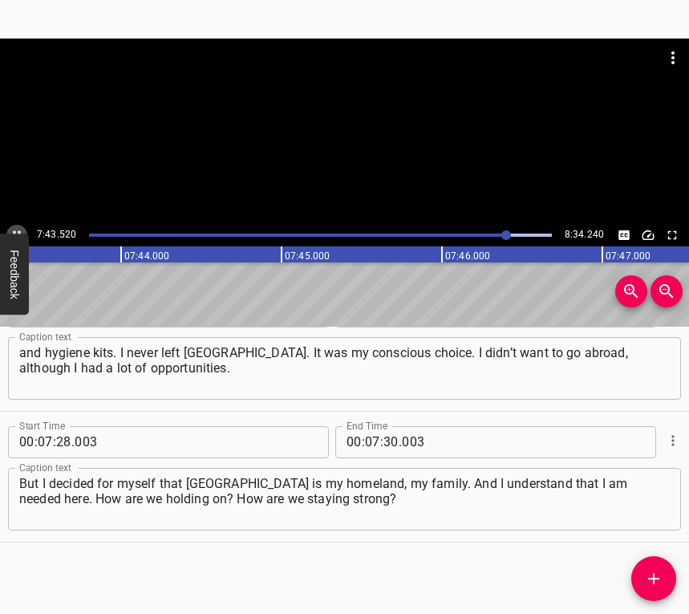
click at [14, 229] on icon "Play/Pause" at bounding box center [17, 235] width 14 height 14
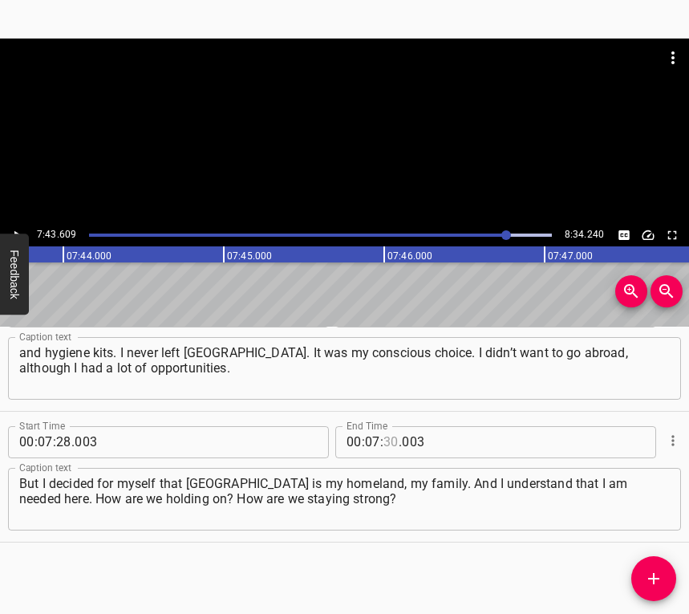
click at [384, 443] on input "number" at bounding box center [391, 442] width 15 height 32
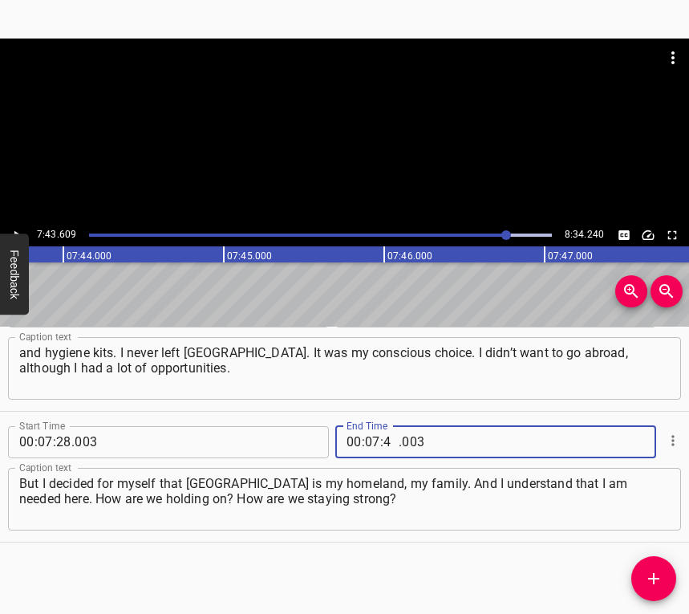
type input "43"
type input "609"
click at [652, 574] on icon "Add Cue" at bounding box center [653, 578] width 19 height 19
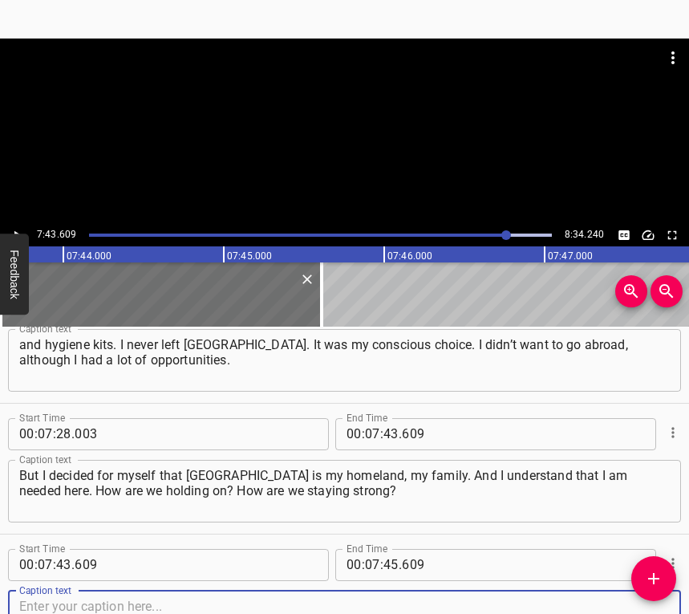
scroll to position [4496, 0]
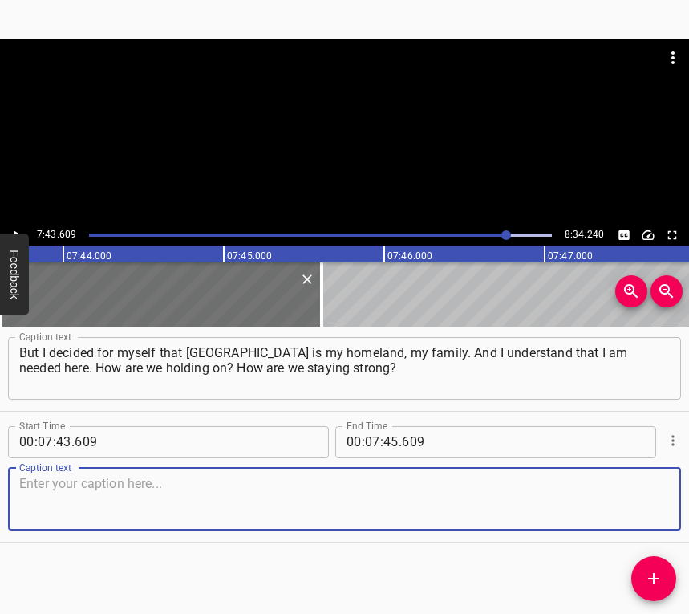
click at [627, 503] on textarea at bounding box center [344, 499] width 651 height 46
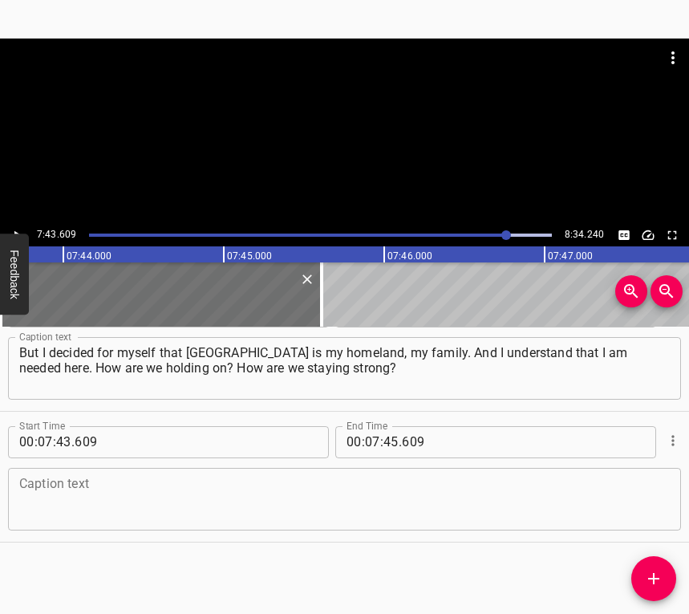
click at [71, 494] on textarea at bounding box center [344, 499] width 651 height 46
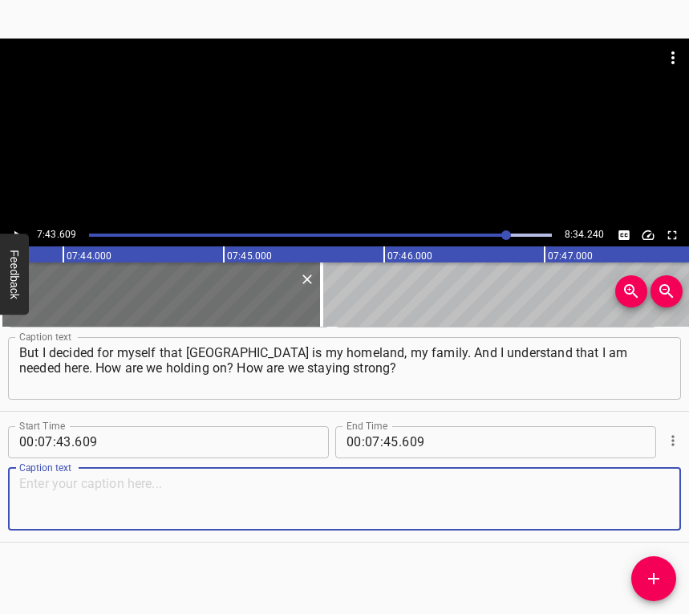
paste textarea "We need to help. Who else but us? We have a lot of volunteers who have been on …"
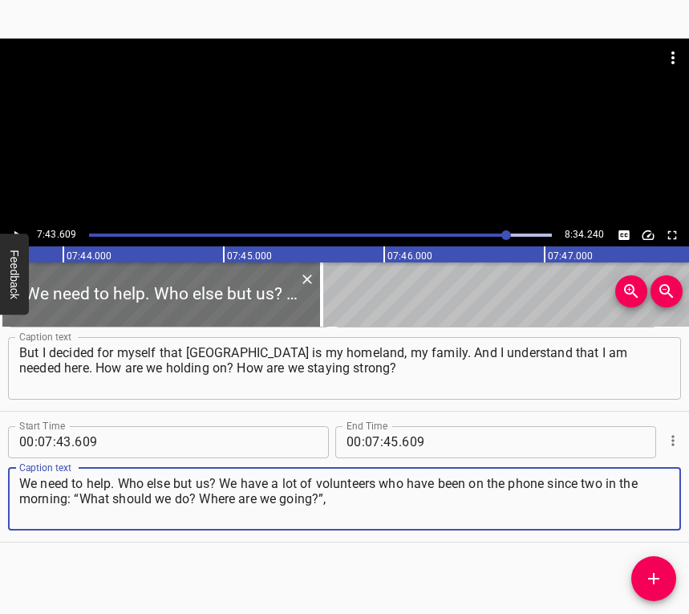
type textarea "We need to help. Who else but us? We have a lot of volunteers who have been on …"
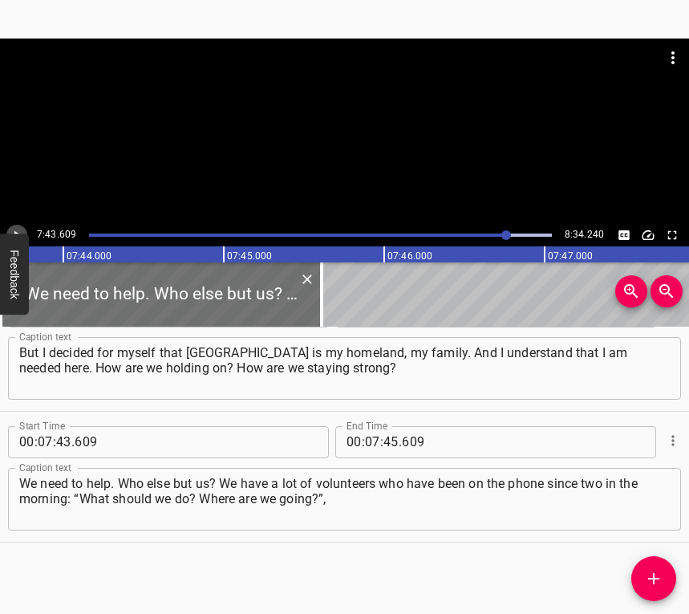
click at [17, 225] on button "Play/Pause" at bounding box center [16, 235] width 21 height 21
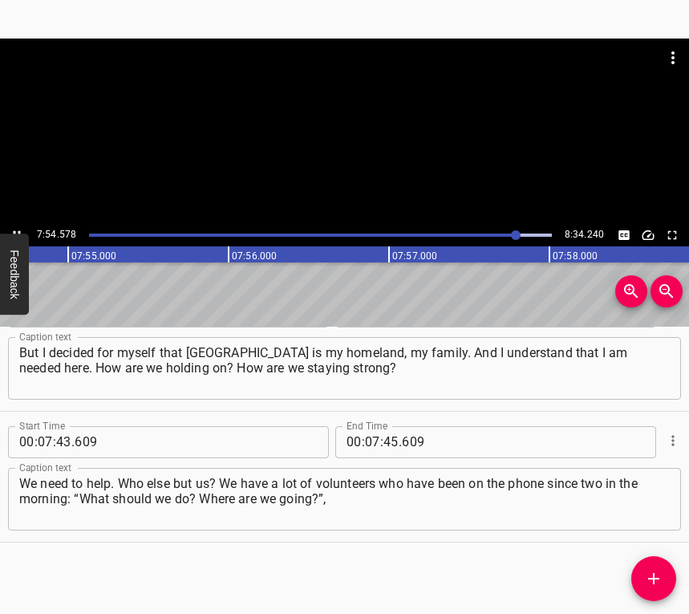
click at [17, 229] on icon "Play/Pause" at bounding box center [17, 235] width 14 height 14
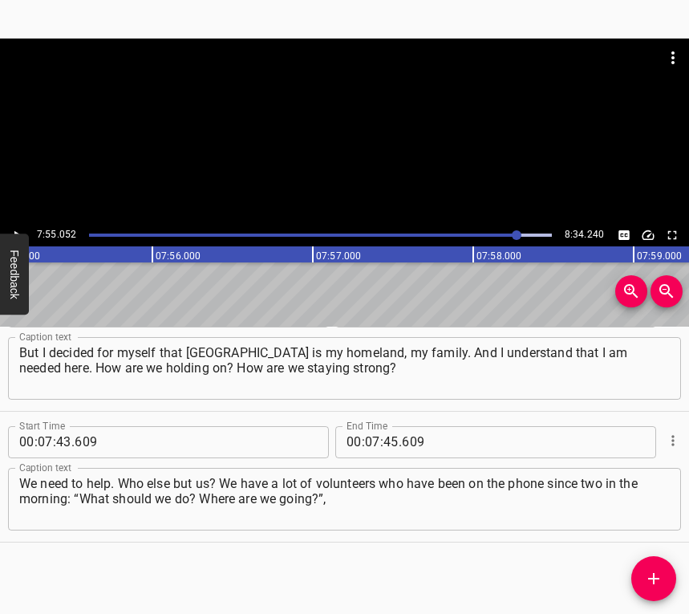
click at [392, 438] on div "00 : 07 : 45 . 609" at bounding box center [447, 442] width 225 height 32
click at [390, 436] on input "number" at bounding box center [391, 442] width 15 height 32
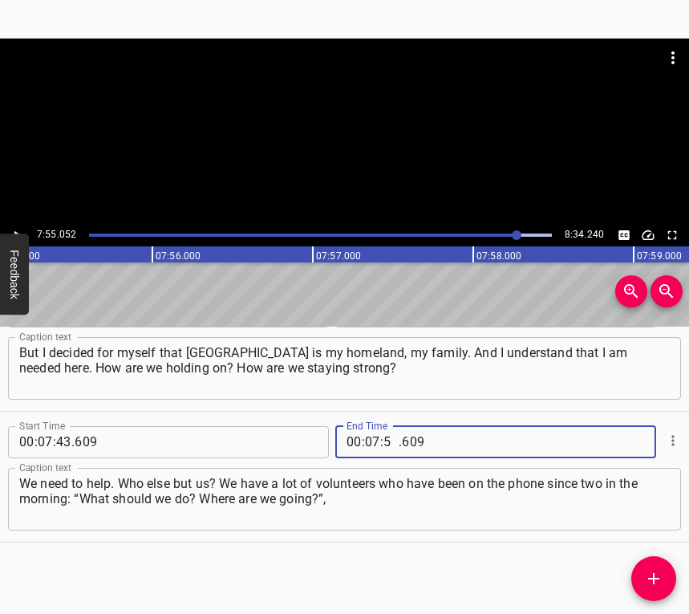
type input "55"
type input "052"
click at [652, 583] on icon "Add Cue" at bounding box center [653, 578] width 19 height 19
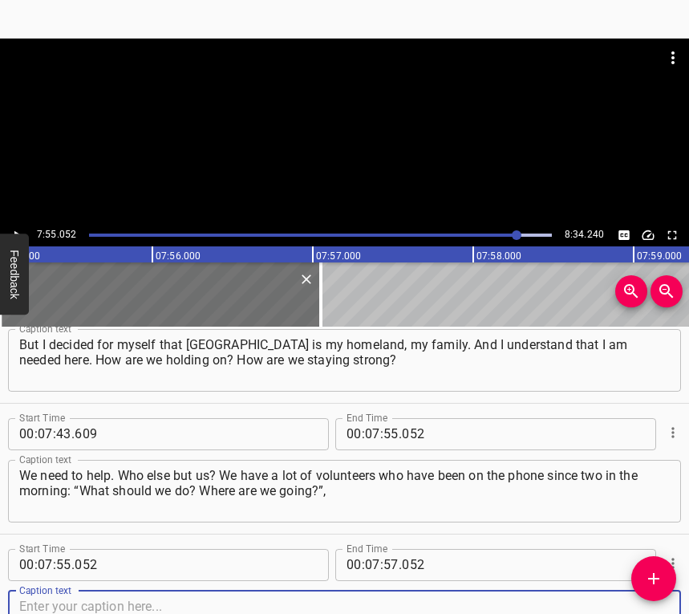
scroll to position [4626, 0]
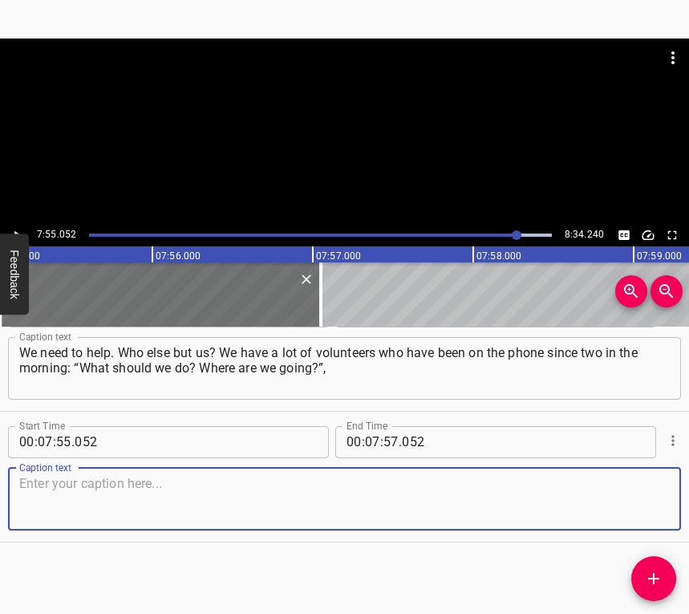
click at [637, 509] on textarea at bounding box center [344, 499] width 651 height 46
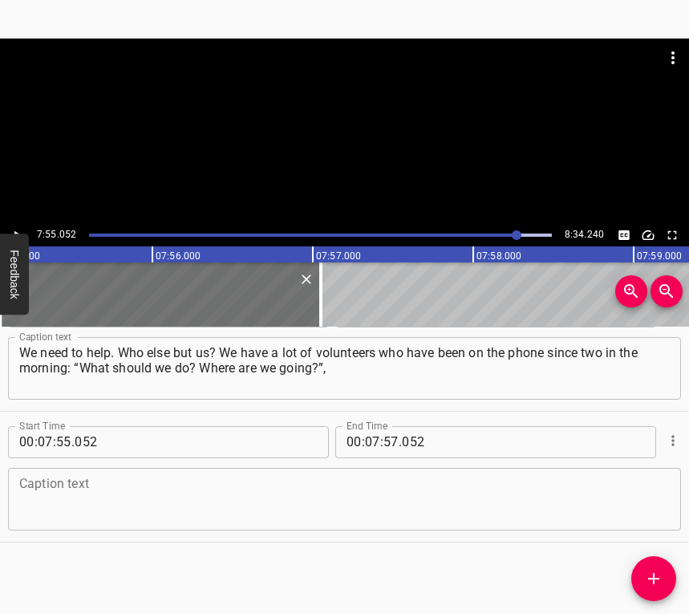
click at [108, 501] on textarea at bounding box center [344, 499] width 651 height 46
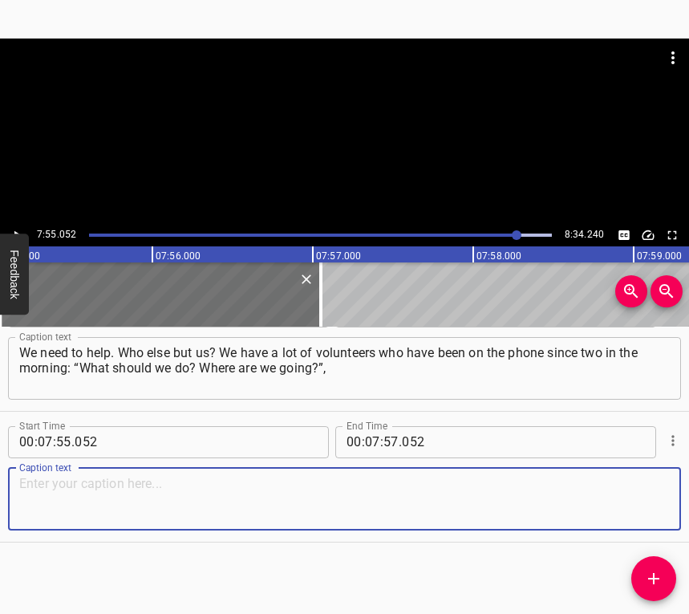
paste textarea "and I say: “Wait. We’ll have more information later. Just have a rest. Have som…"
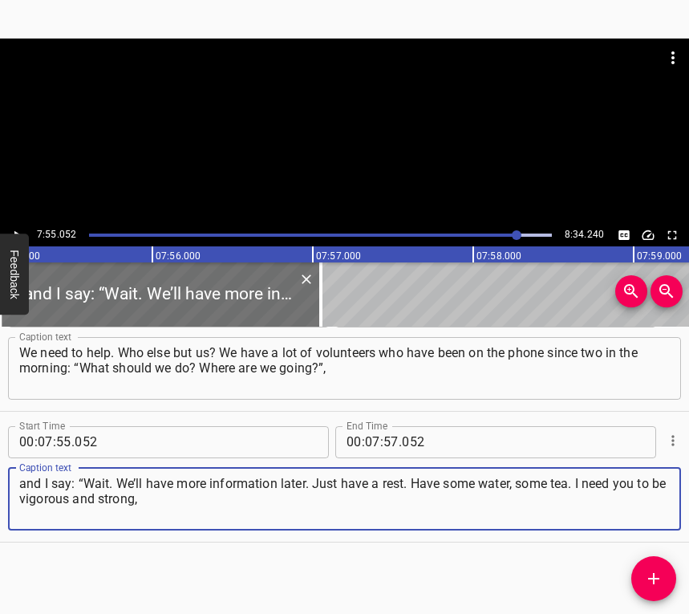
type textarea "and I say: “Wait. We’ll have more information later. Just have a rest. Have som…"
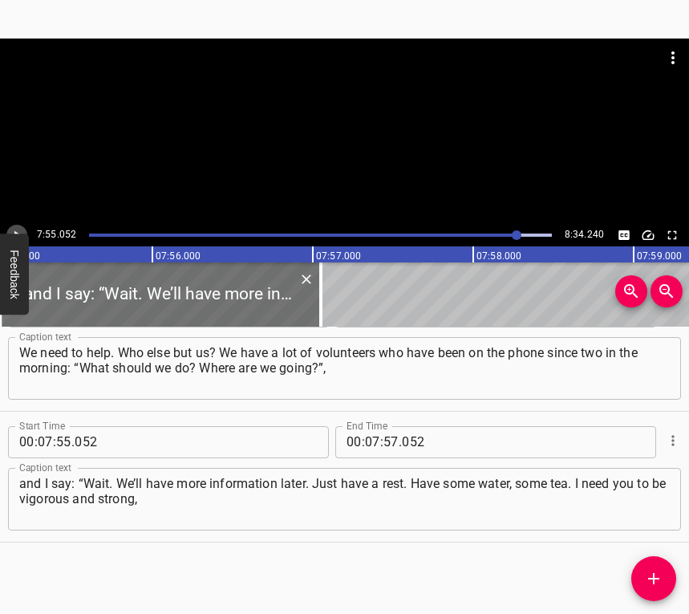
click at [19, 228] on icon "Play/Pause" at bounding box center [17, 235] width 14 height 14
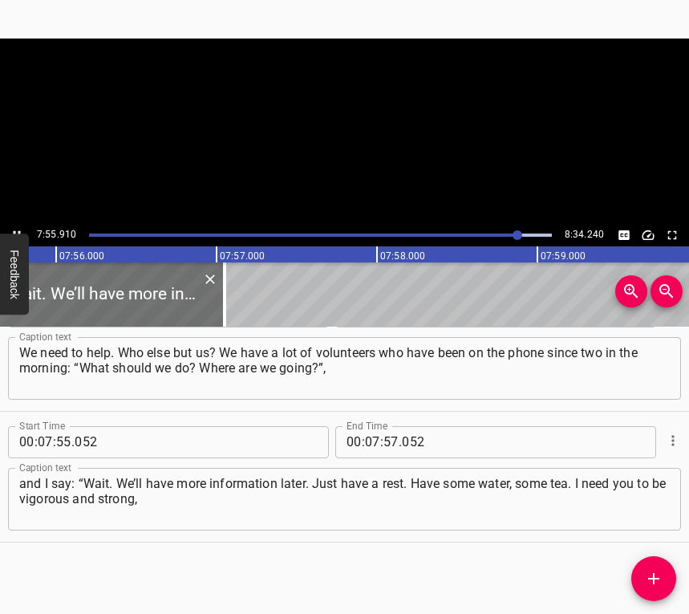
scroll to position [0, 76368]
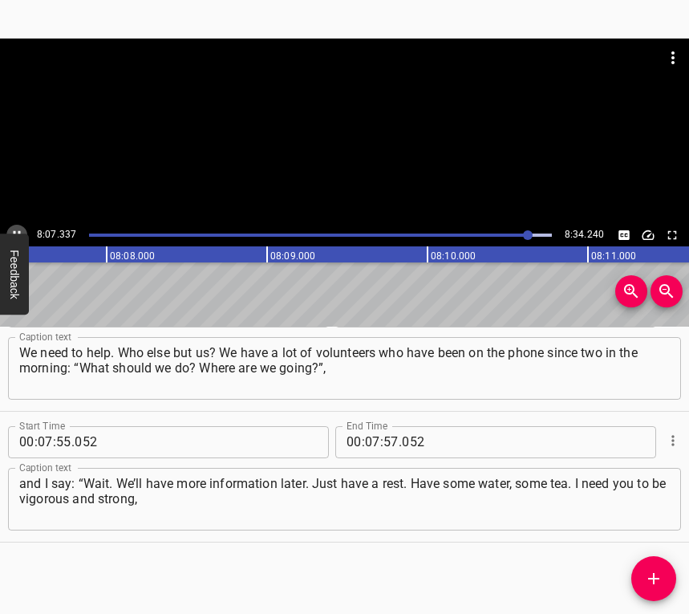
click at [21, 228] on icon "Play/Pause" at bounding box center [17, 235] width 14 height 14
click at [373, 442] on input "number" at bounding box center [372, 442] width 15 height 32
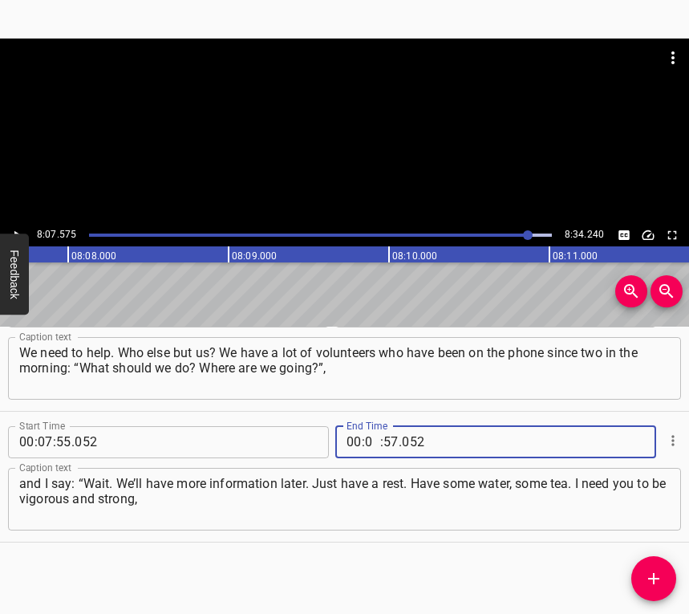
type input "08"
type input "07"
type input "575"
click at [653, 572] on icon "Add Cue" at bounding box center [653, 578] width 19 height 19
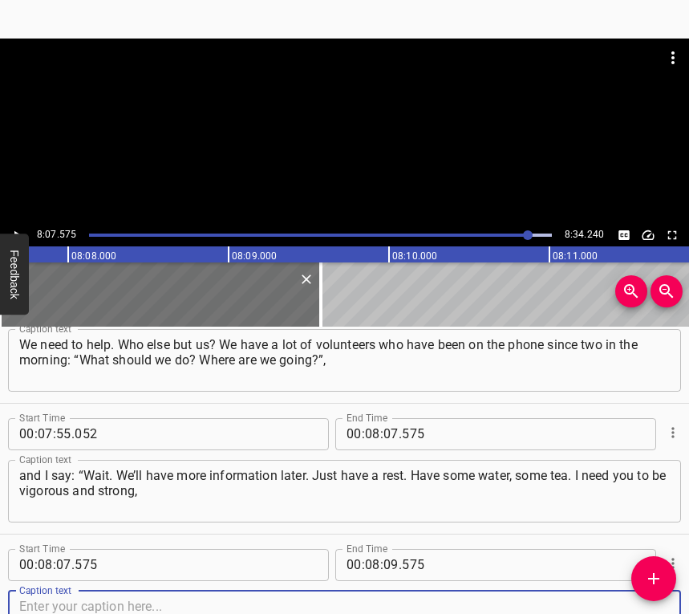
scroll to position [4757, 0]
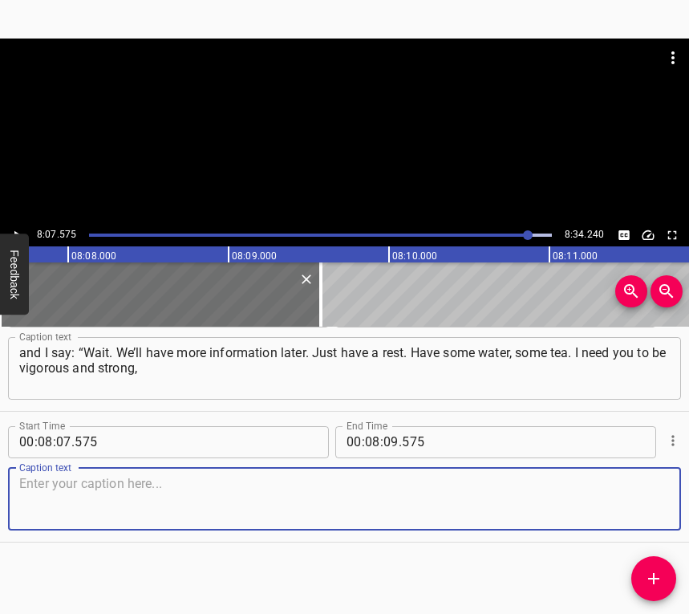
drag, startPoint x: 649, startPoint y: 497, endPoint x: 688, endPoint y: 489, distance: 39.3
click at [656, 497] on textarea at bounding box center [344, 499] width 651 height 46
click at [352, 509] on textarea at bounding box center [344, 499] width 651 height 46
paste textarea "because we still have a lot of work to do.” So we are holding on because we nee…"
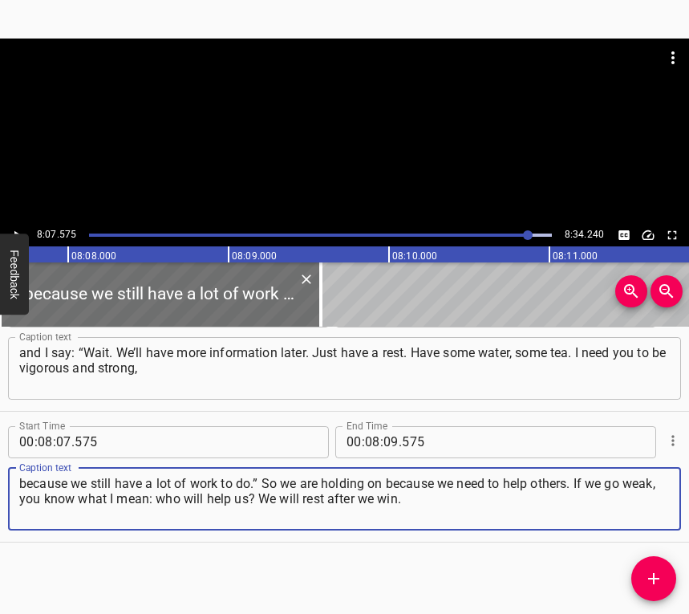
type textarea "because we still have a lot of work to do.” So we are holding on because we nee…"
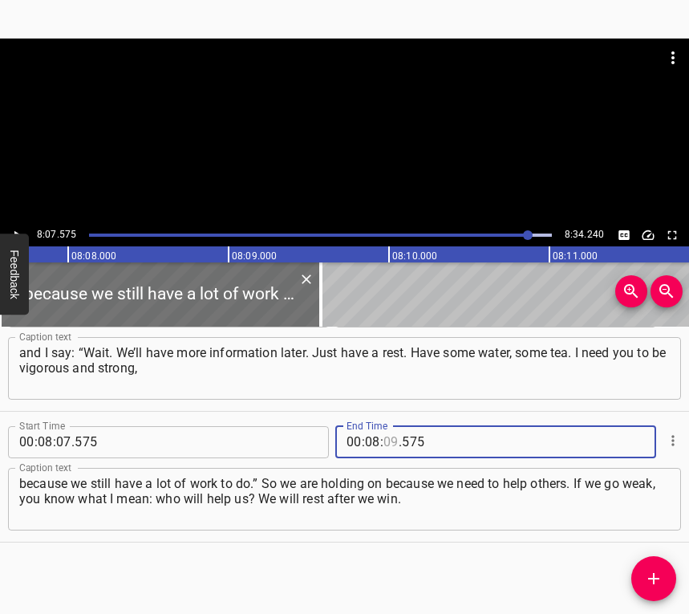
click at [389, 439] on input "number" at bounding box center [391, 442] width 15 height 32
type input "24"
type input "240"
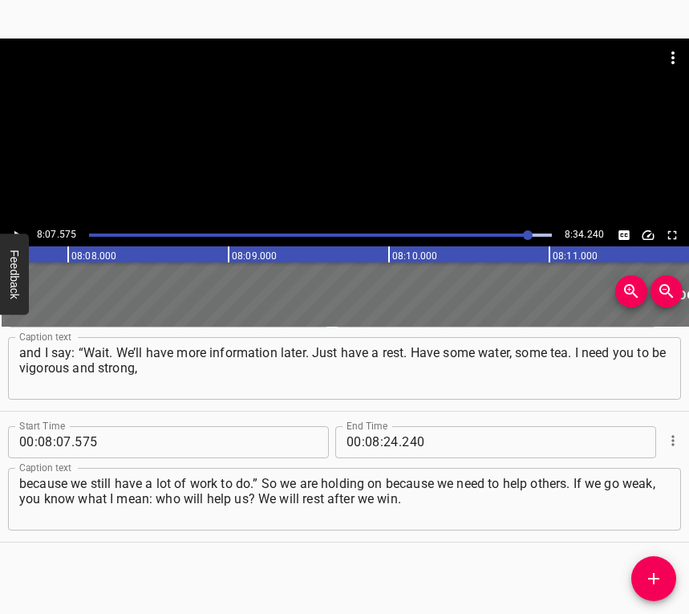
click at [24, 225] on div "8:07.575 8:34.240" at bounding box center [344, 235] width 689 height 22
click at [20, 226] on button "Play/Pause" at bounding box center [16, 235] width 21 height 21
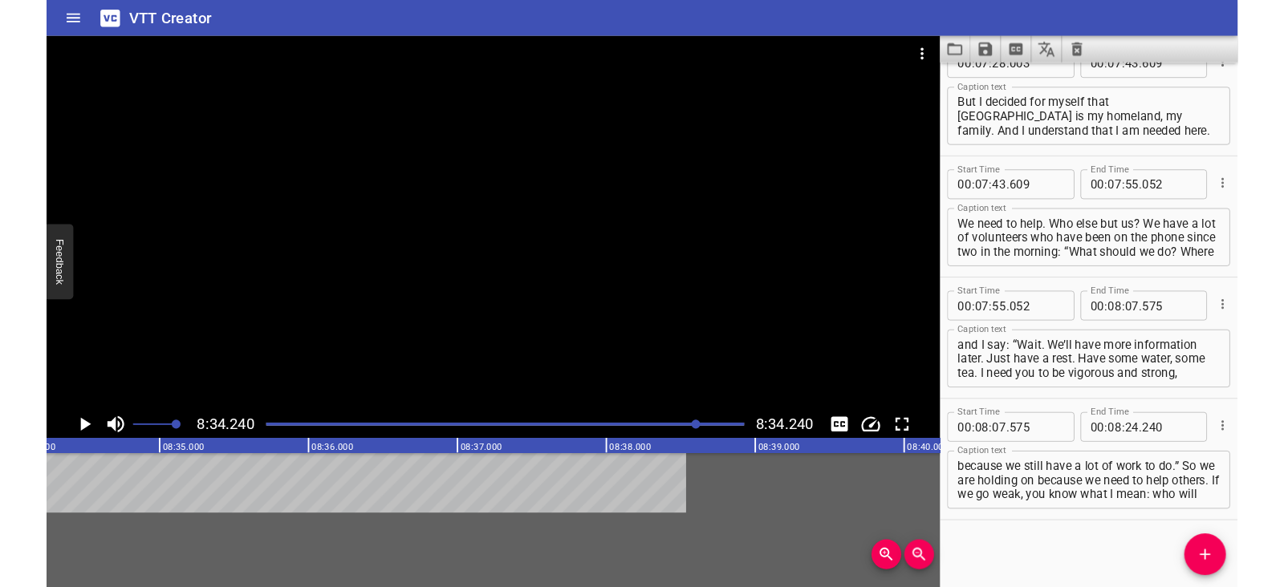
scroll to position [4480, 0]
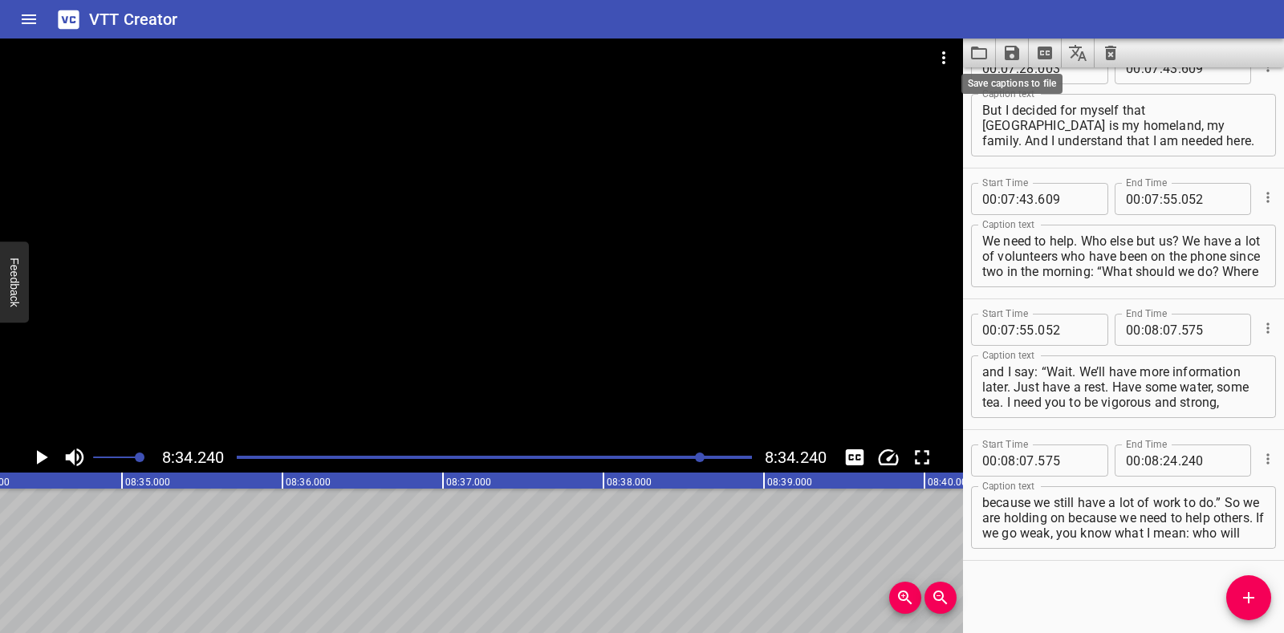
click at [688, 51] on icon "Save captions to file" at bounding box center [1012, 53] width 14 height 14
click at [688, 88] on li "Save to VTT file" at bounding box center [1055, 88] width 118 height 29
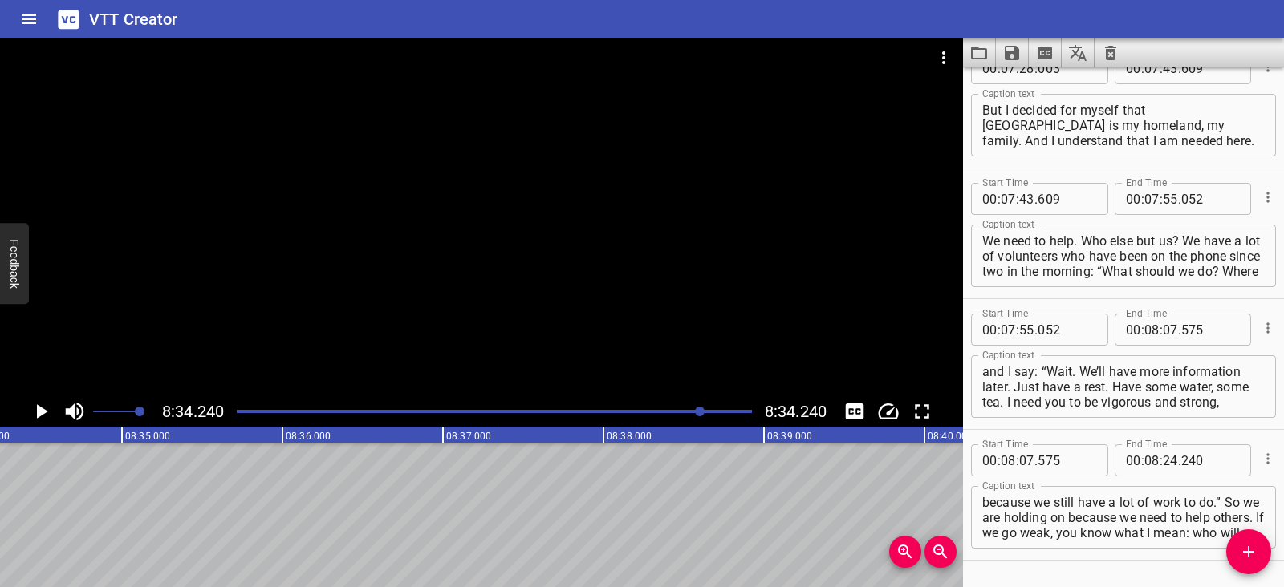
scroll to position [4525, 0]
